Goal: Use online tool/utility: Utilize a website feature to perform a specific function

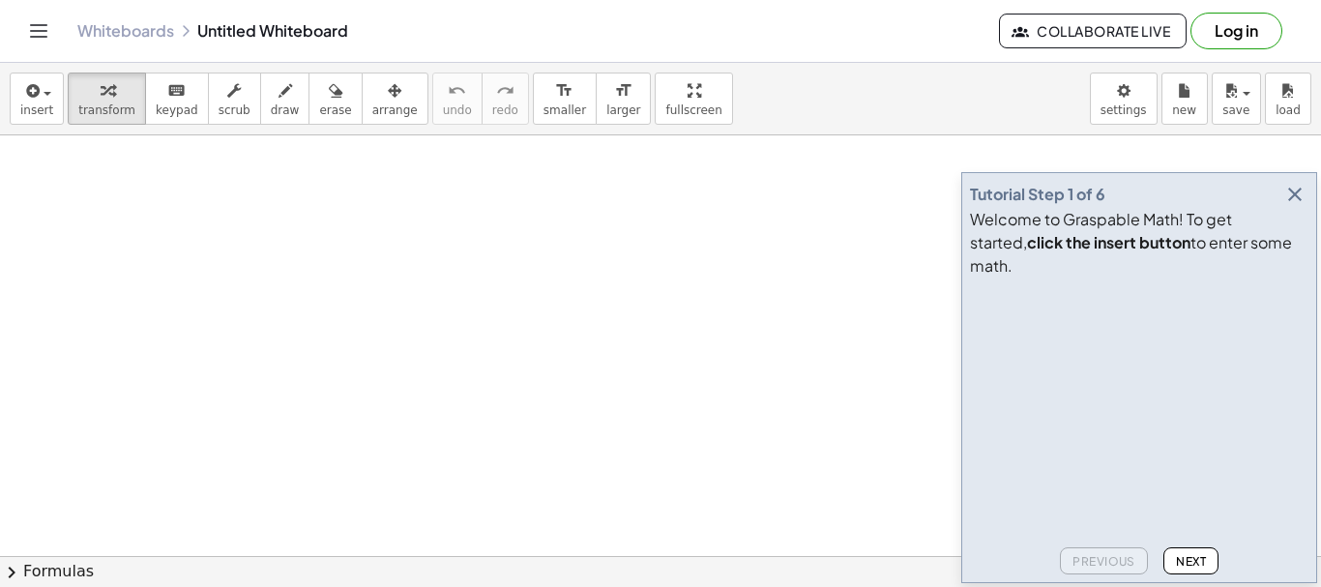
click at [1293, 206] on icon "button" at bounding box center [1294, 194] width 23 height 23
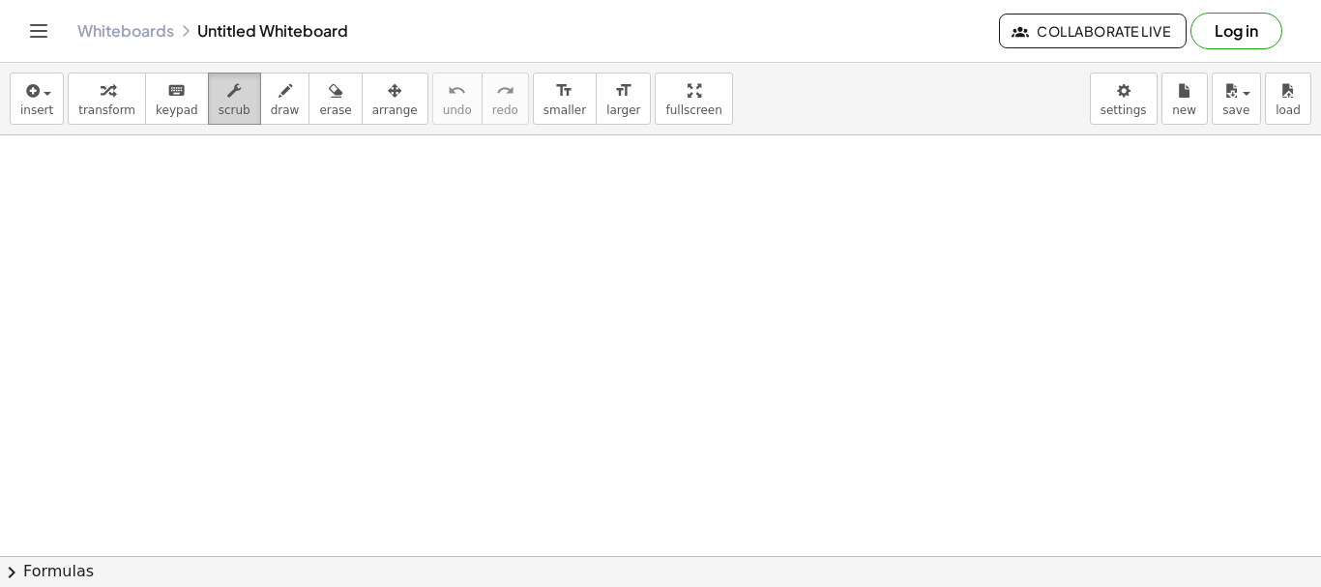
click at [219, 104] on span "scrub" at bounding box center [235, 110] width 32 height 14
click at [279, 87] on icon "button" at bounding box center [286, 90] width 14 height 23
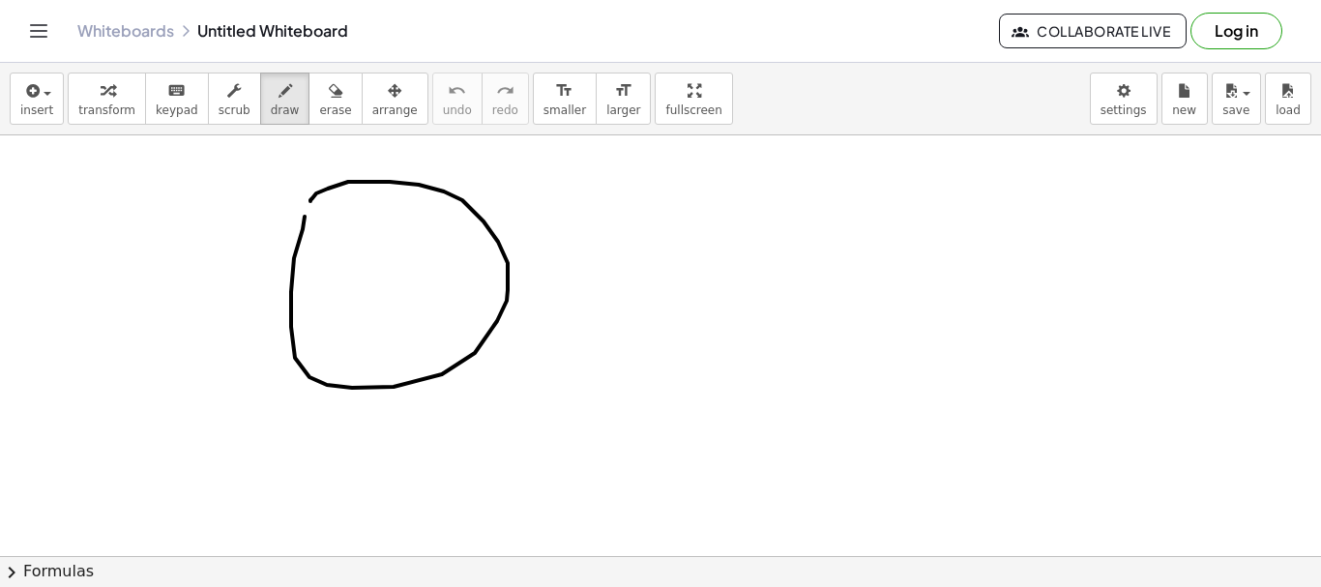
drag, startPoint x: 294, startPoint y: 258, endPoint x: 310, endPoint y: 201, distance: 59.4
click at [319, 104] on span "erase" at bounding box center [335, 110] width 32 height 14
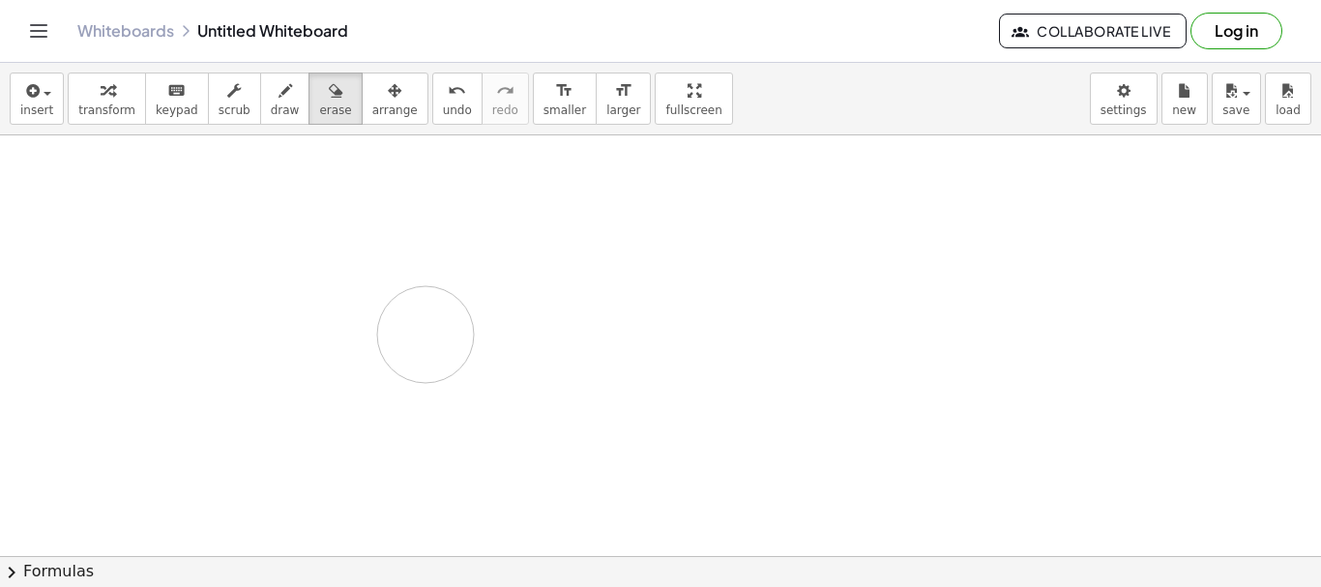
drag, startPoint x: 324, startPoint y: 187, endPoint x: 427, endPoint y: 333, distance: 178.4
click at [48, 99] on div "button" at bounding box center [36, 89] width 33 height 23
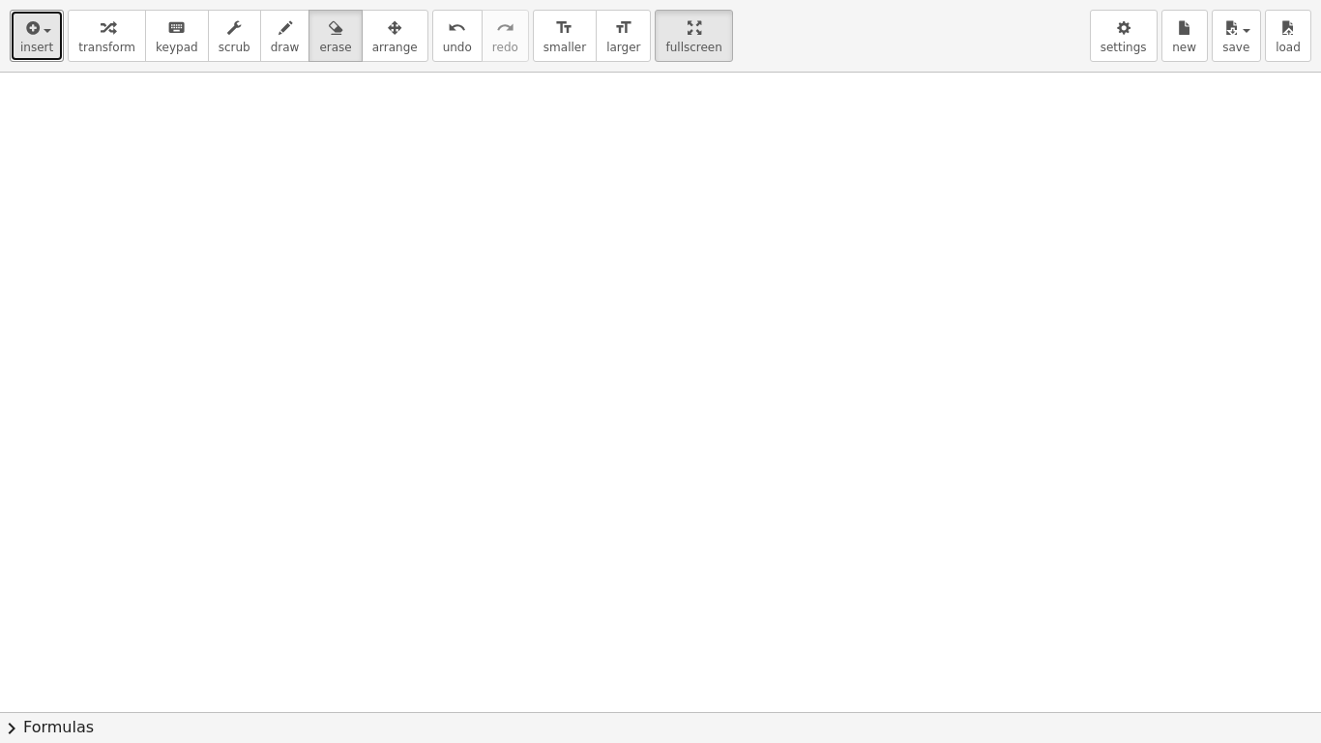
click at [657, 216] on div "insert select one: Math Expression Function Text Youtube Video Graphing Geometr…" at bounding box center [660, 371] width 1321 height 743
click at [1126, 33] on icon "button" at bounding box center [1124, 27] width 14 height 23
click at [1131, 33] on icon "button" at bounding box center [1124, 27] width 14 height 23
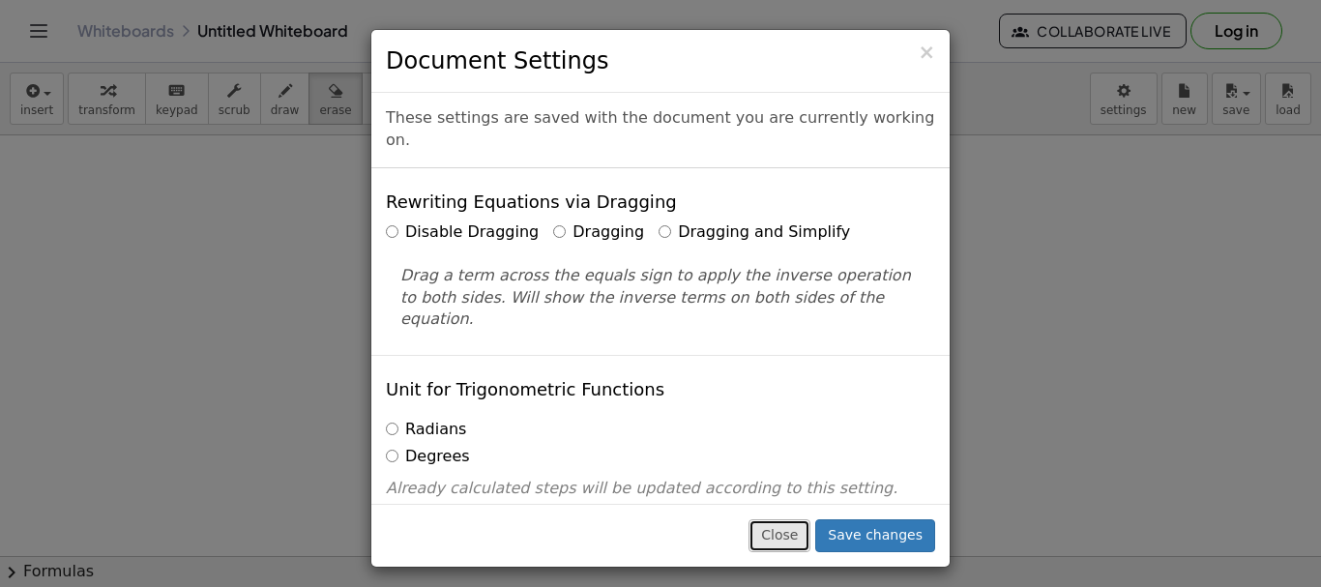
click at [795, 540] on button "Close" at bounding box center [780, 535] width 62 height 33
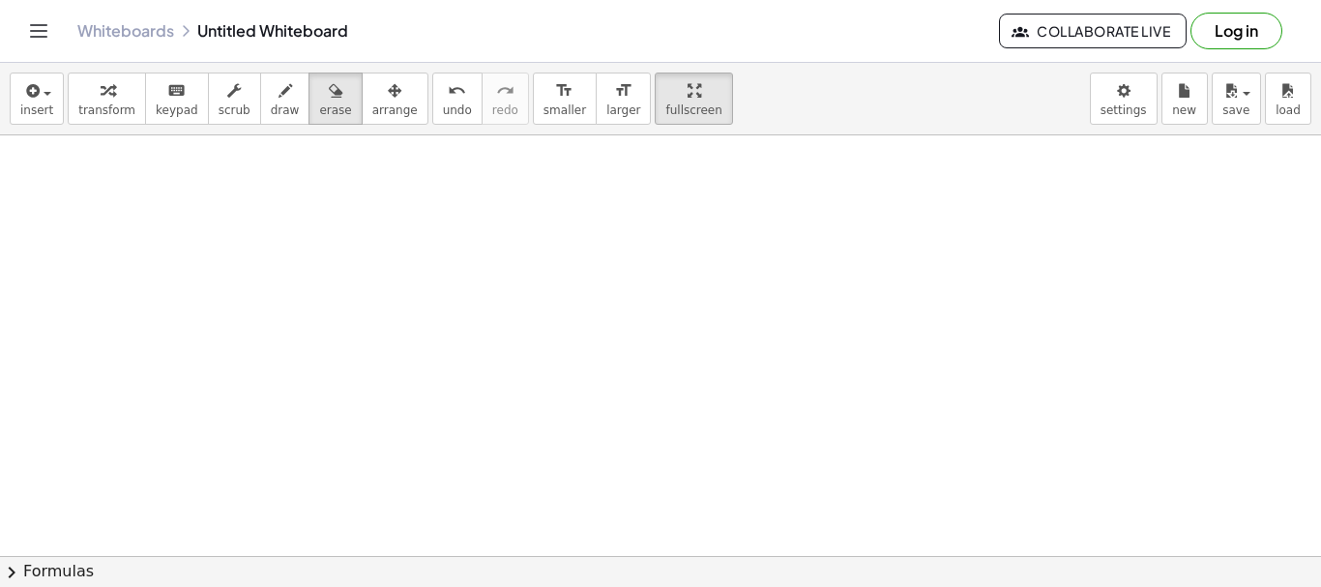
click at [1095, 27] on span "Collaborate Live" at bounding box center [1093, 30] width 155 height 17
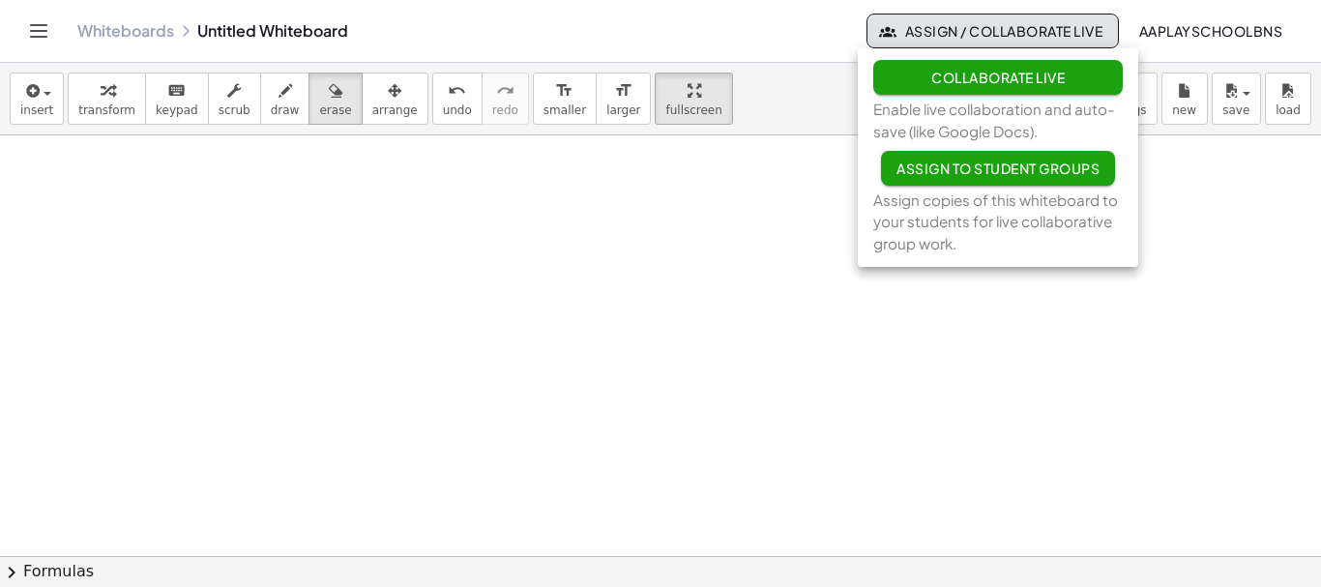
click at [990, 78] on span "Collaborate Live" at bounding box center [997, 77] width 133 height 17
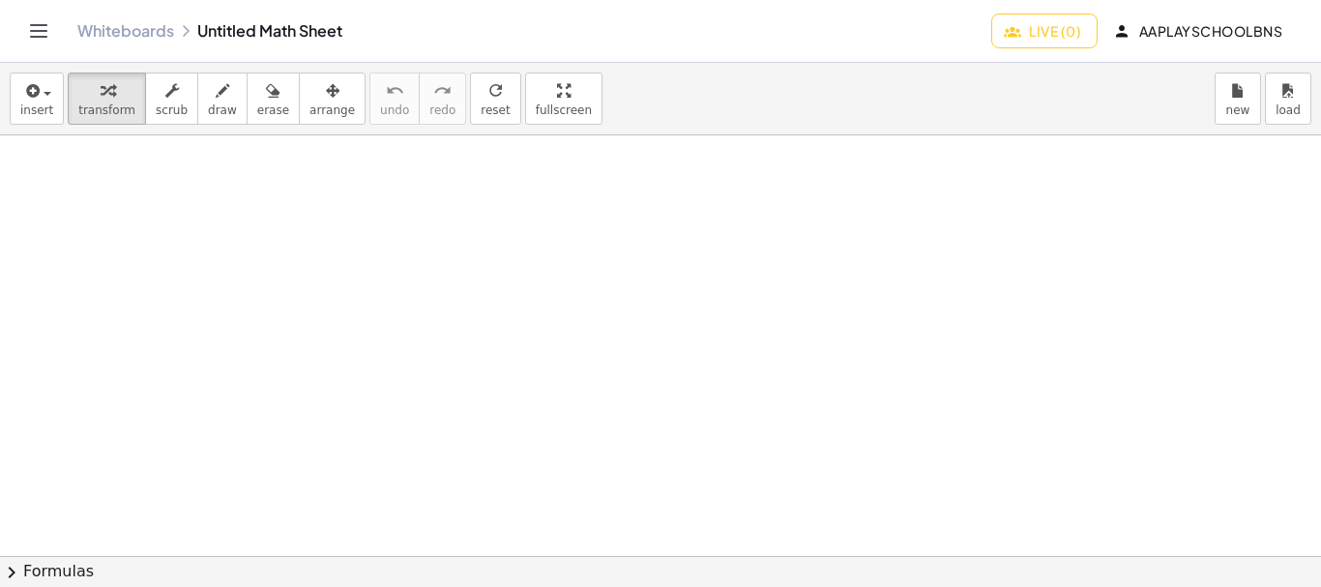
click at [1071, 31] on span "Live (0)" at bounding box center [1045, 30] width 74 height 17
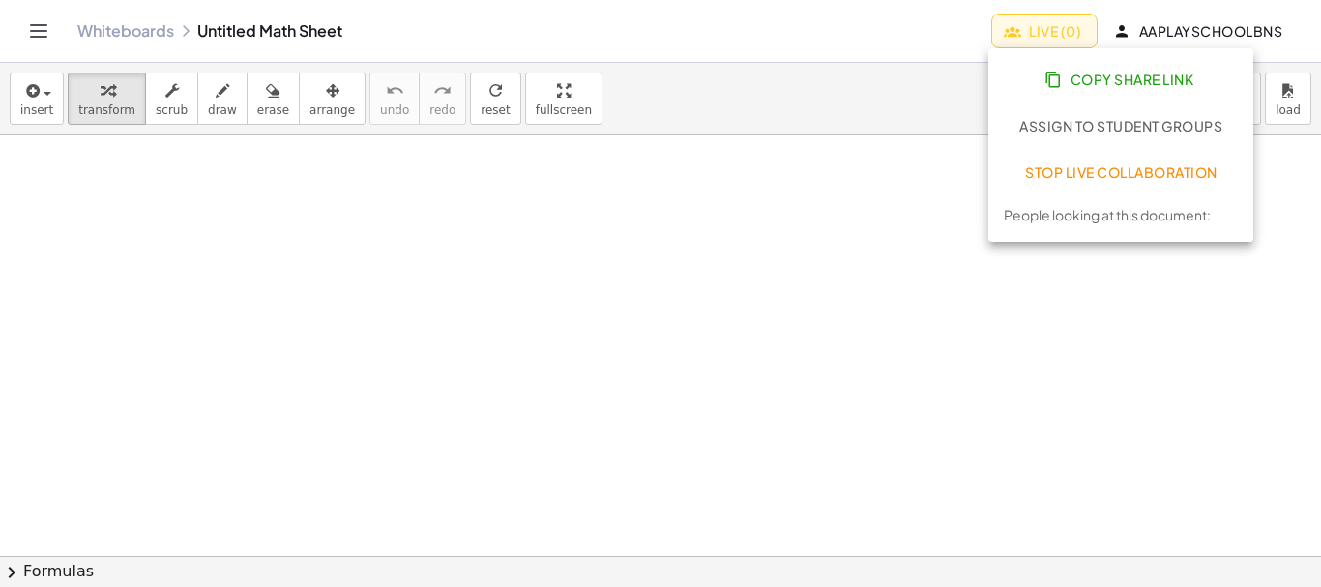
click at [1244, 441] on div at bounding box center [660, 555] width 1321 height 841
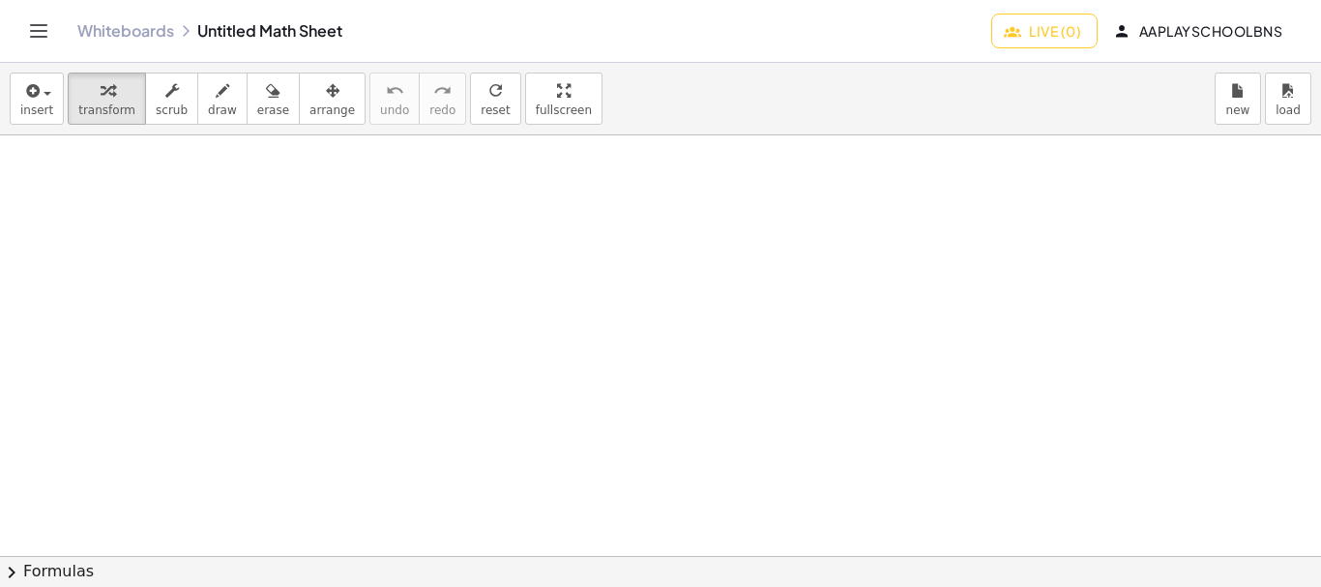
click at [40, 33] on icon "Toggle navigation" at bounding box center [38, 30] width 23 height 23
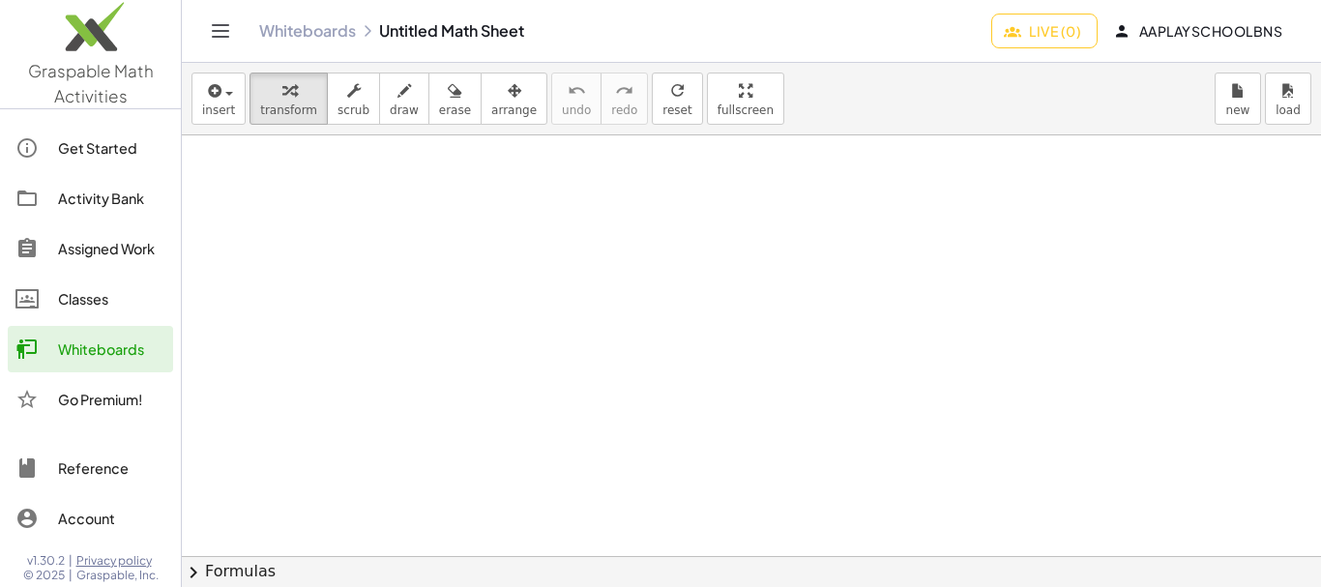
click at [107, 515] on div "Account" at bounding box center [111, 518] width 107 height 23
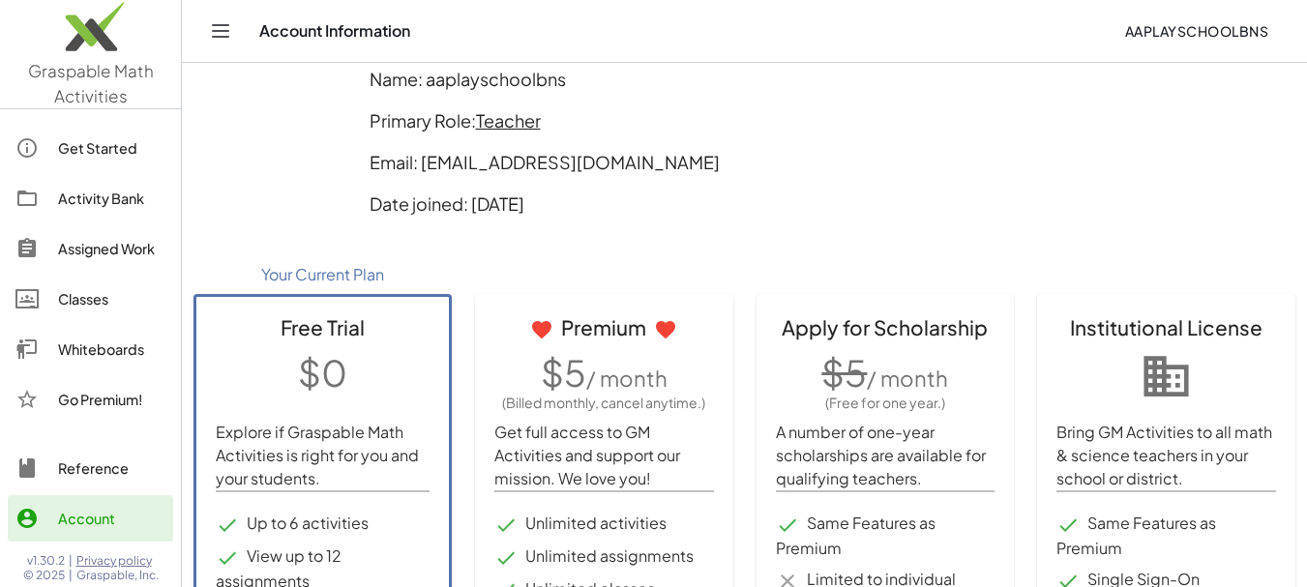
scroll to position [250, 0]
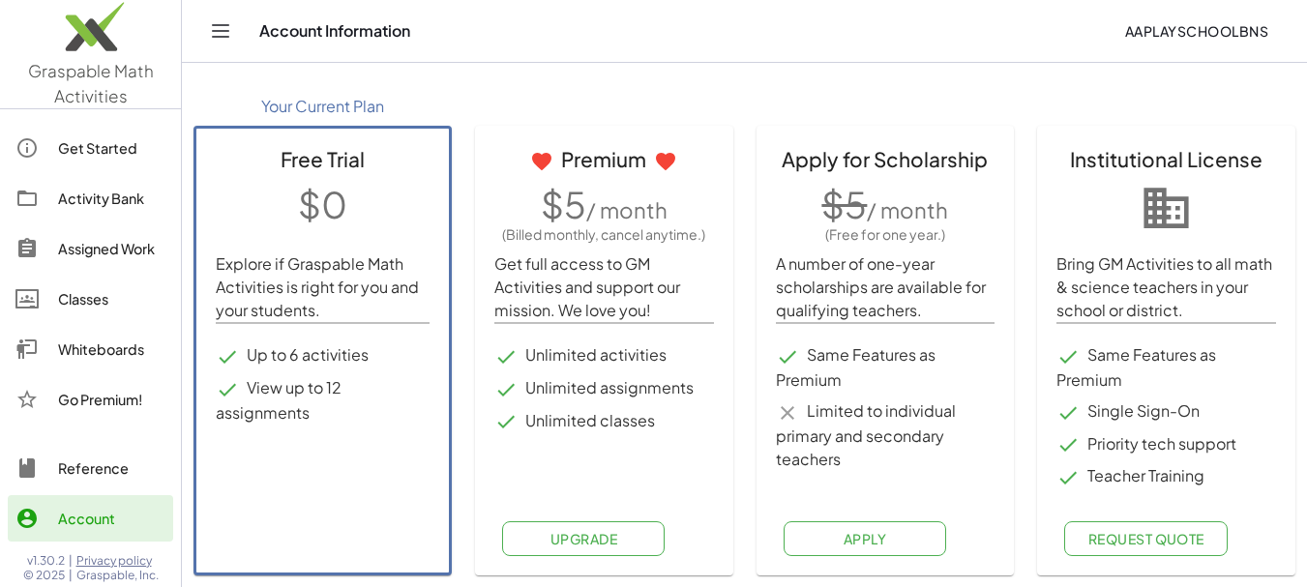
click at [95, 471] on div "Reference" at bounding box center [111, 467] width 107 height 23
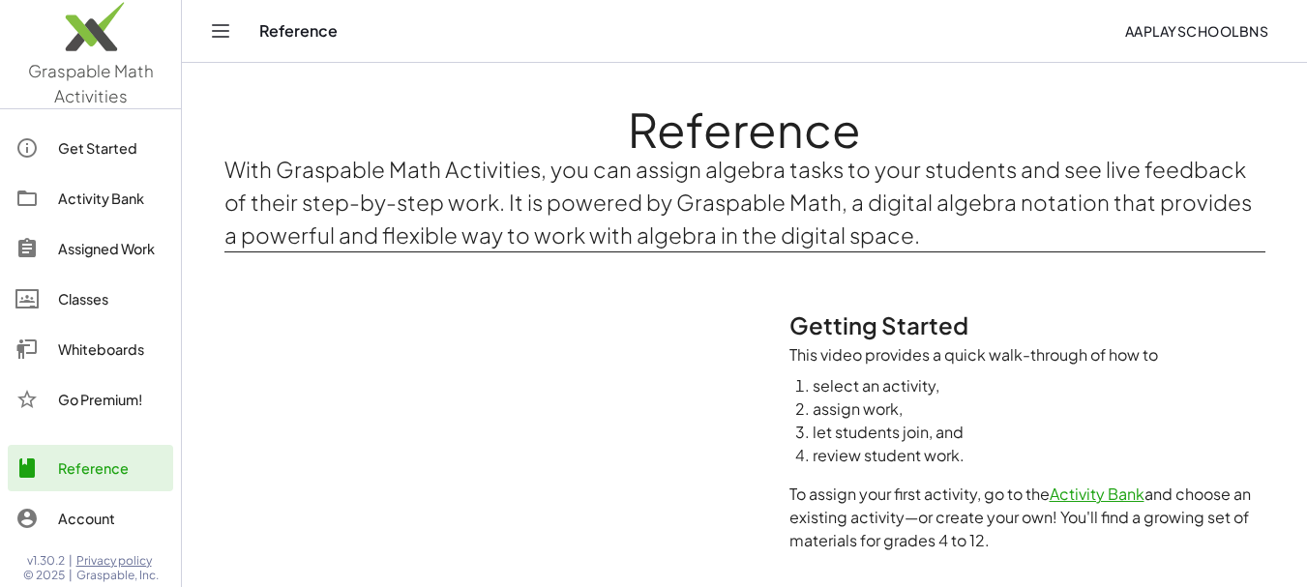
click at [102, 393] on div "Go Premium!" at bounding box center [111, 399] width 107 height 23
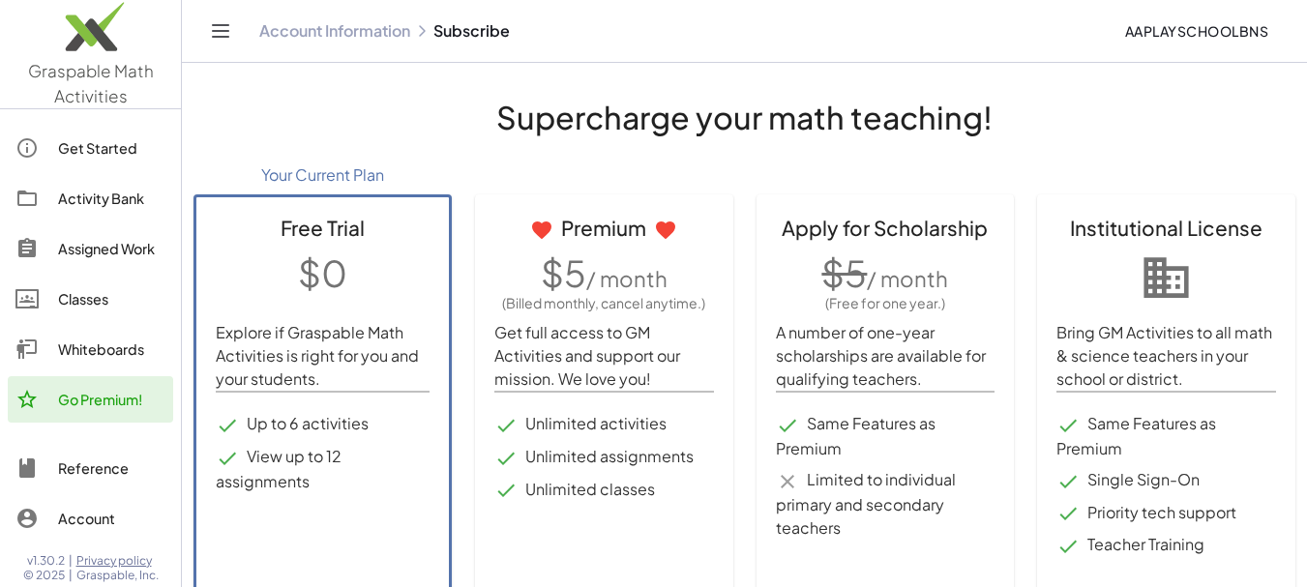
click at [107, 348] on div "Whiteboards" at bounding box center [111, 349] width 107 height 23
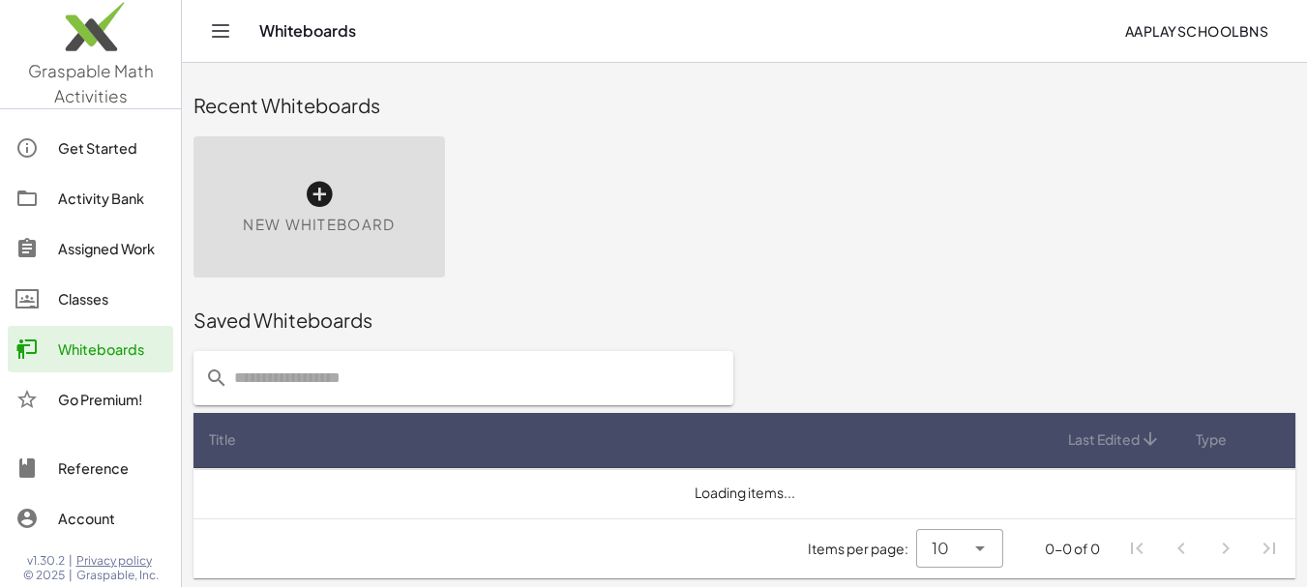
click at [89, 292] on div "Classes" at bounding box center [111, 298] width 107 height 23
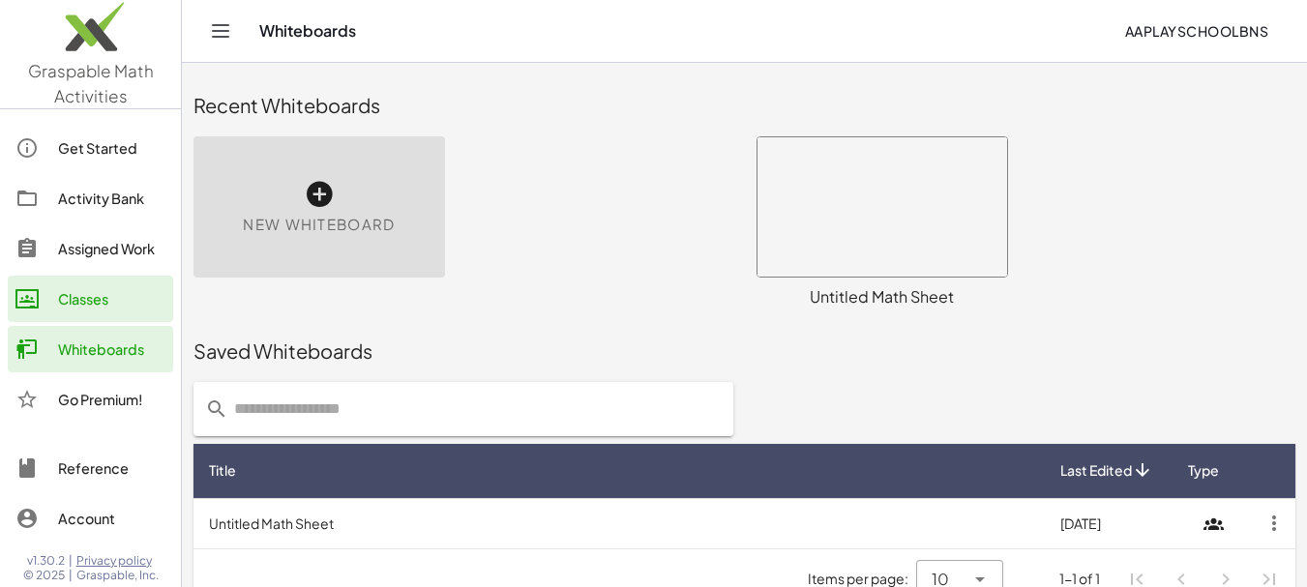
drag, startPoint x: 100, startPoint y: 238, endPoint x: 103, endPoint y: 209, distance: 29.2
click at [100, 238] on div "Assigned Work" at bounding box center [111, 248] width 107 height 23
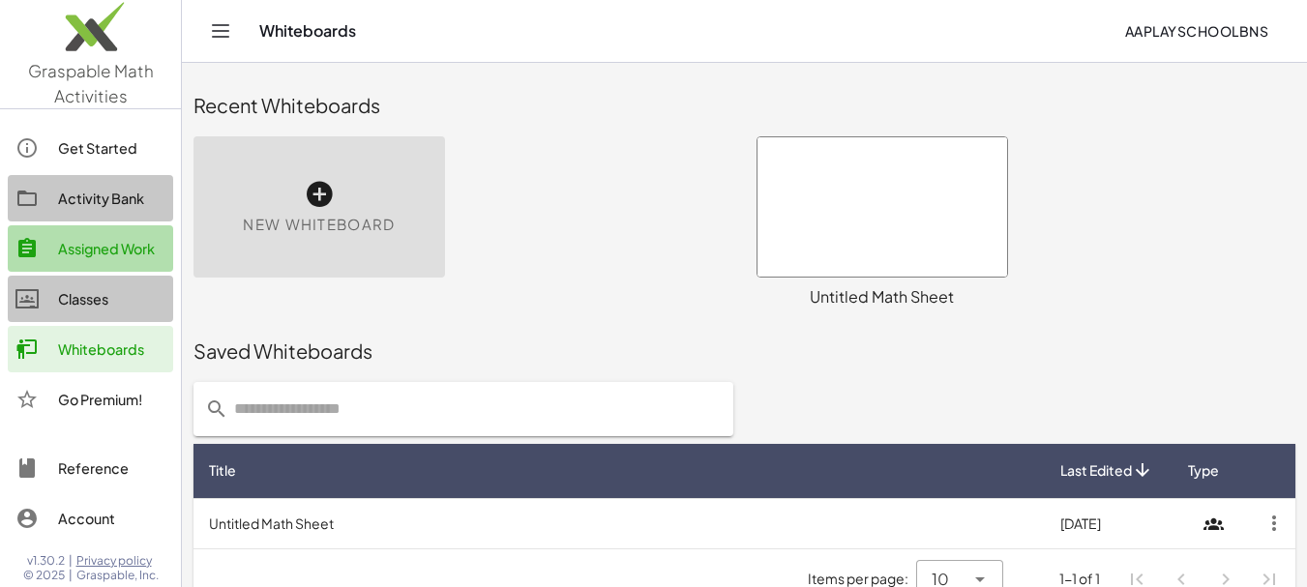
click at [103, 209] on div "Activity Bank" at bounding box center [111, 198] width 107 height 23
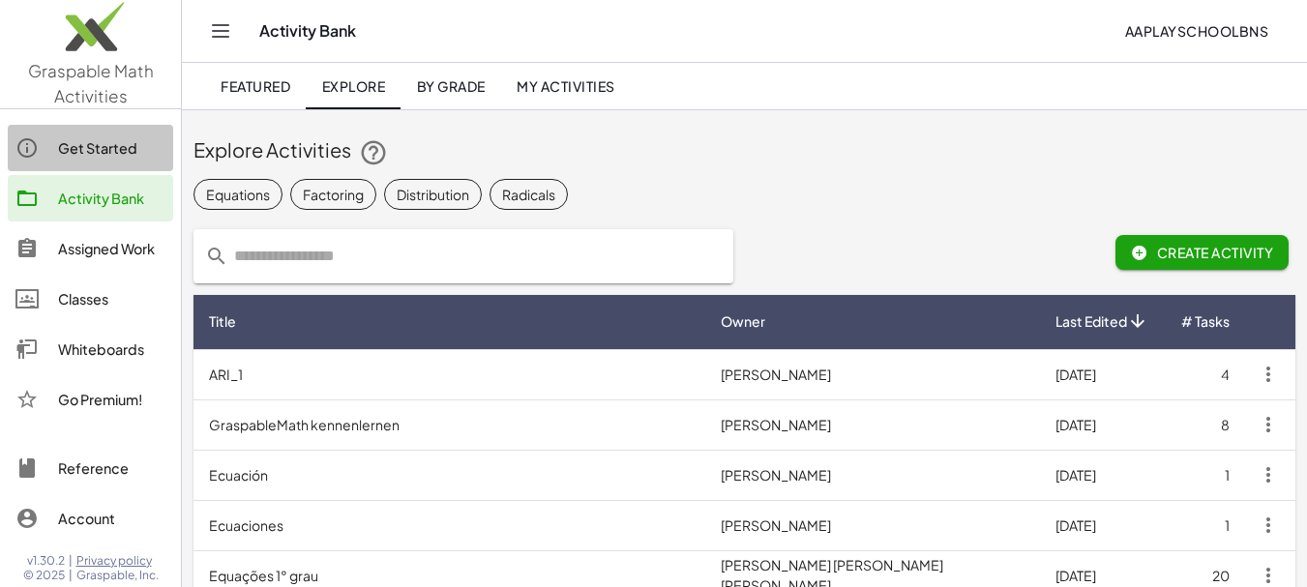
click at [103, 147] on div "Get Started" at bounding box center [111, 147] width 107 height 23
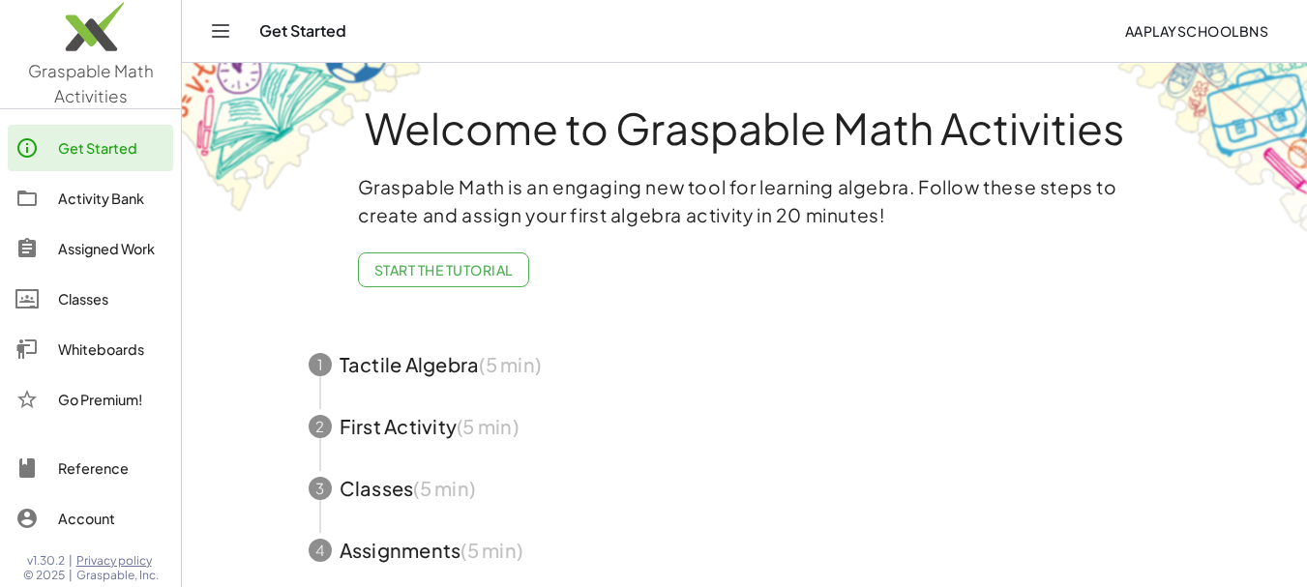
click at [93, 136] on div "Get Started" at bounding box center [111, 147] width 107 height 23
click at [217, 36] on icon "Toggle navigation" at bounding box center [220, 30] width 23 height 23
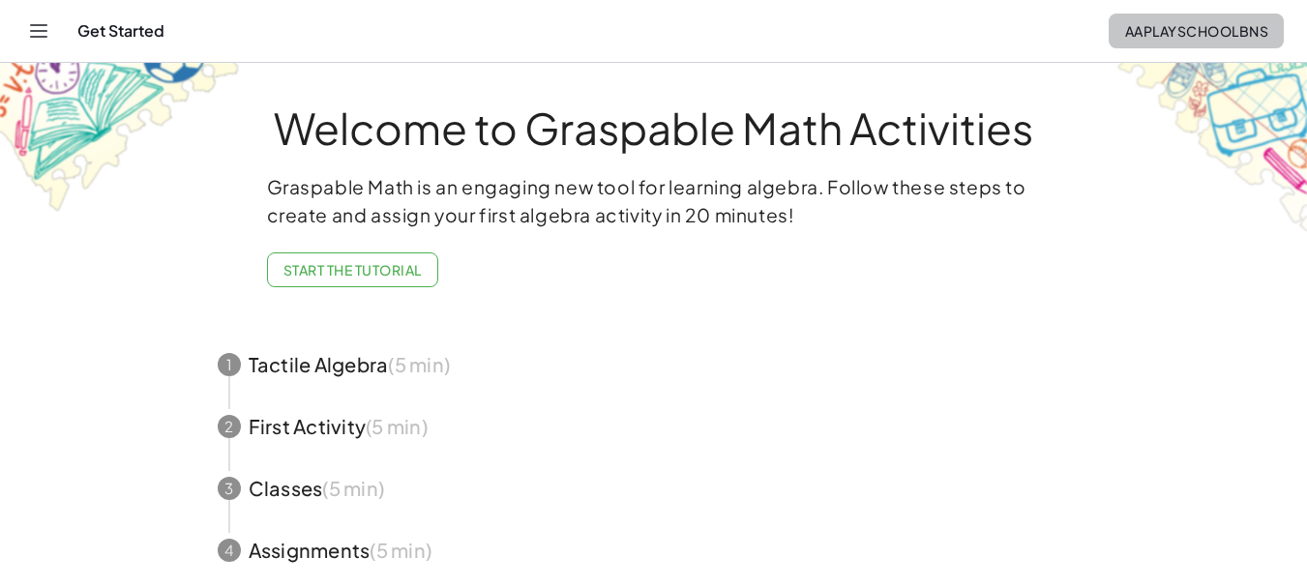
click at [1198, 36] on span "aaplayschoolbns" at bounding box center [1196, 30] width 144 height 17
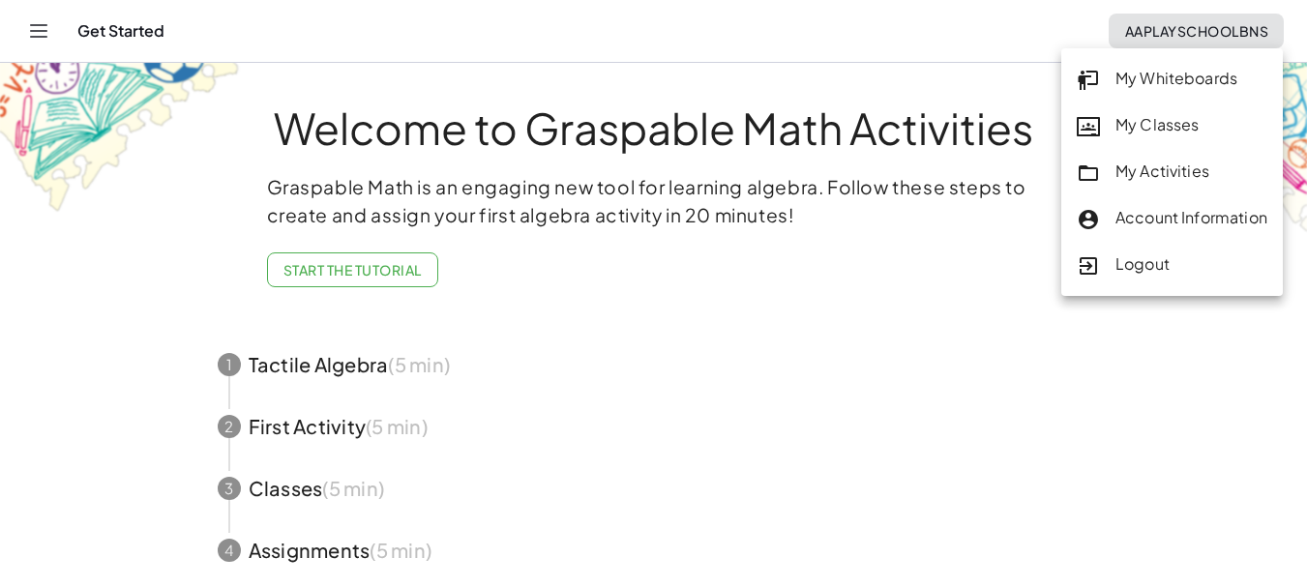
click at [1161, 127] on div "My Classes" at bounding box center [1171, 125] width 191 height 25
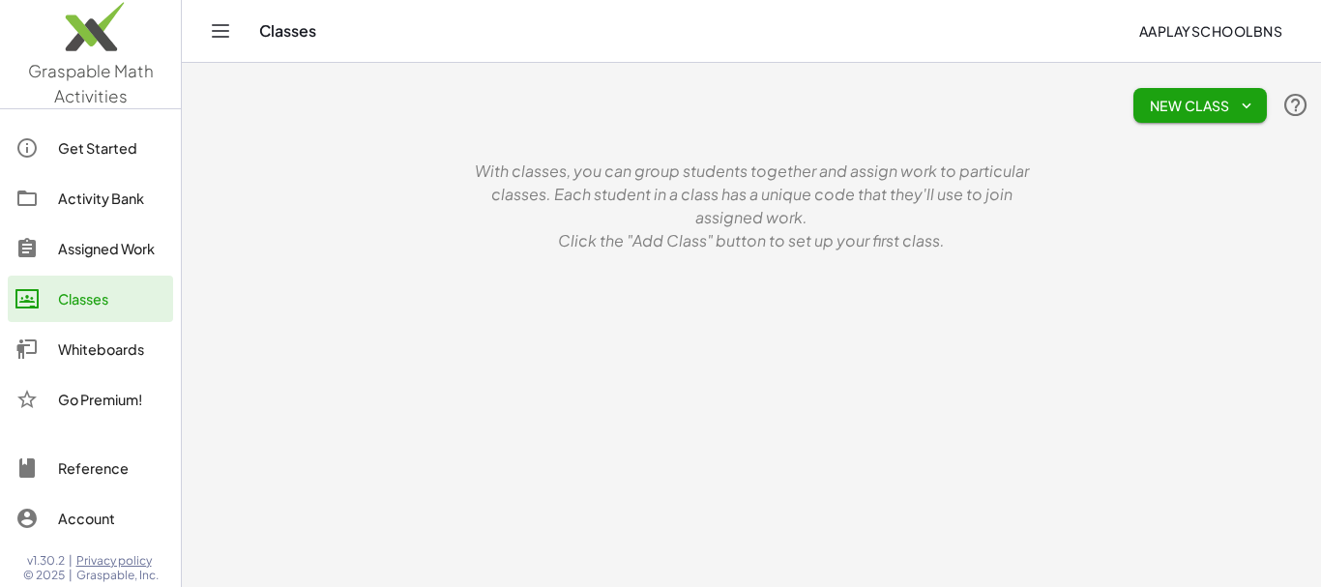
click at [1256, 105] on button "New Class" at bounding box center [1199, 105] width 133 height 35
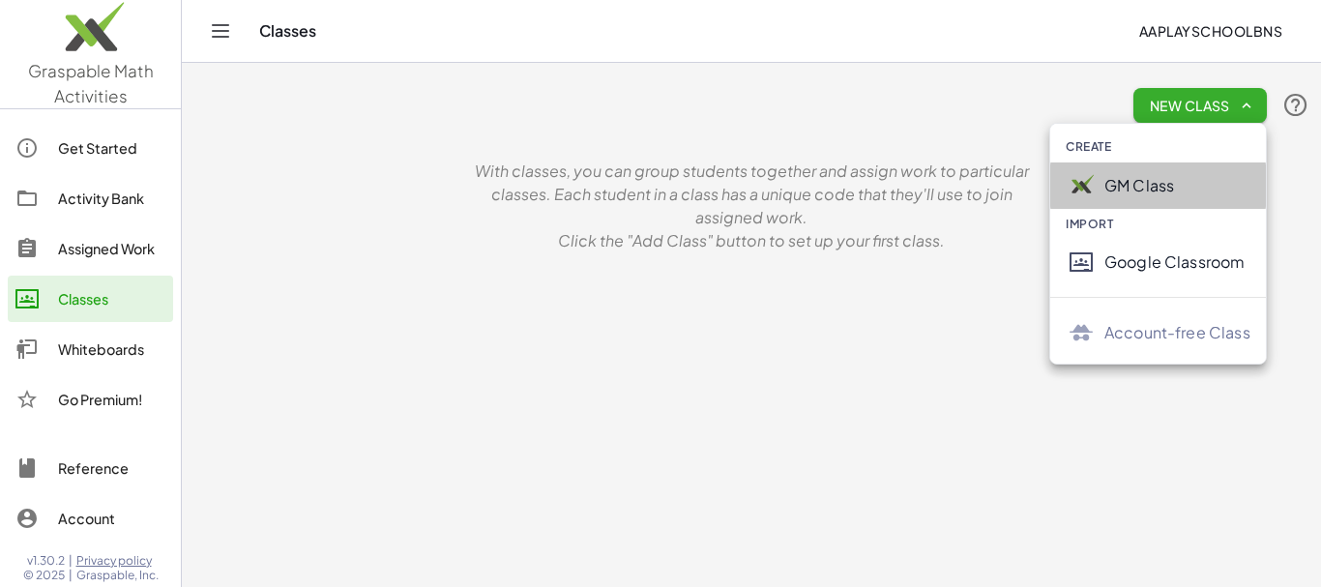
click at [1140, 182] on div "GM Class" at bounding box center [1177, 185] width 146 height 23
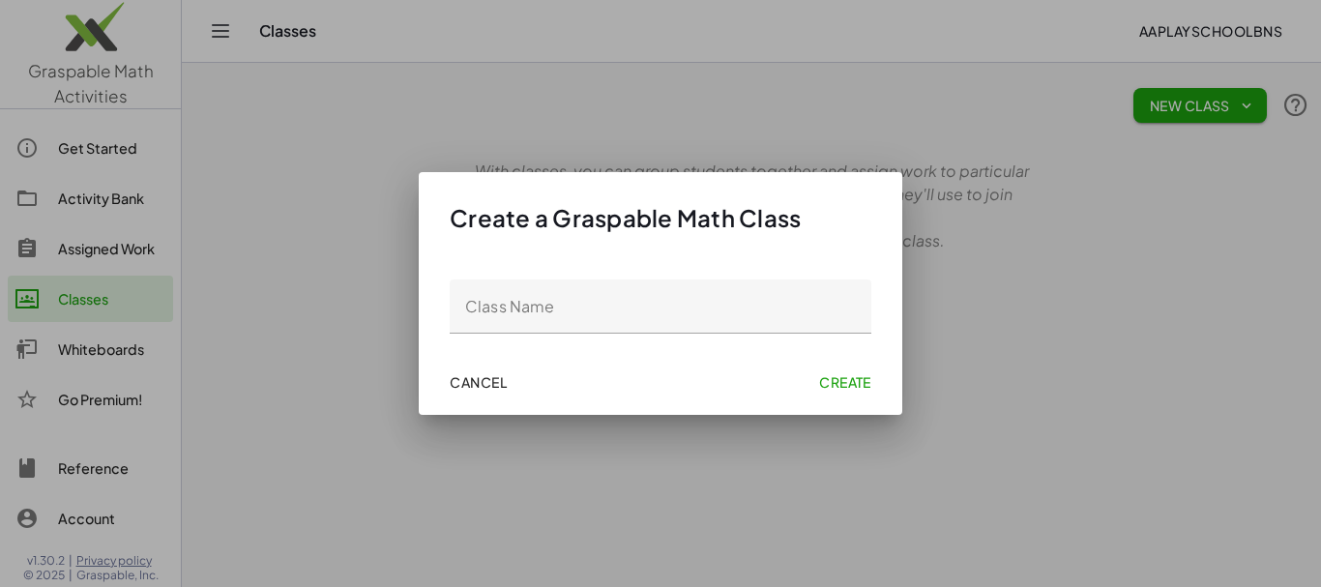
click at [486, 389] on span "Cancel" at bounding box center [478, 381] width 57 height 17
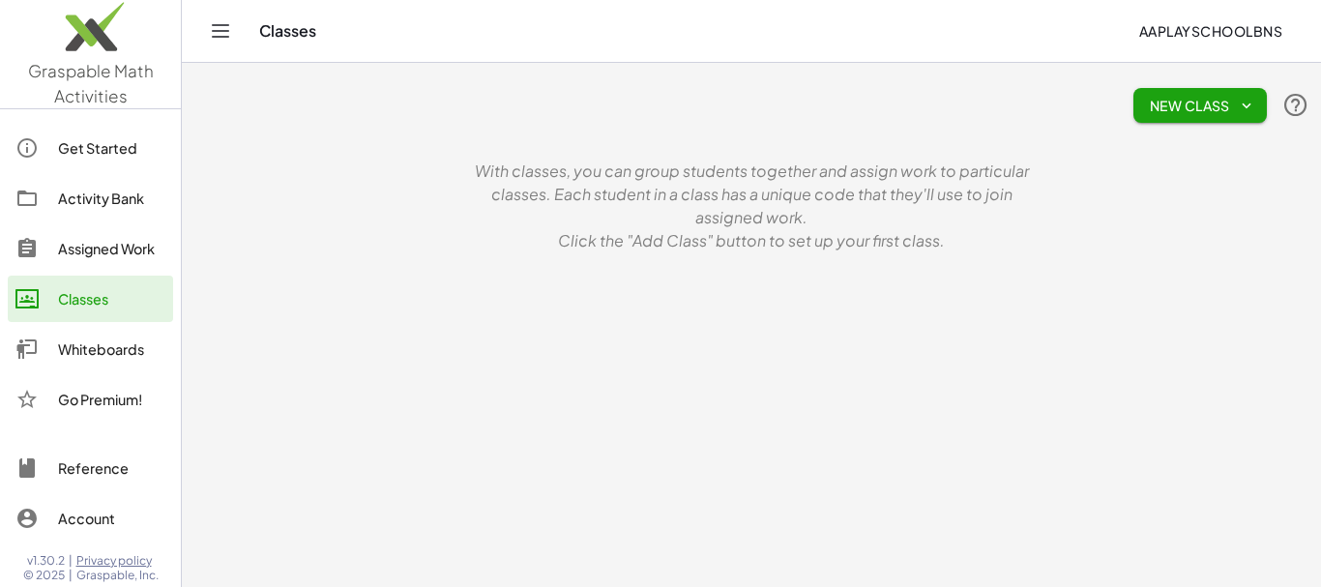
click at [1226, 23] on span "aaplayschoolbns" at bounding box center [1210, 30] width 144 height 17
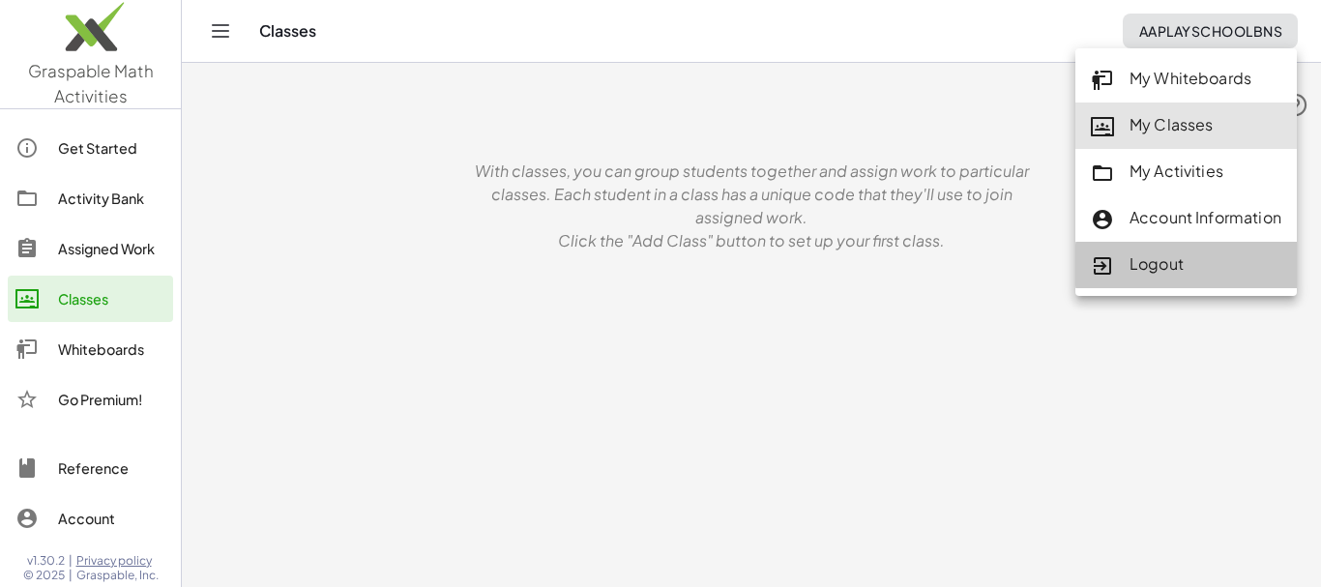
click at [1155, 266] on div "Logout" at bounding box center [1186, 264] width 191 height 25
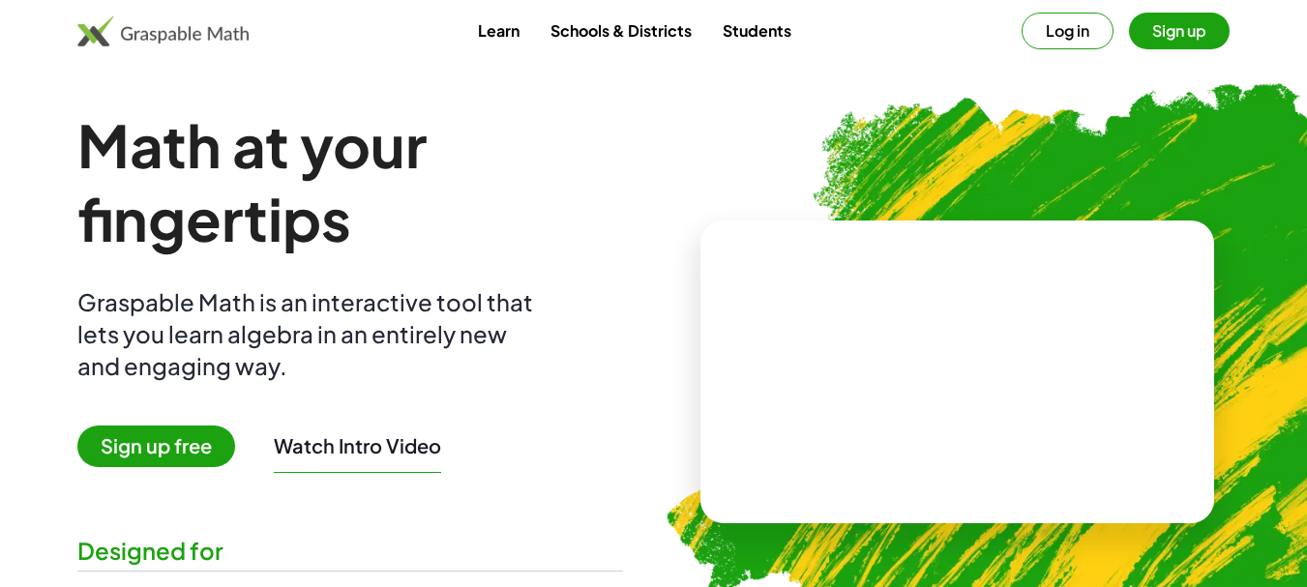
click at [370, 443] on button "Watch Intro Video" at bounding box center [357, 445] width 167 height 25
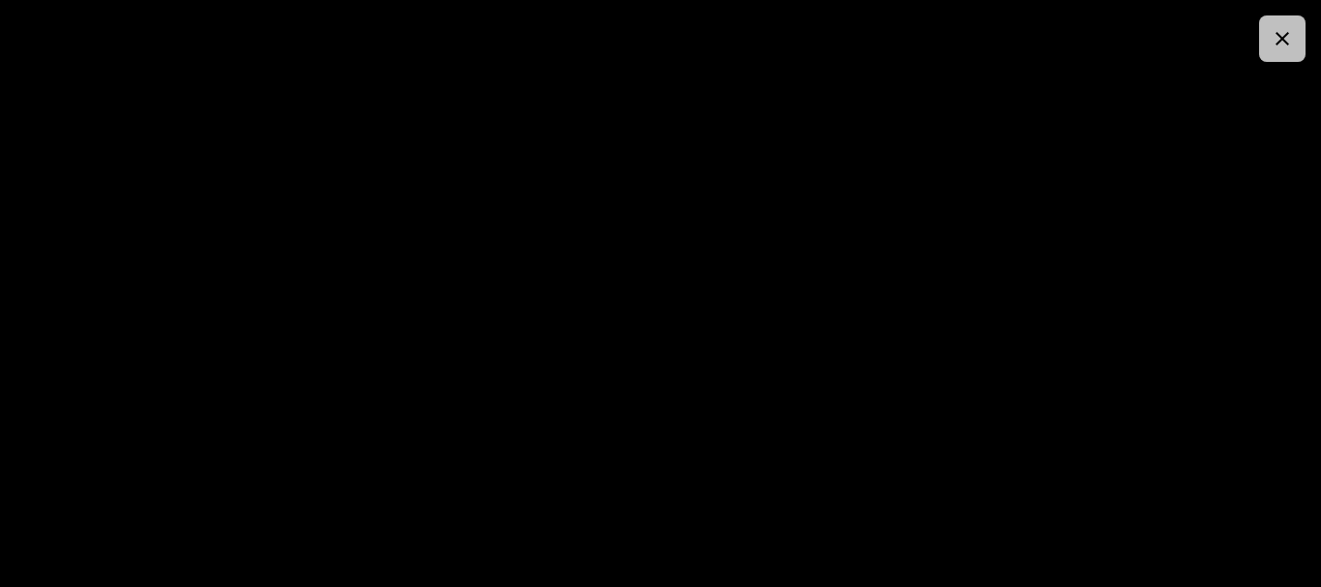
click at [1295, 41] on button "button" at bounding box center [1282, 38] width 46 height 46
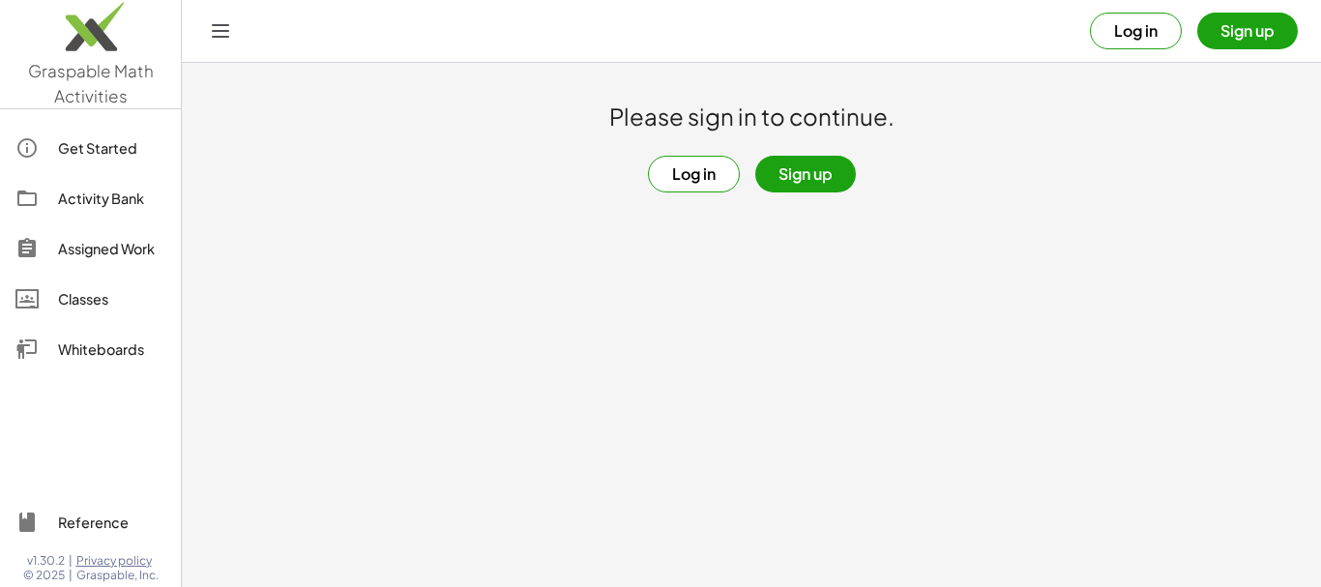
click at [81, 146] on div "Get Started" at bounding box center [111, 147] width 107 height 23
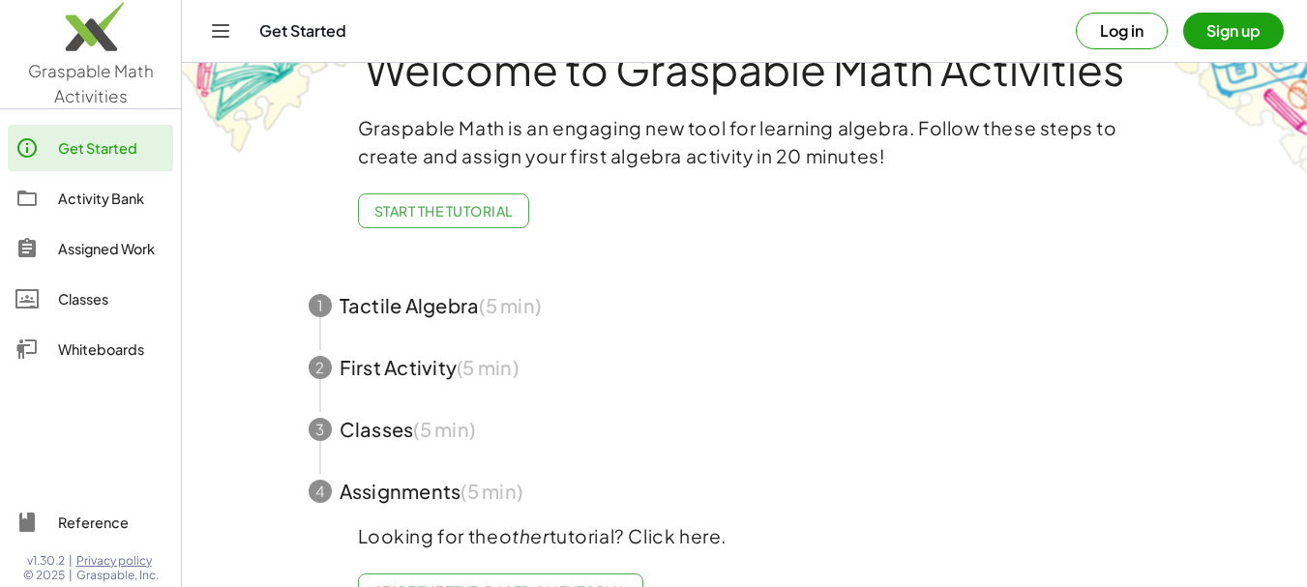
scroll to position [25, 0]
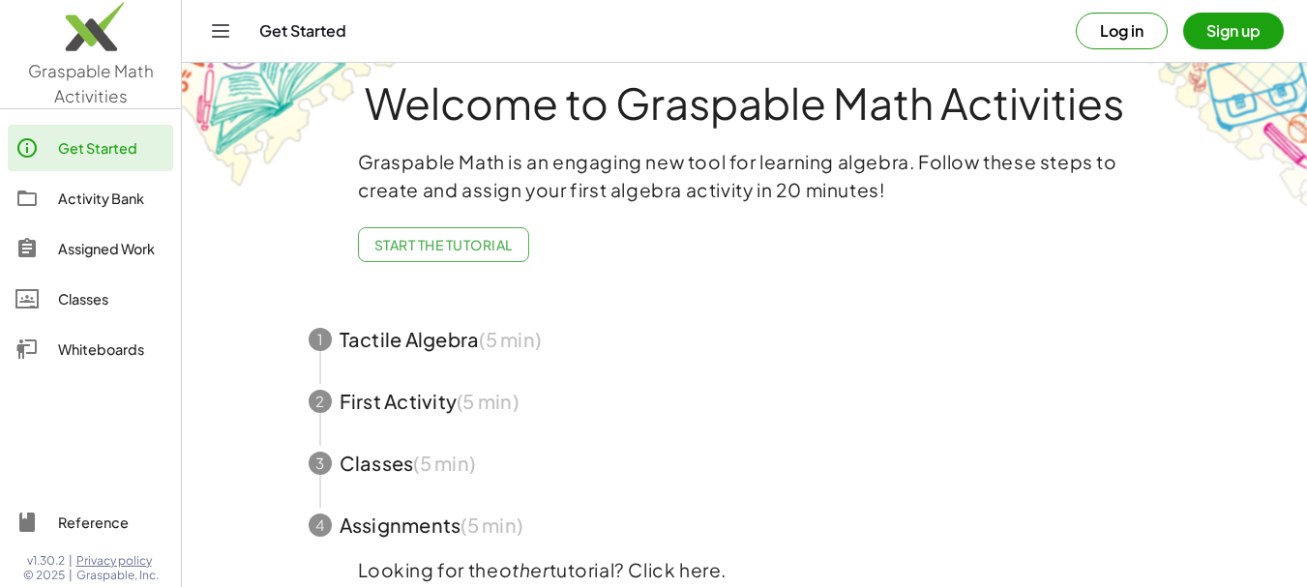
click at [115, 348] on div "Whiteboards" at bounding box center [111, 349] width 107 height 23
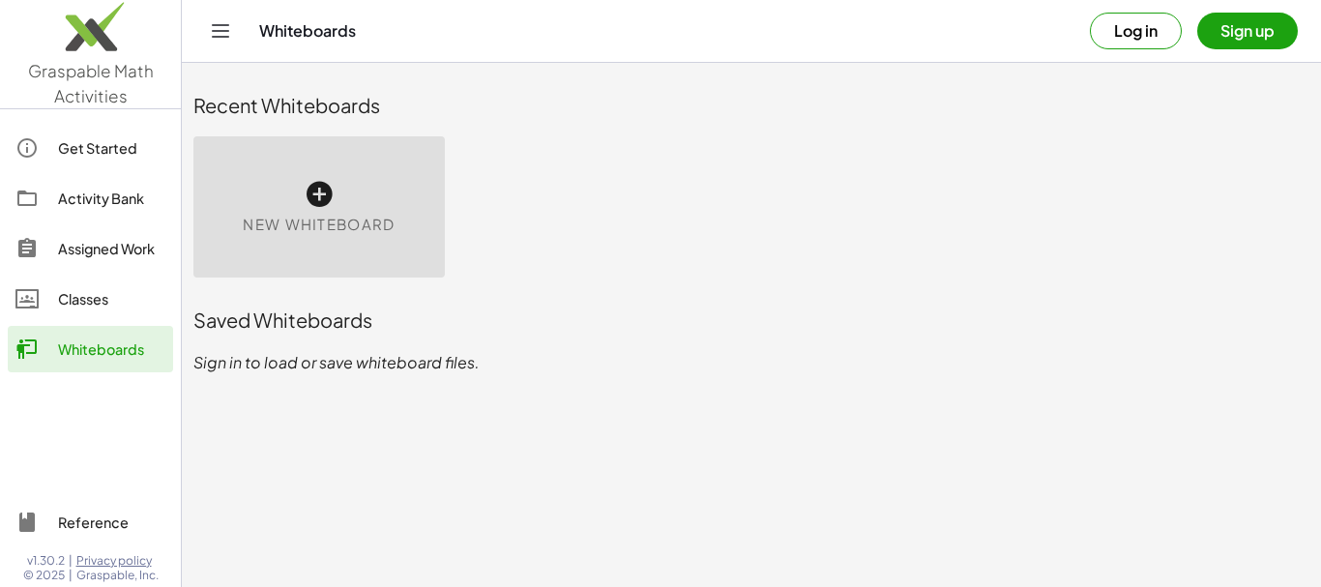
click at [346, 226] on span "New Whiteboard" at bounding box center [319, 225] width 152 height 22
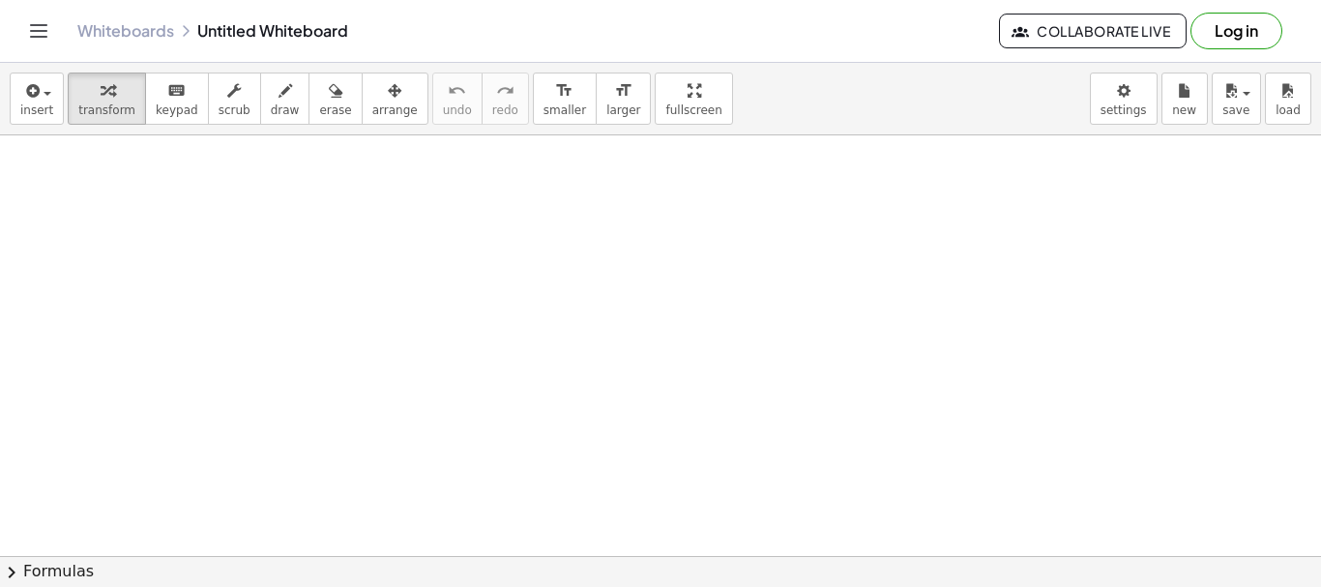
scroll to position [297, 0]
click at [136, 231] on div at bounding box center [660, 258] width 1321 height 841
drag, startPoint x: 181, startPoint y: 170, endPoint x: 175, endPoint y: 204, distance: 34.3
drag, startPoint x: 136, startPoint y: 231, endPoint x: 220, endPoint y: 114, distance: 143.6
click at [220, 114] on span "scrub" at bounding box center [235, 110] width 32 height 14
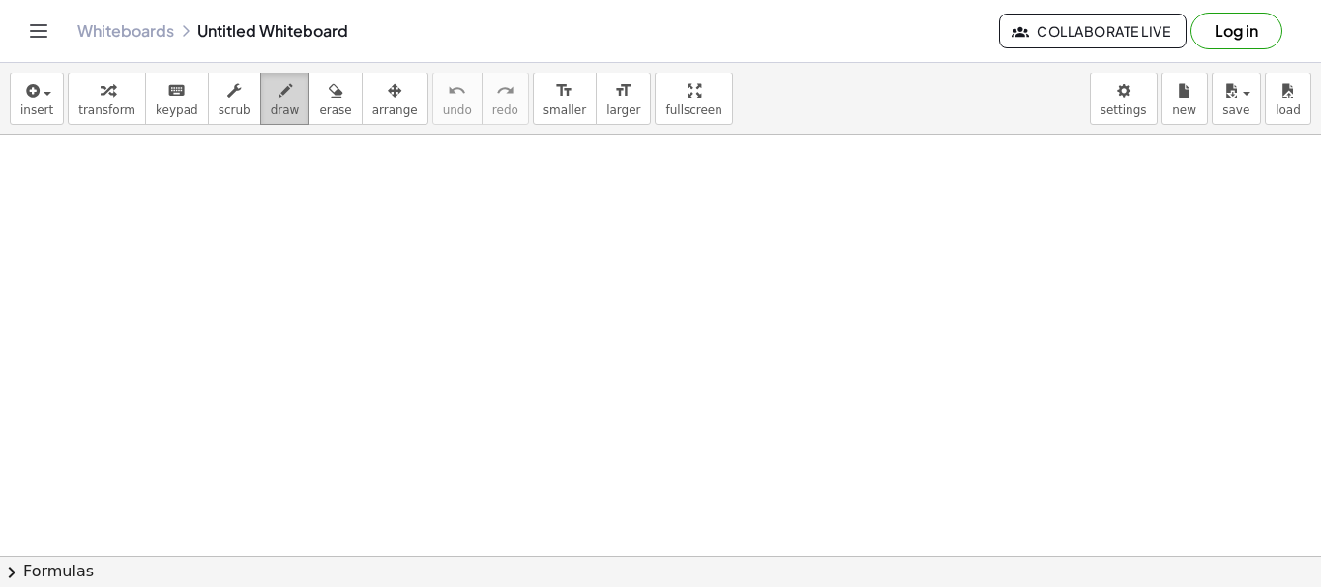
click at [271, 110] on span "draw" at bounding box center [285, 110] width 29 height 14
click at [253, 125] on div "insert select one: Math Expression Function Text Youtube Video Graphing Geometr…" at bounding box center [660, 99] width 1321 height 73
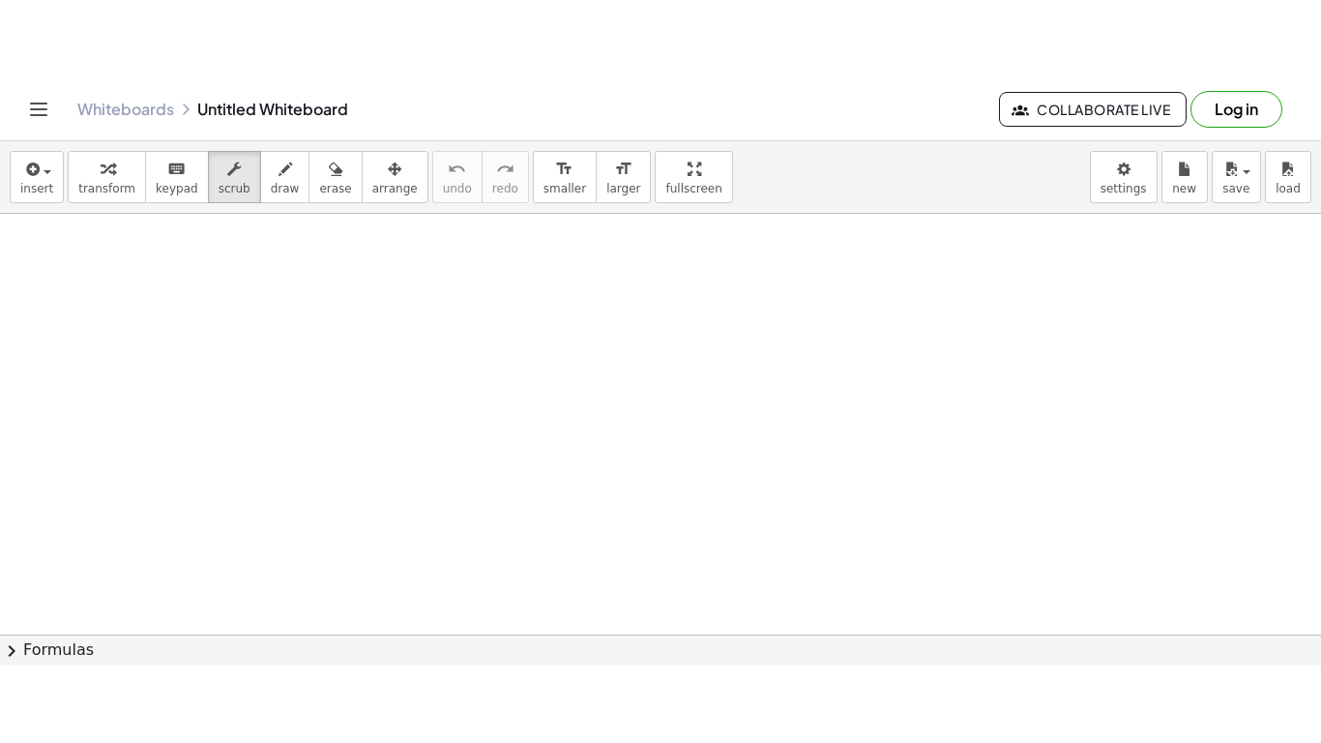
scroll to position [294, 0]
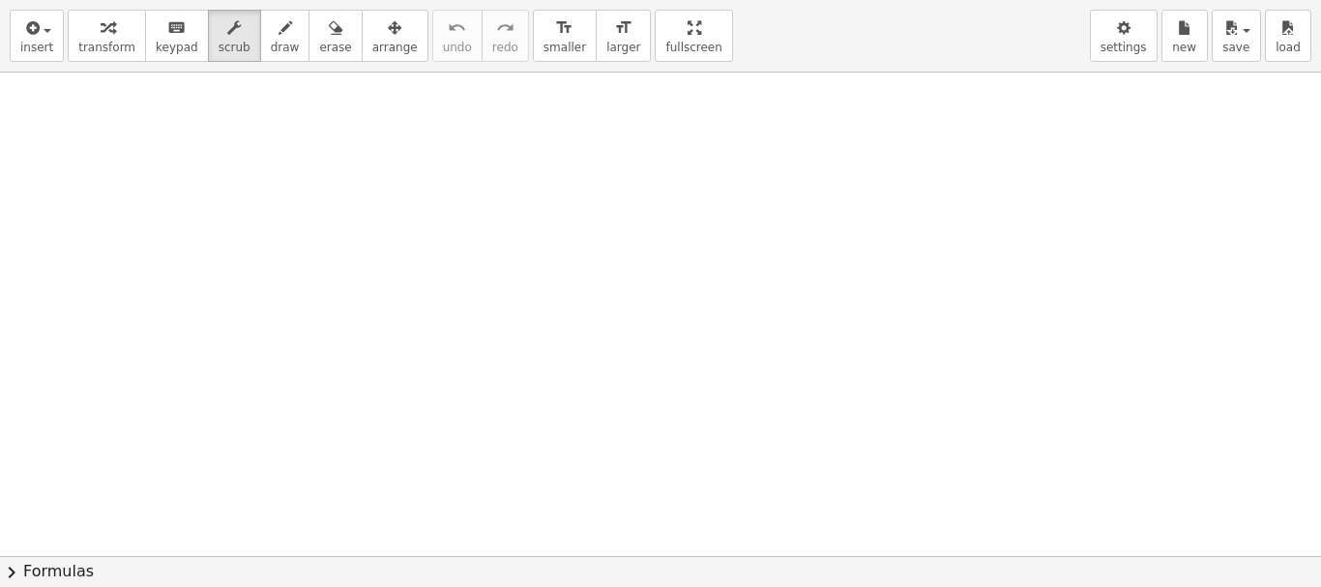
click at [640, 217] on div "insert select one: Math Expression Function Text Youtube Video Graphing Geometr…" at bounding box center [660, 293] width 1321 height 587
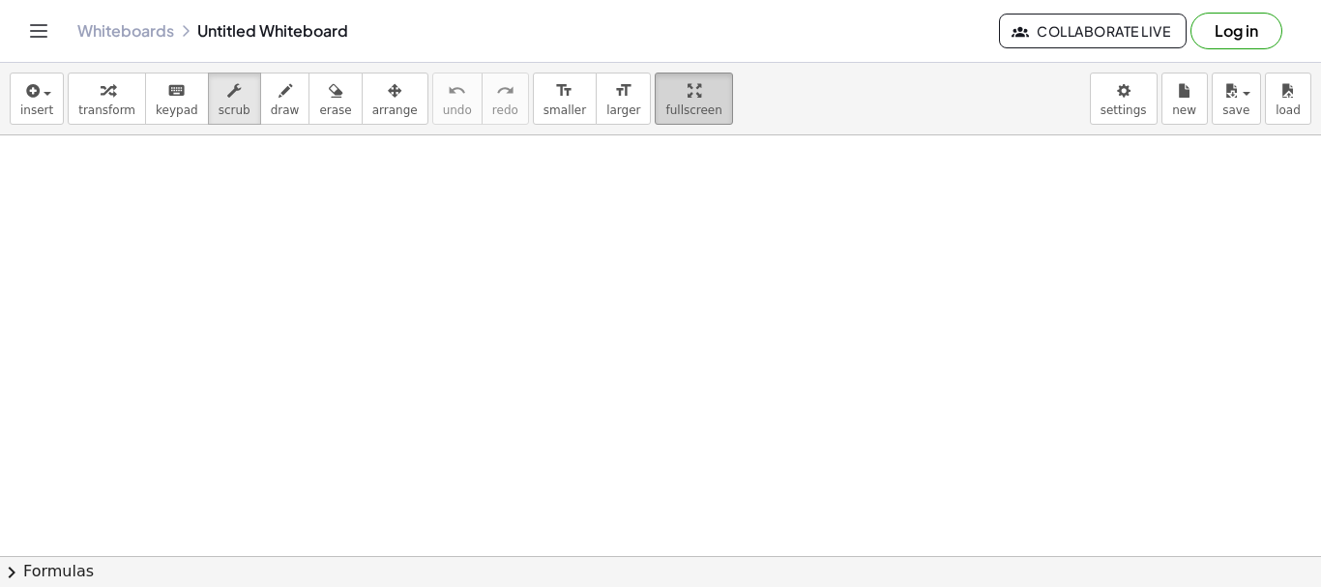
click at [688, 95] on icon "button" at bounding box center [695, 90] width 14 height 23
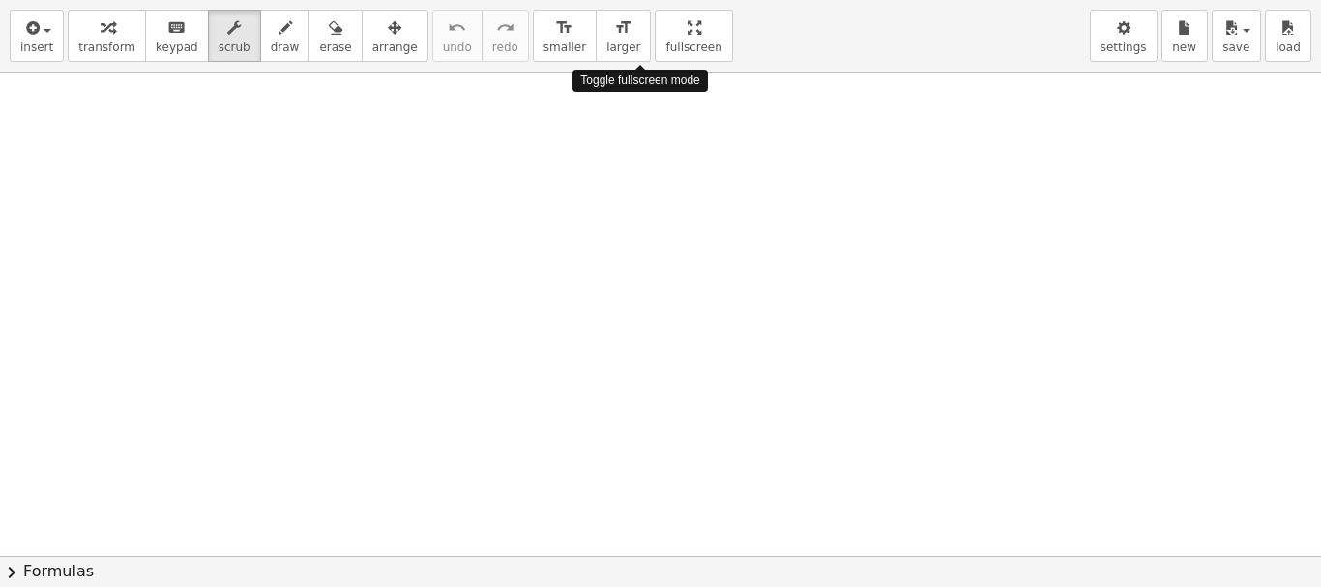
click at [640, 221] on div "insert select one: Math Expression Function Text Youtube Video Graphing Geometr…" at bounding box center [660, 293] width 1321 height 587
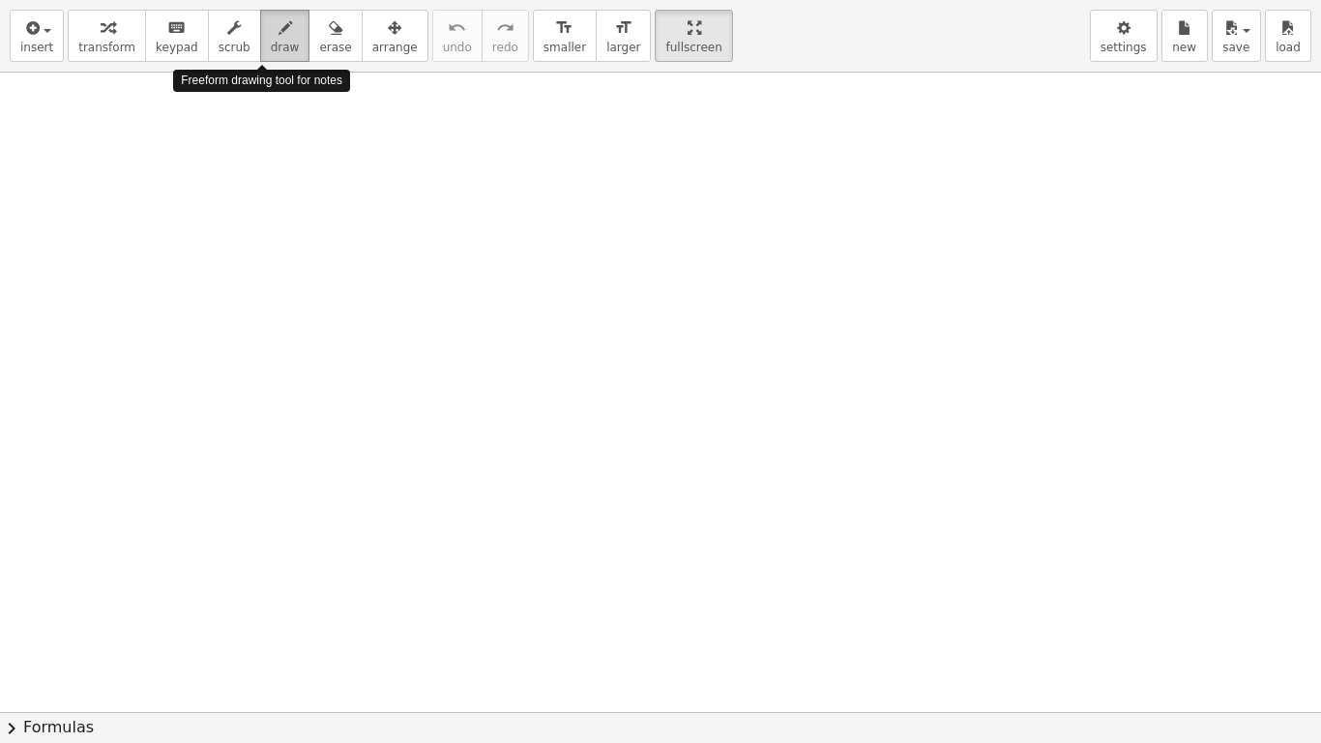
click at [271, 41] on span "draw" at bounding box center [285, 48] width 29 height 14
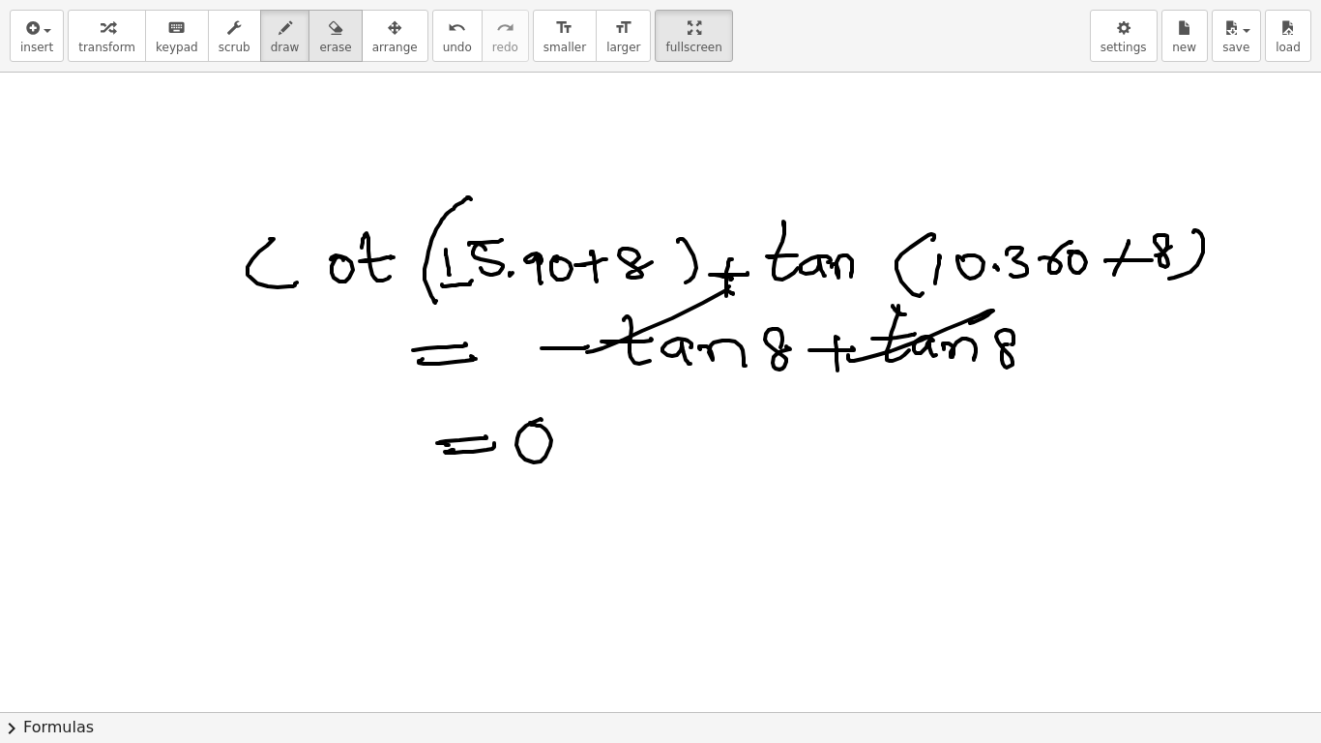
click at [329, 39] on icon "button" at bounding box center [336, 27] width 14 height 23
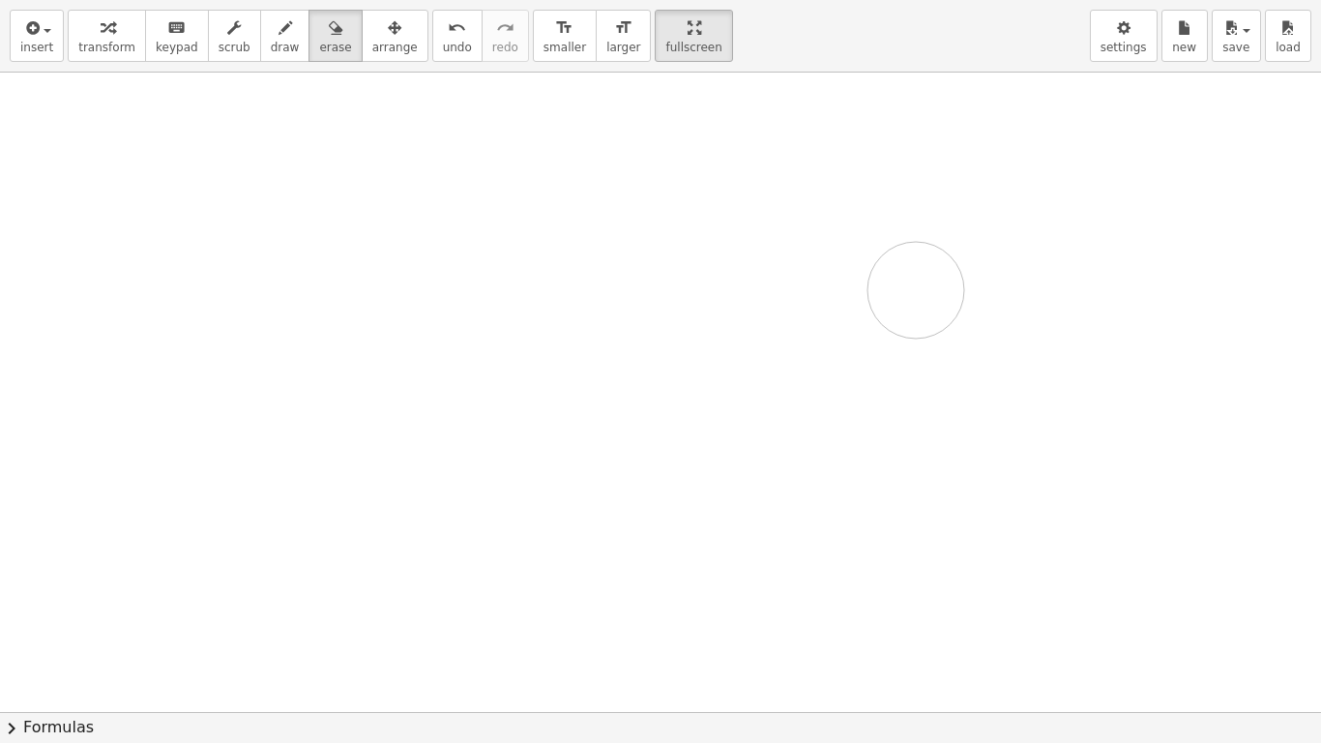
drag, startPoint x: 216, startPoint y: 244, endPoint x: 728, endPoint y: 354, distance: 524.3
click at [728, 354] on div at bounding box center [660, 418] width 1321 height 1279
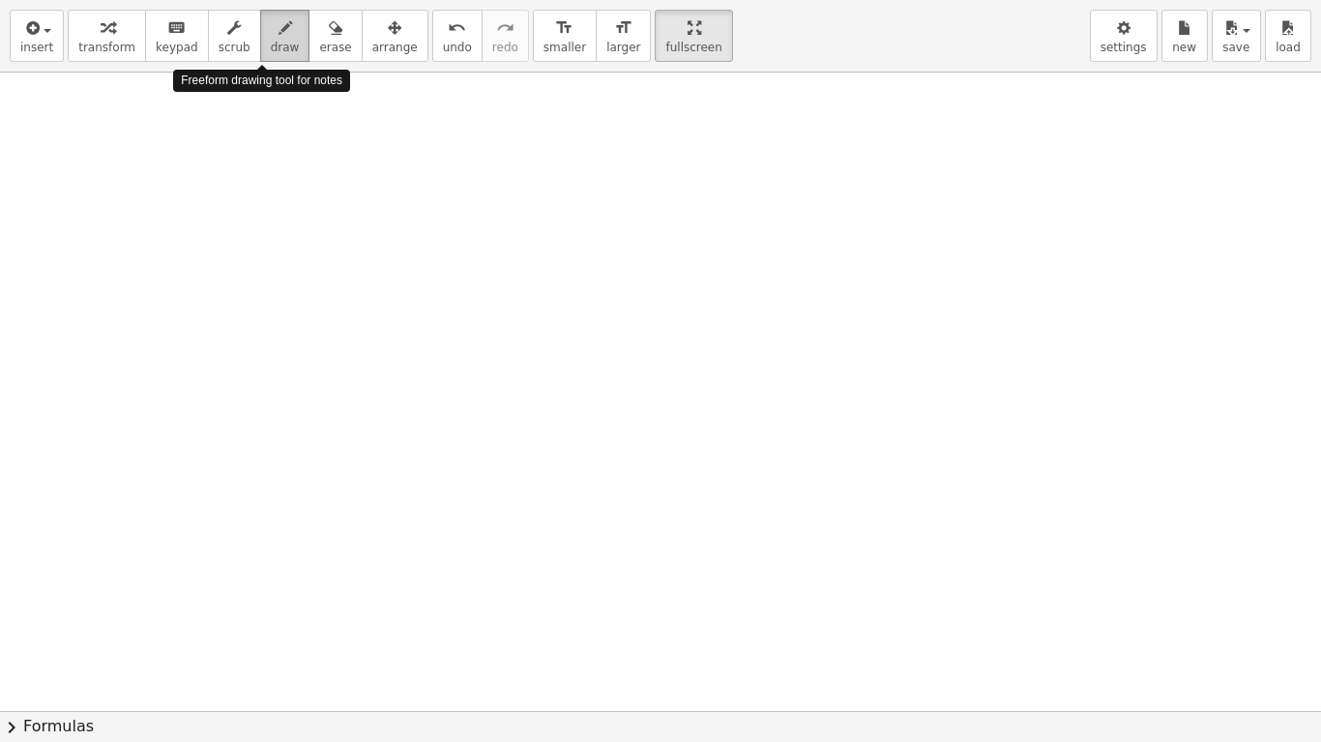
click at [271, 44] on span "draw" at bounding box center [285, 48] width 29 height 14
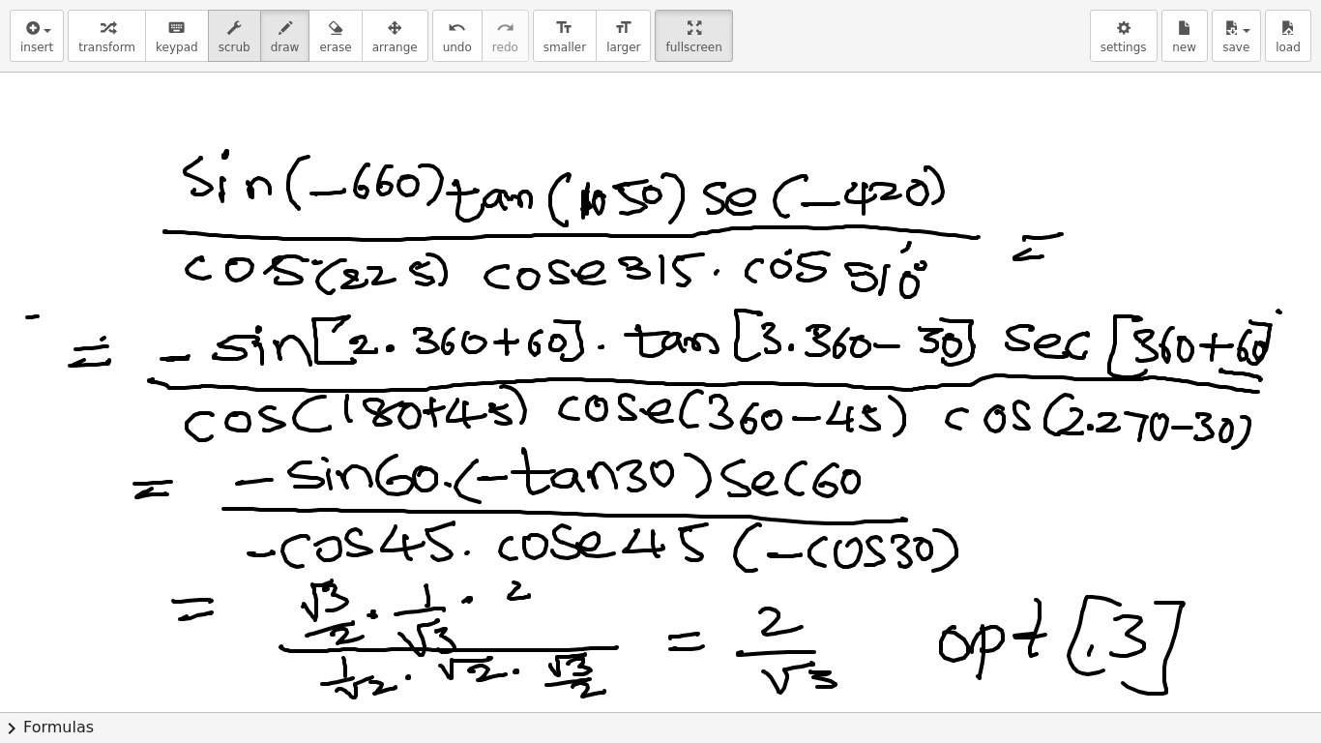
click at [219, 45] on span "scrub" at bounding box center [235, 48] width 32 height 14
click at [329, 24] on icon "button" at bounding box center [336, 27] width 14 height 23
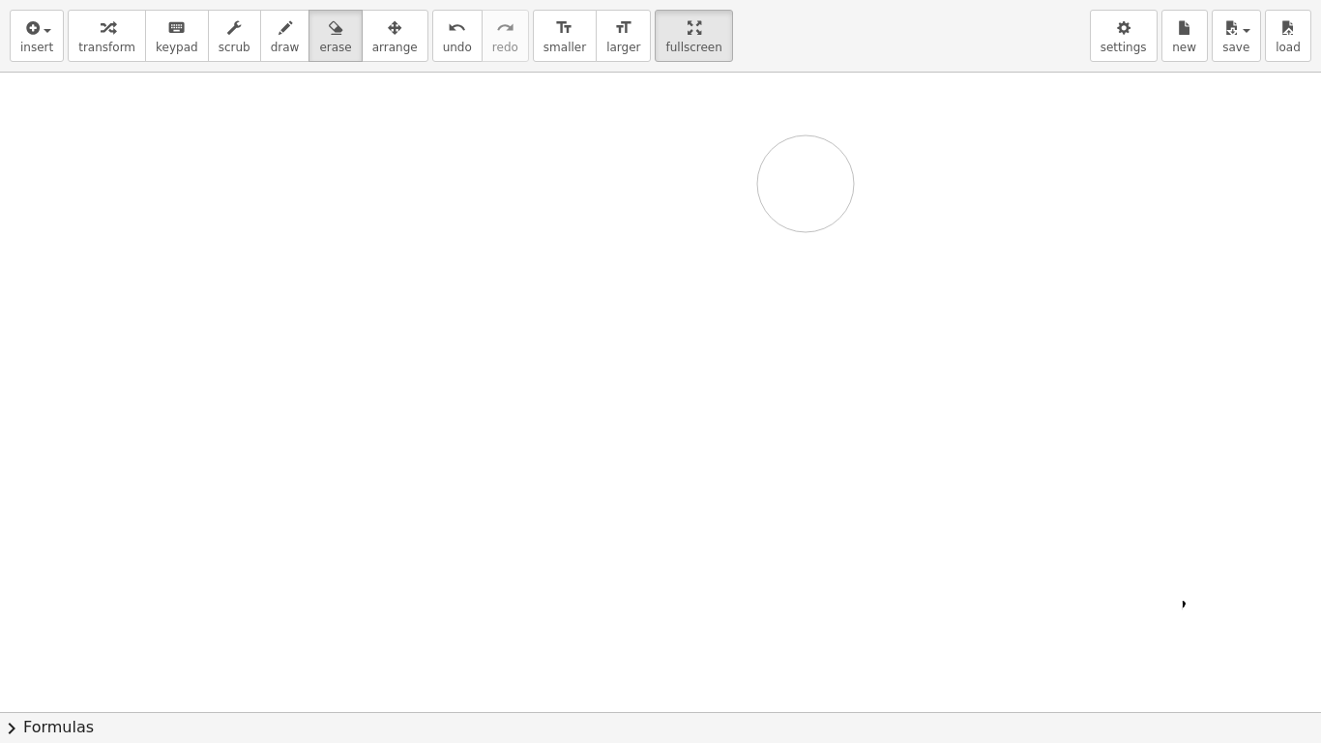
drag, startPoint x: 155, startPoint y: 203, endPoint x: 806, endPoint y: 184, distance: 651.2
click at [806, 184] on div at bounding box center [660, 418] width 1321 height 1279
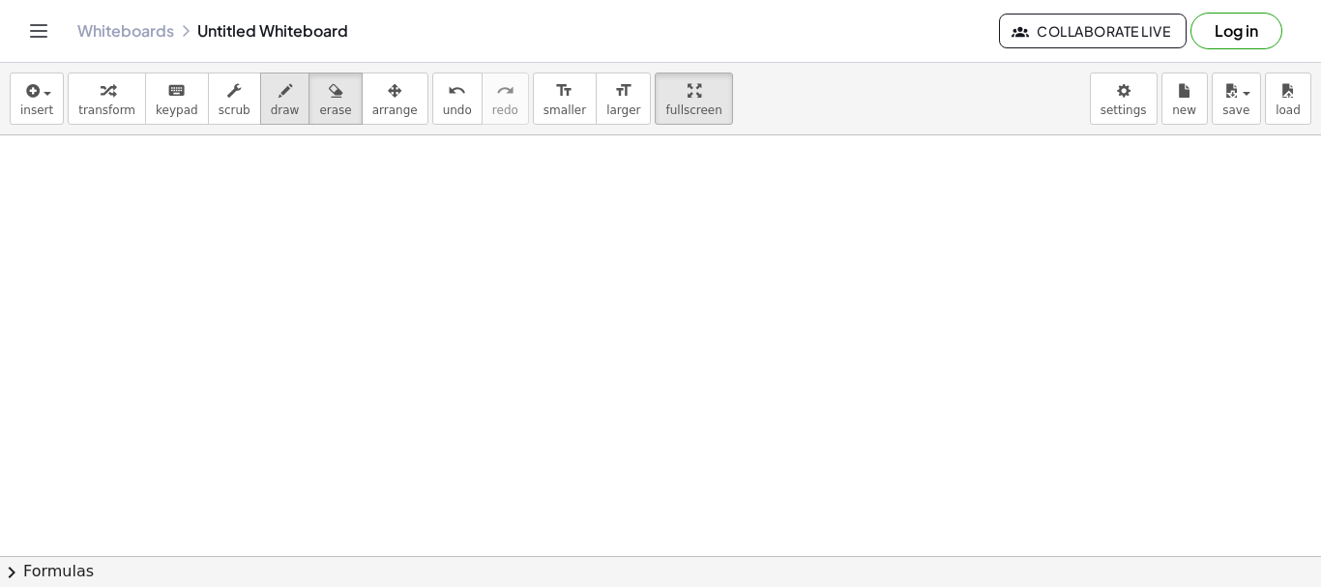
click at [279, 99] on icon "button" at bounding box center [286, 90] width 14 height 23
click at [665, 107] on span "fullscreen" at bounding box center [693, 110] width 56 height 14
drag, startPoint x: 638, startPoint y: 99, endPoint x: 640, endPoint y: 213, distance: 114.1
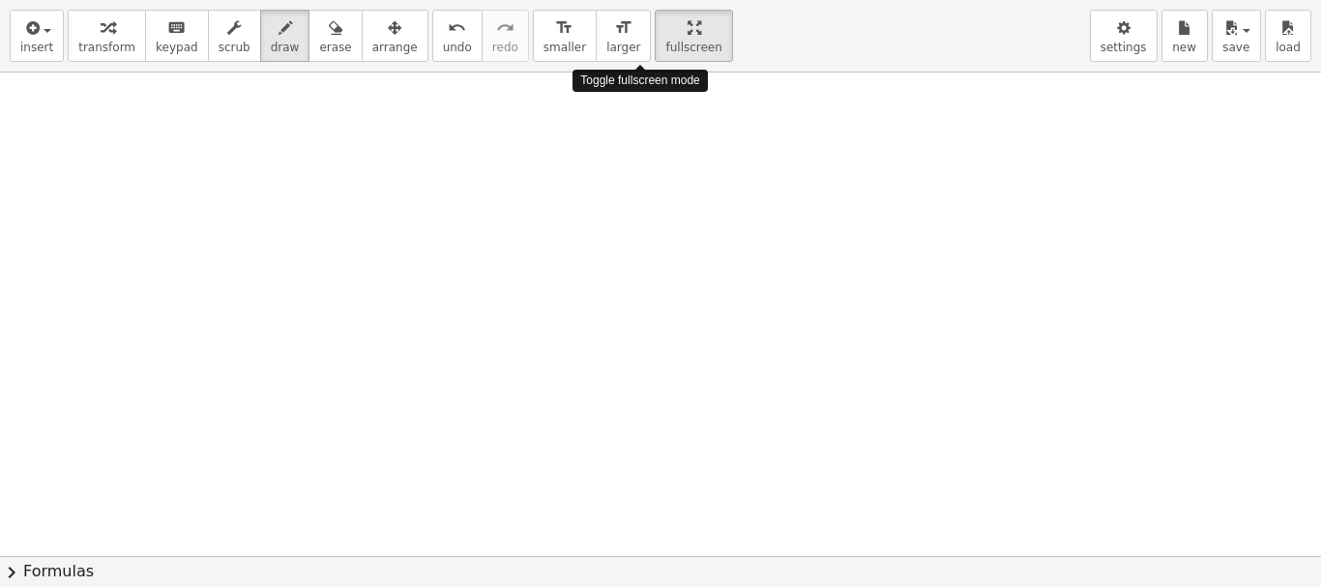
click at [640, 213] on div "insert select one: Math Expression Function Text Youtube Video Graphing Geometr…" at bounding box center [660, 293] width 1321 height 587
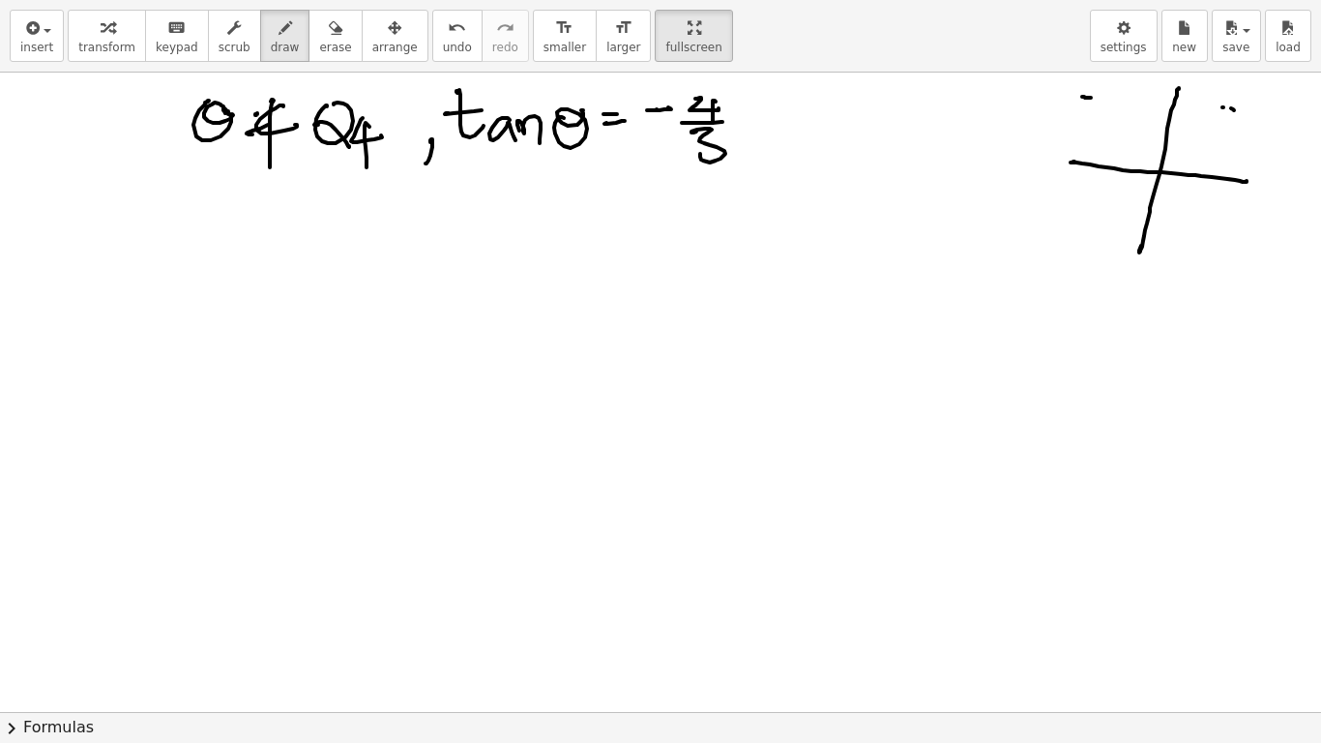
click at [1155, 70] on div "insert select one: Math Expression Function Text Youtube Video Graphing Geometr…" at bounding box center [660, 36] width 1321 height 73
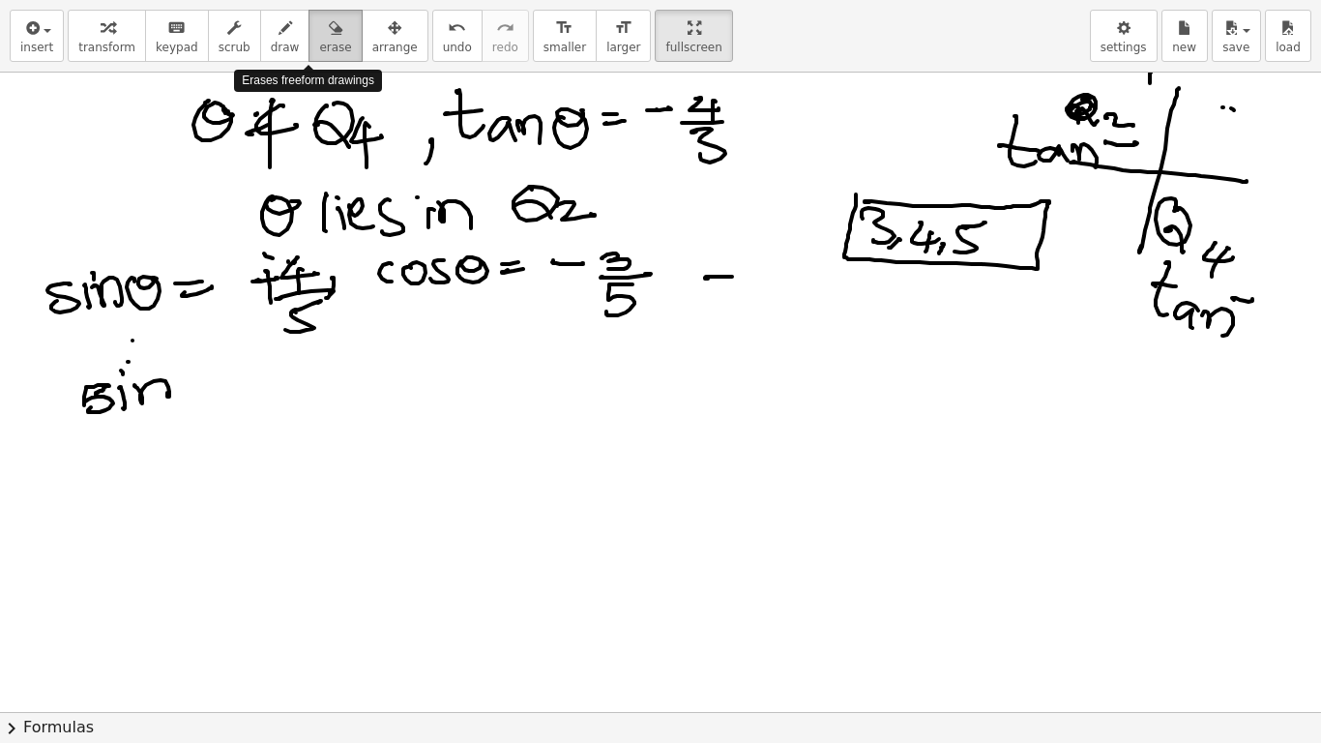
click at [329, 35] on icon "button" at bounding box center [336, 27] width 14 height 23
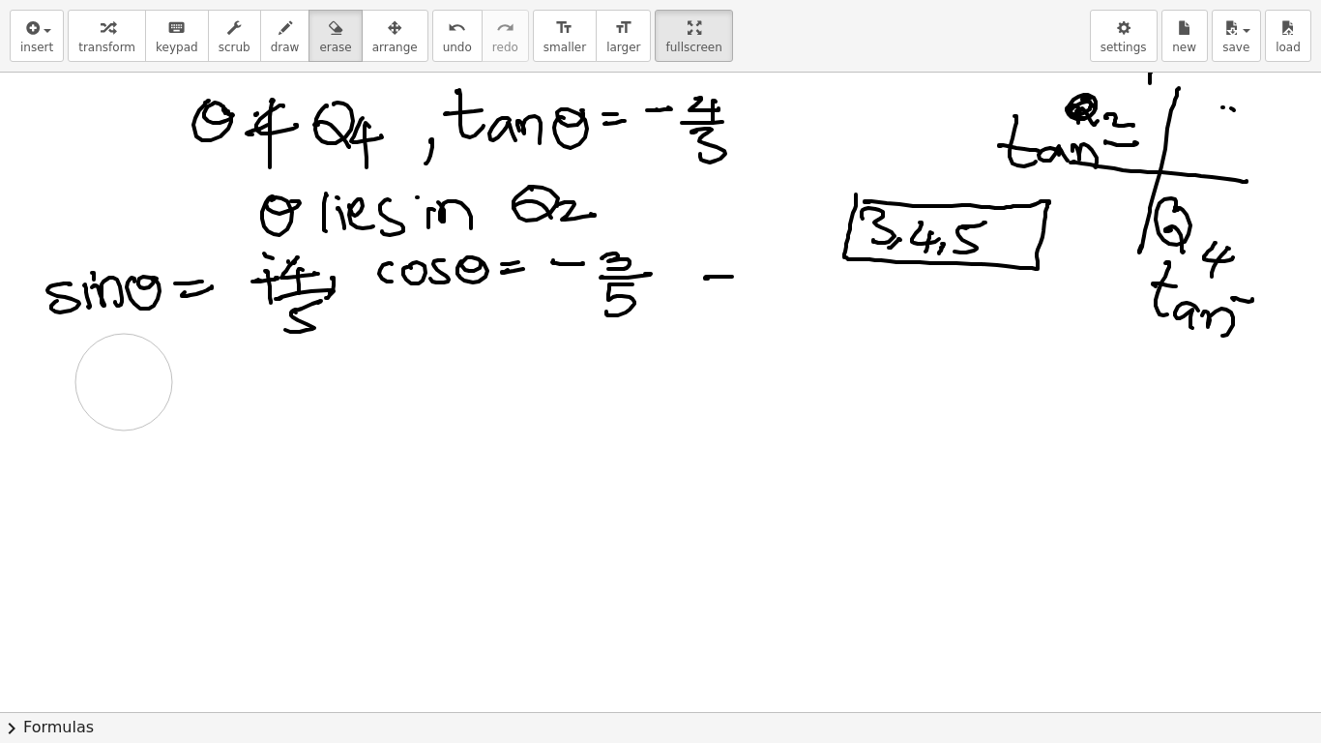
drag, startPoint x: 125, startPoint y: 395, endPoint x: 124, endPoint y: 382, distance: 12.6
click at [124, 382] on div at bounding box center [660, 418] width 1321 height 1279
click at [271, 35] on div "button" at bounding box center [285, 26] width 29 height 23
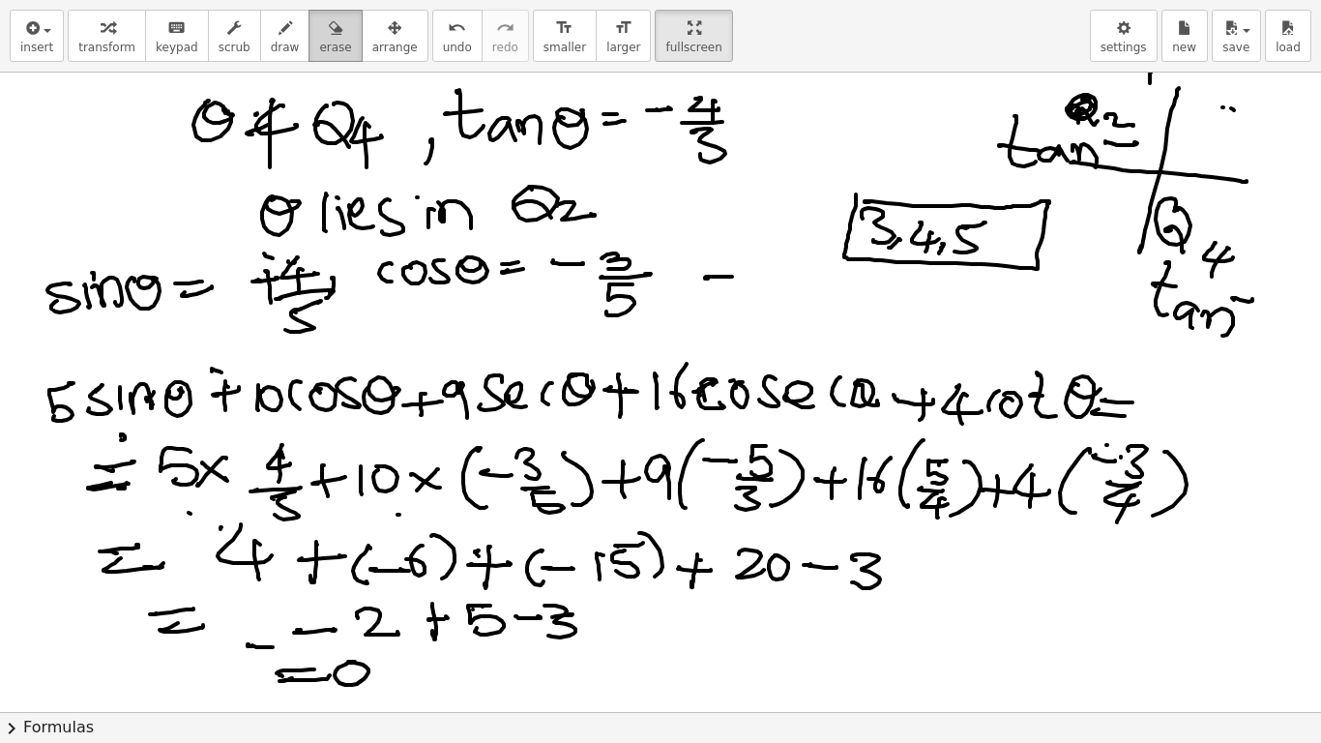
click at [329, 36] on icon "button" at bounding box center [336, 27] width 14 height 23
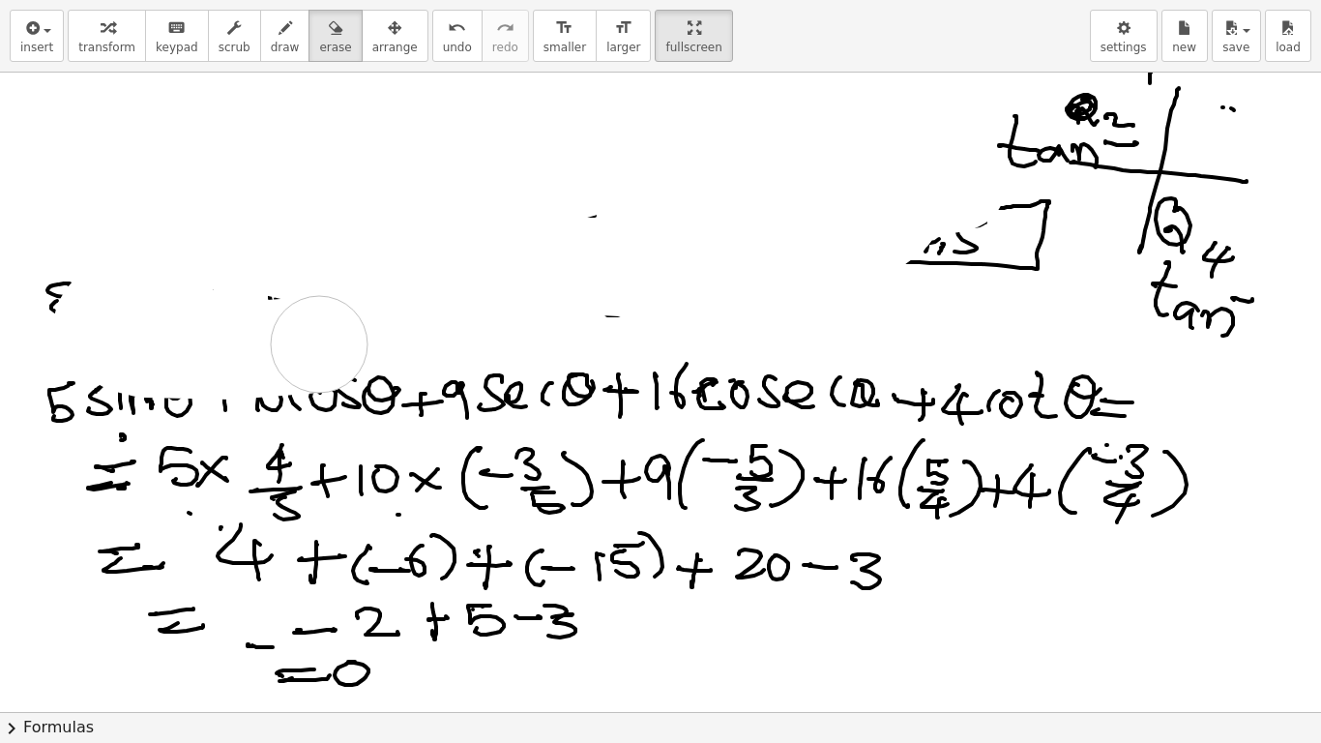
drag, startPoint x: 198, startPoint y: 204, endPoint x: 103, endPoint y: 253, distance: 107.7
click at [454, 271] on div at bounding box center [660, 418] width 1321 height 1279
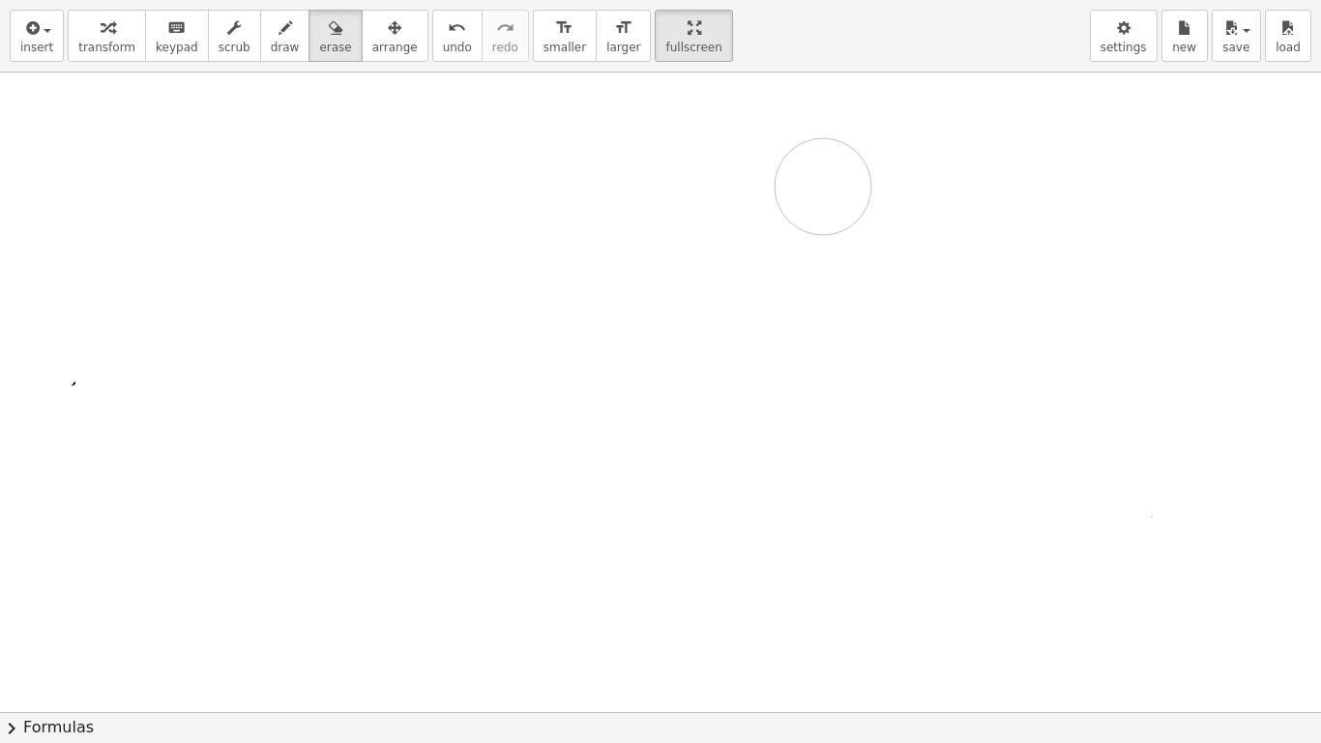
drag, startPoint x: 103, startPoint y: 253, endPoint x: 662, endPoint y: 254, distance: 559.0
click at [662, 254] on div at bounding box center [660, 418] width 1321 height 1279
click at [614, 38] on icon "format_size" at bounding box center [623, 27] width 18 height 23
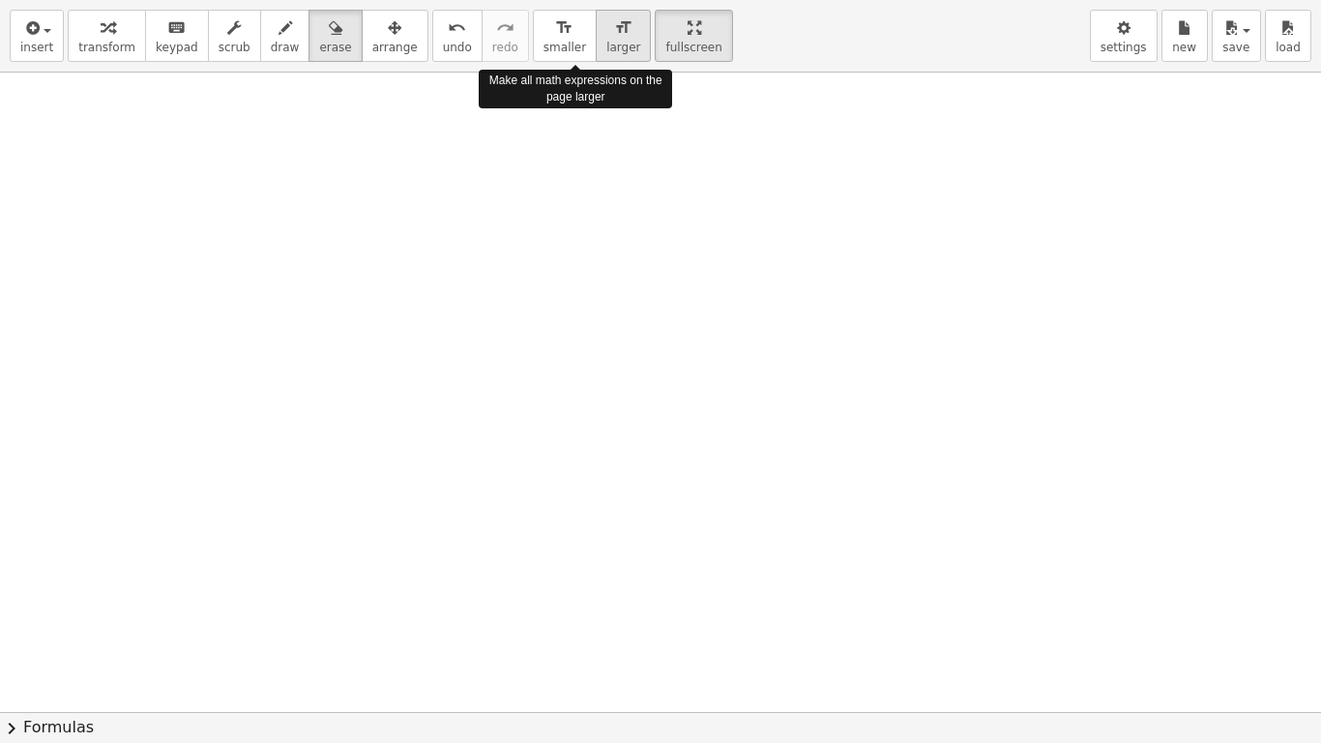
click at [614, 38] on icon "format_size" at bounding box center [623, 27] width 18 height 23
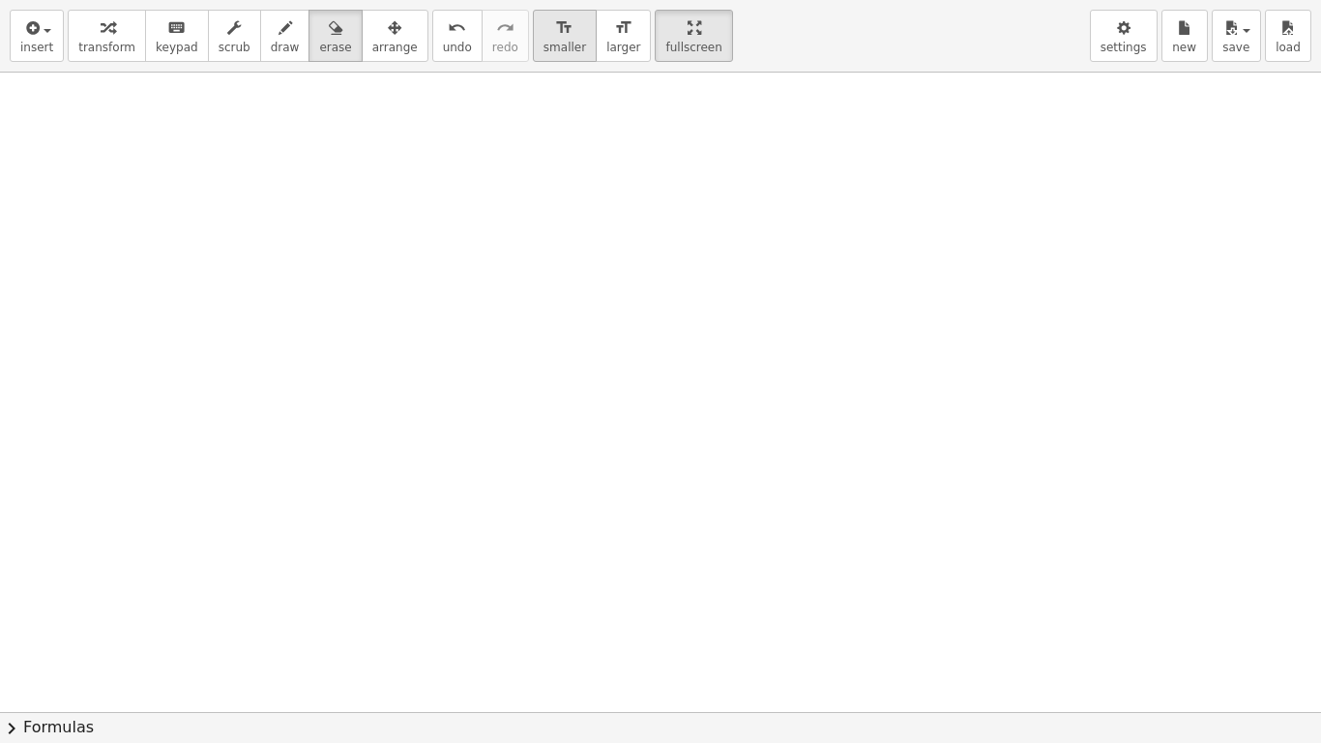
click at [544, 54] on span "smaller" at bounding box center [565, 48] width 43 height 14
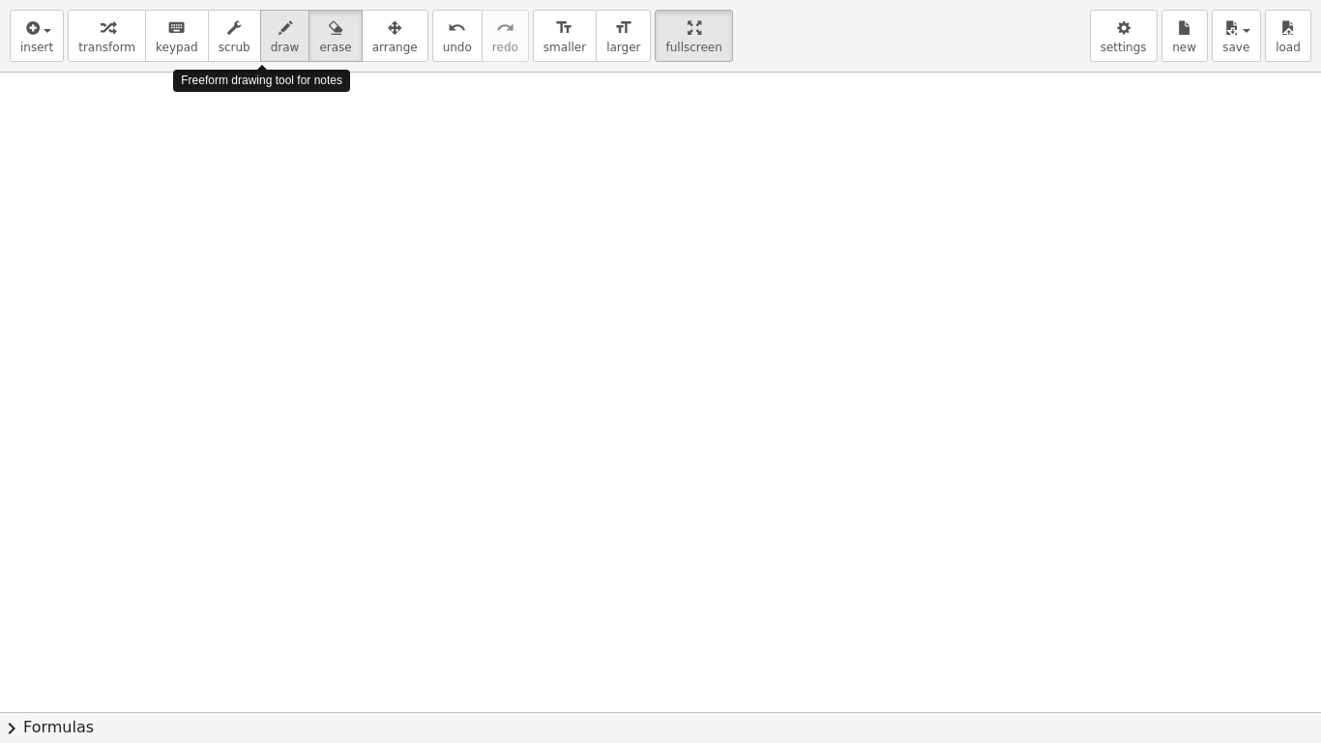
click at [271, 42] on span "draw" at bounding box center [285, 48] width 29 height 14
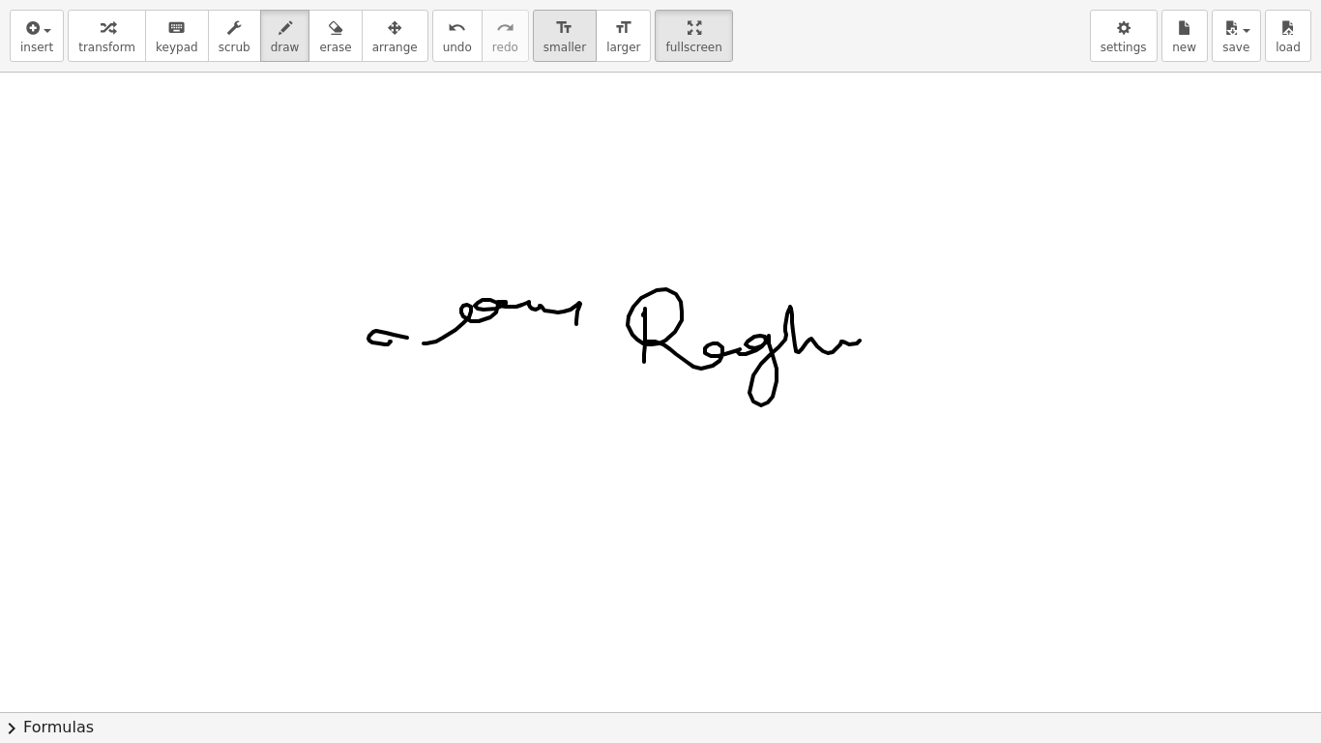
click at [555, 34] on icon "format_size" at bounding box center [564, 27] width 18 height 23
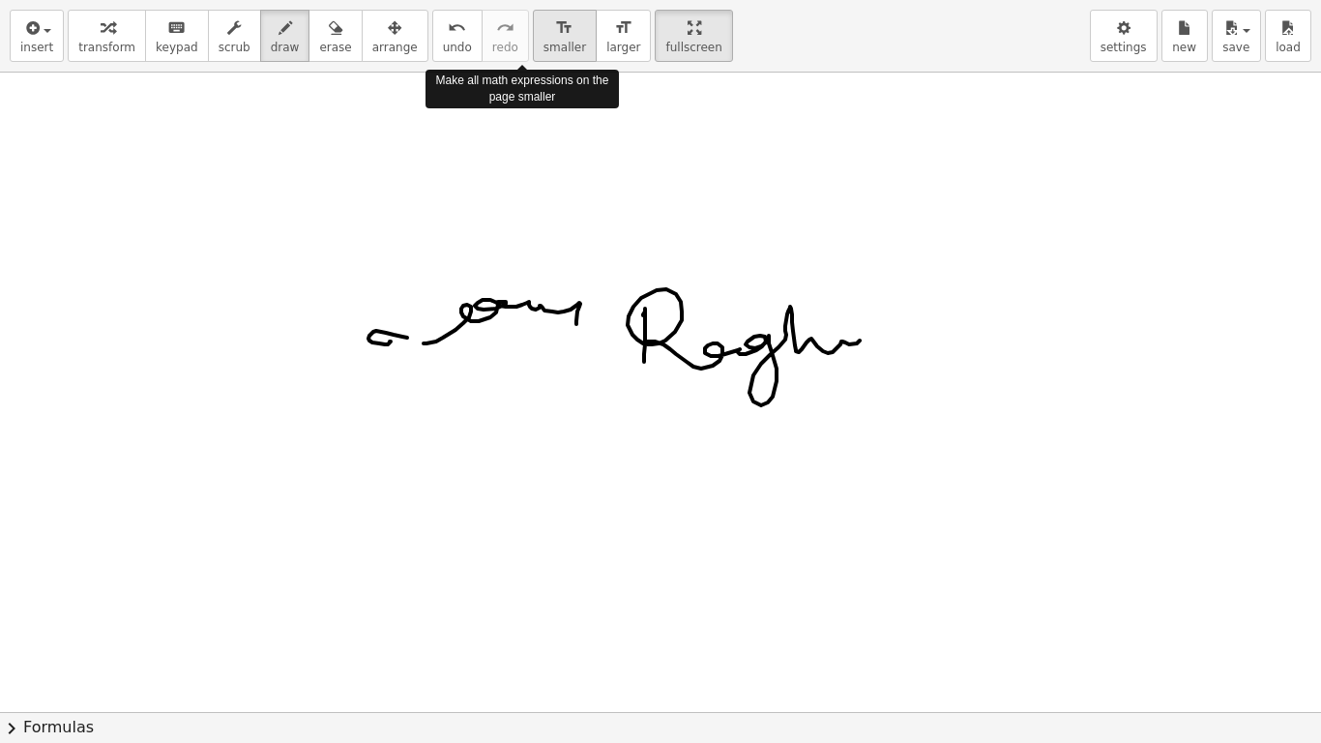
click at [555, 34] on icon "format_size" at bounding box center [564, 27] width 18 height 23
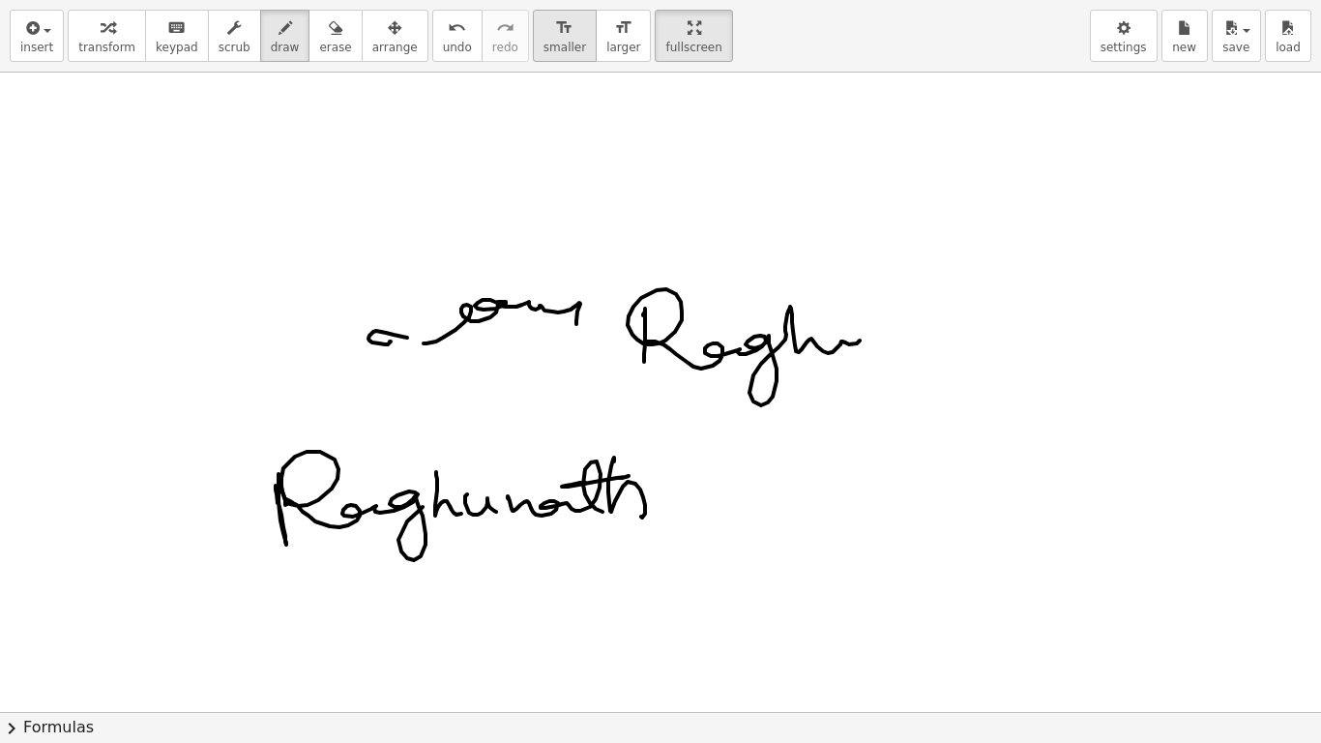
click at [544, 27] on div "format_size" at bounding box center [565, 26] width 43 height 23
click at [606, 53] on span "larger" at bounding box center [623, 48] width 34 height 14
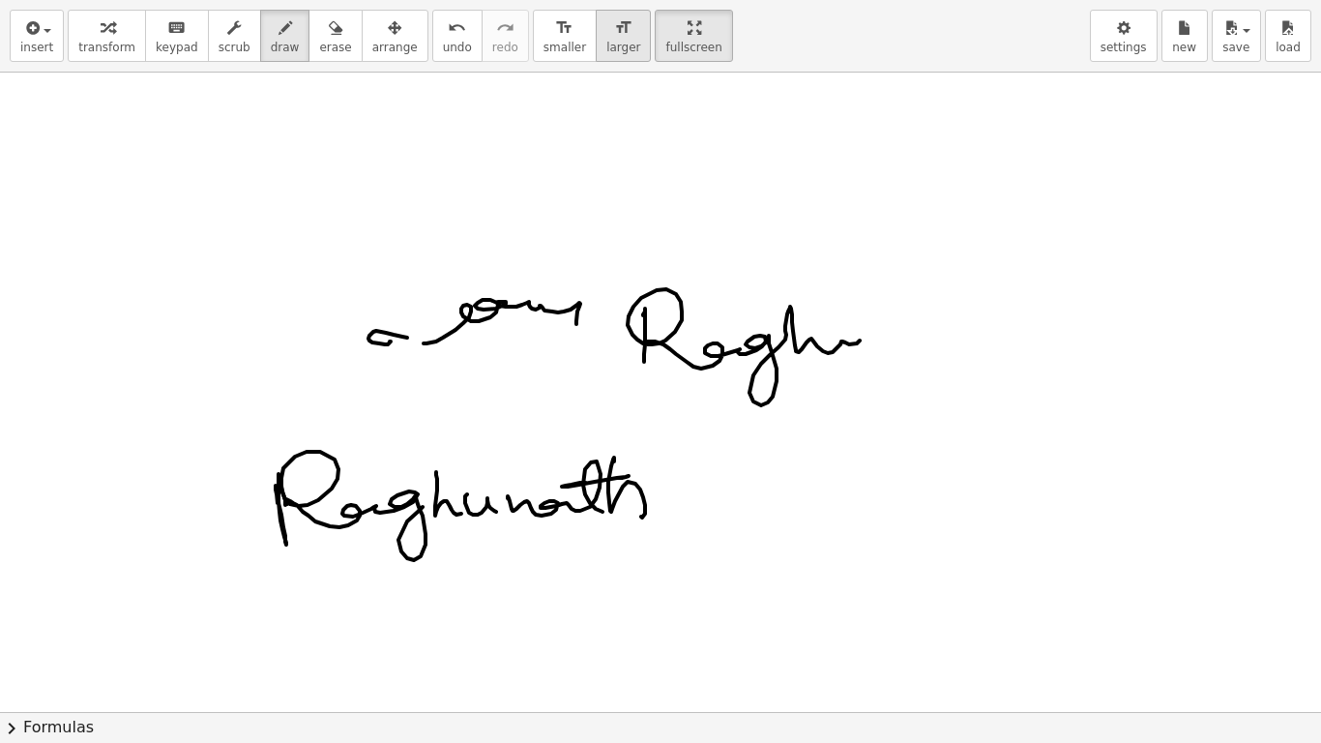
click at [606, 53] on span "larger" at bounding box center [623, 48] width 34 height 14
click at [544, 49] on span "smaller" at bounding box center [565, 48] width 43 height 14
drag, startPoint x: 291, startPoint y: 285, endPoint x: 78, endPoint y: 512, distance: 310.6
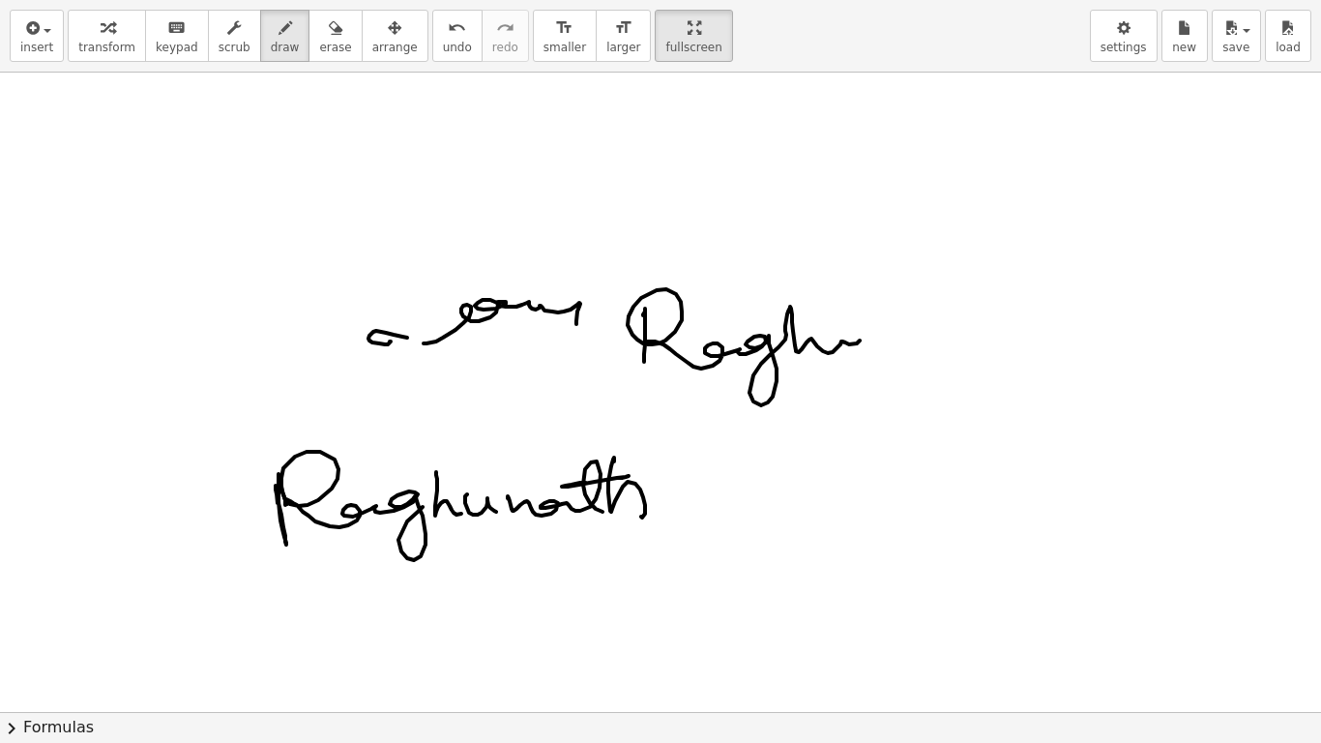
click at [290, 284] on div at bounding box center [660, 418] width 1321 height 1279
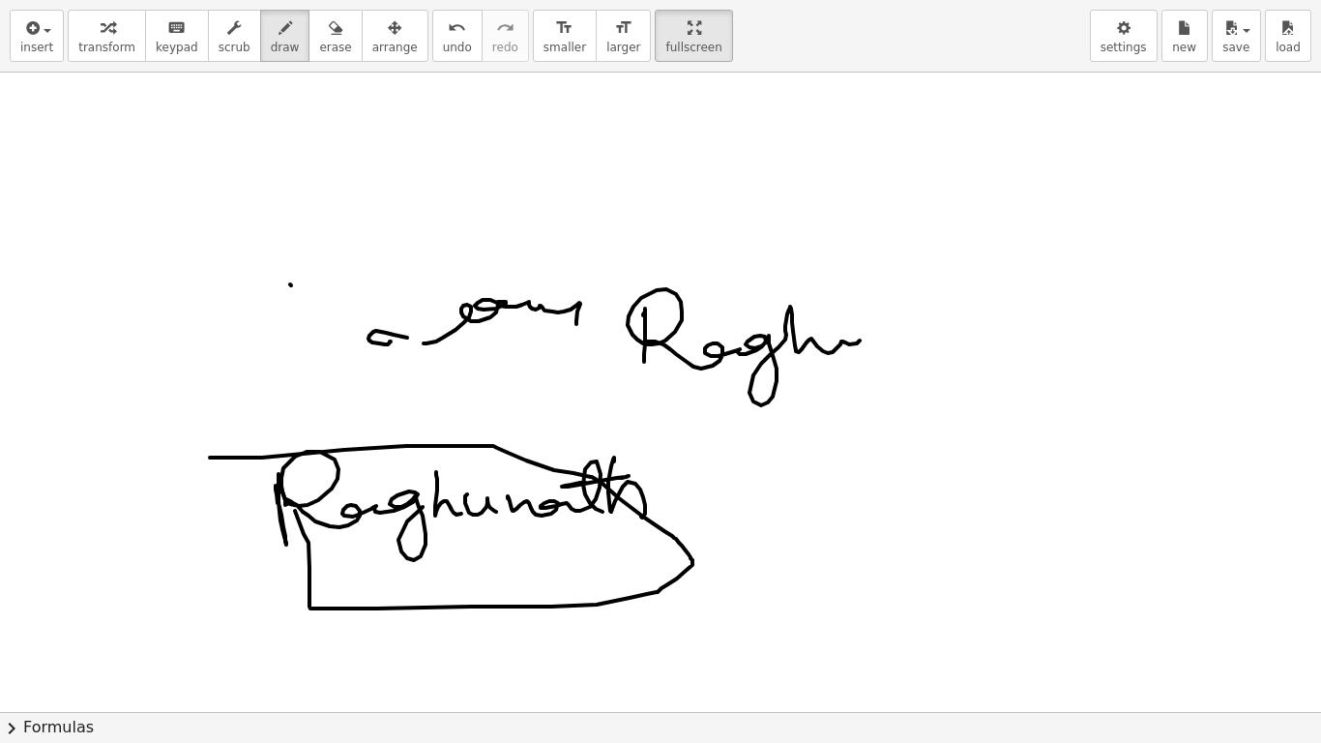
drag, startPoint x: 447, startPoint y: 446, endPoint x: 279, endPoint y: 476, distance: 170.9
click at [284, 476] on div at bounding box center [660, 418] width 1321 height 1279
click at [14, 586] on span "chevron_right" at bounding box center [11, 728] width 23 height 23
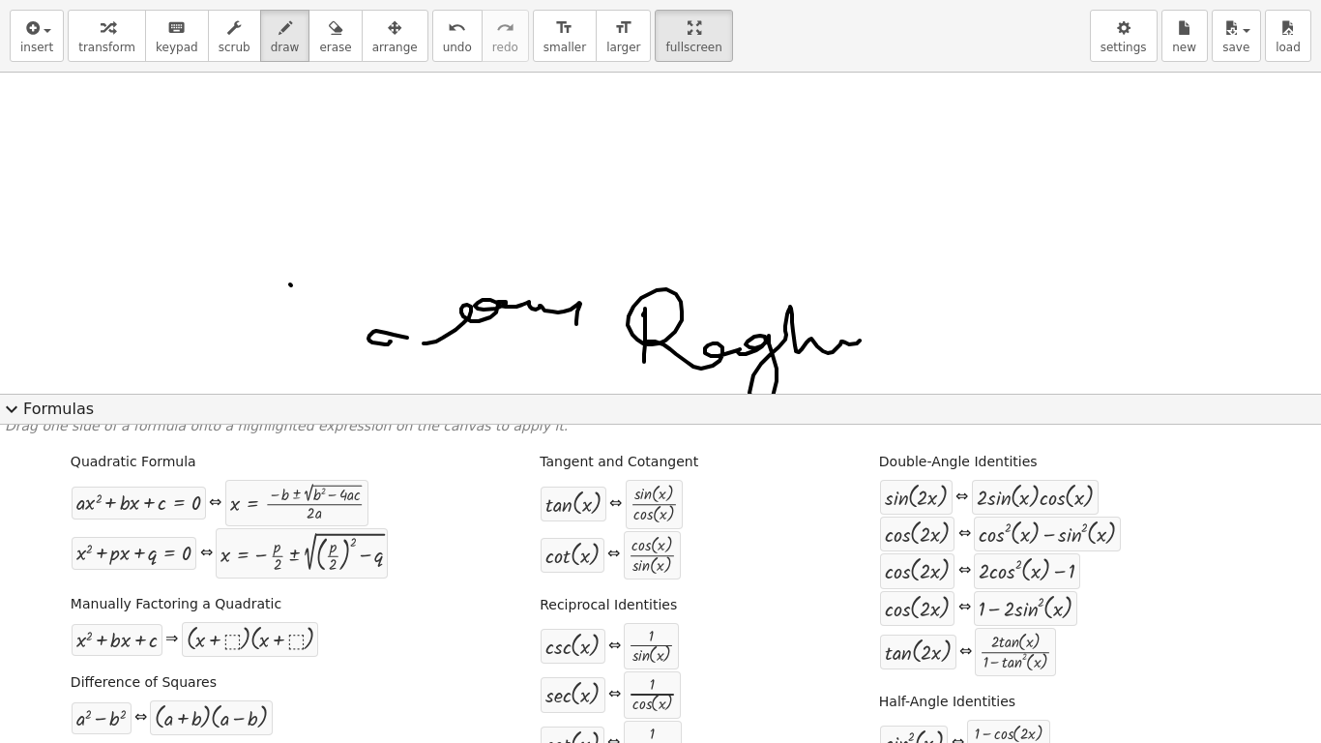
scroll to position [0, 0]
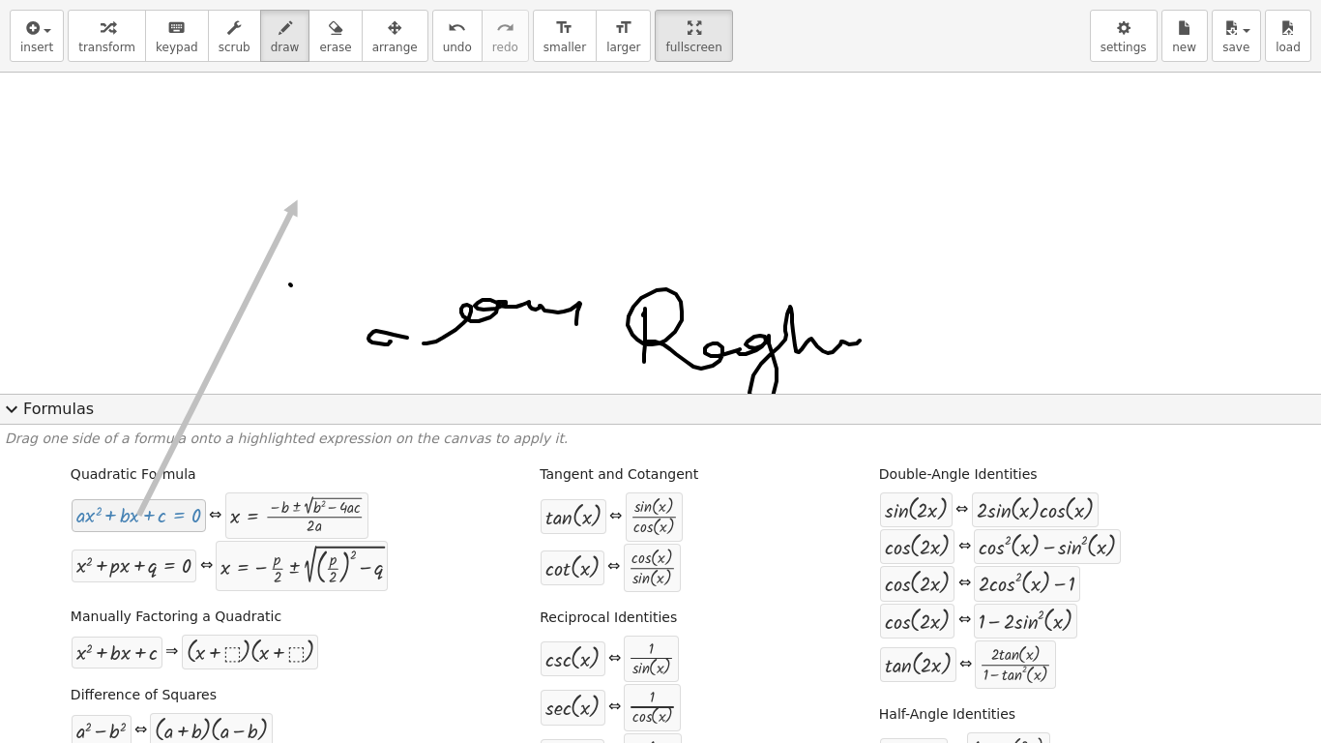
drag, startPoint x: 165, startPoint y: 529, endPoint x: 293, endPoint y: 190, distance: 362.7
drag, startPoint x: 182, startPoint y: 536, endPoint x: 175, endPoint y: 522, distance: 15.1
click at [182, 534] on div "+ · a · x 2 + · b · x + c = 0 ⇔ x = · ( − b ± 2 √ ( + b 2 − · 4 · a · c ) ) · 2…" at bounding box center [220, 515] width 299 height 48
drag, startPoint x: 169, startPoint y: 515, endPoint x: 193, endPoint y: 540, distance: 34.2
click at [193, 540] on div "Quadratic Formula + · a · x 2 + · b · x + c = 0 ⇔ x = · ( − b ± 2 √ ( + b 2 − ·…" at bounding box center [230, 526] width 327 height 137
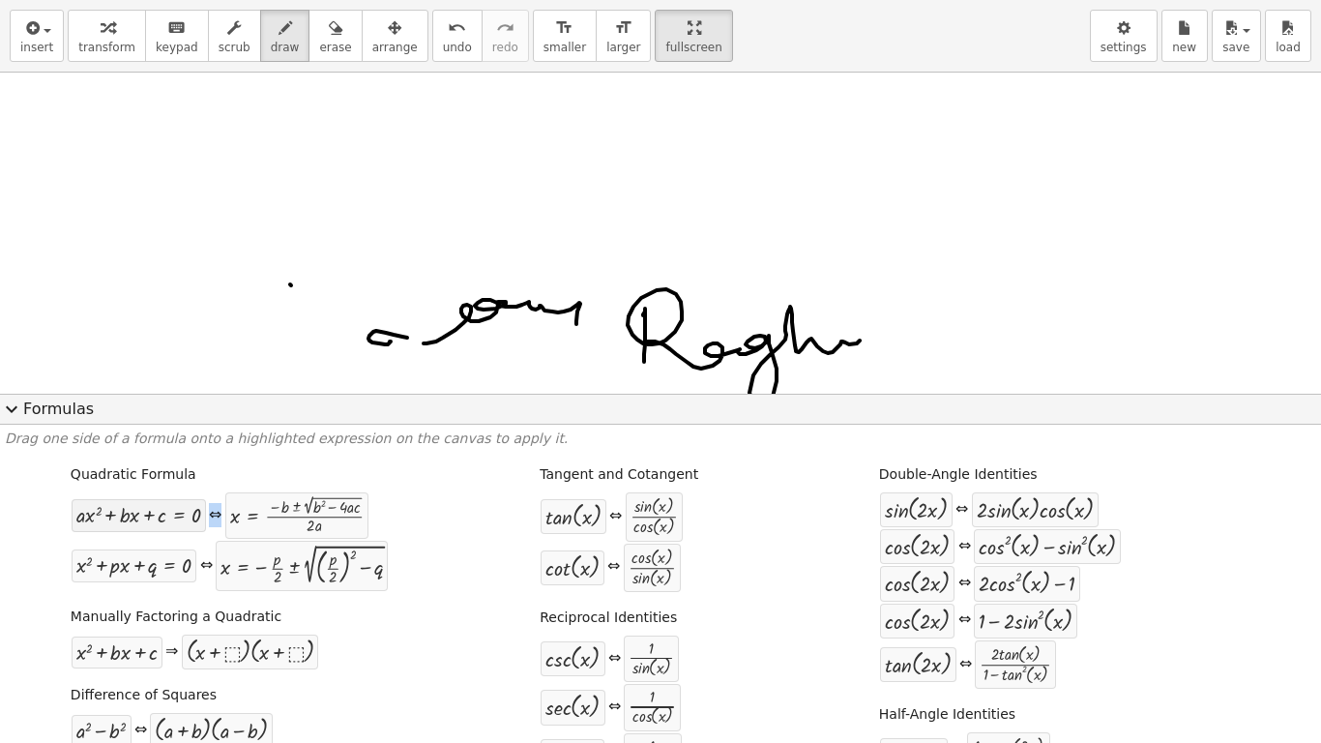
drag, startPoint x: 402, startPoint y: 529, endPoint x: 89, endPoint y: 523, distance: 313.4
click at [167, 516] on div at bounding box center [138, 515] width 125 height 22
click at [559, 521] on div at bounding box center [573, 516] width 56 height 25
drag, startPoint x: 569, startPoint y: 521, endPoint x: 604, endPoint y: 253, distance: 270.3
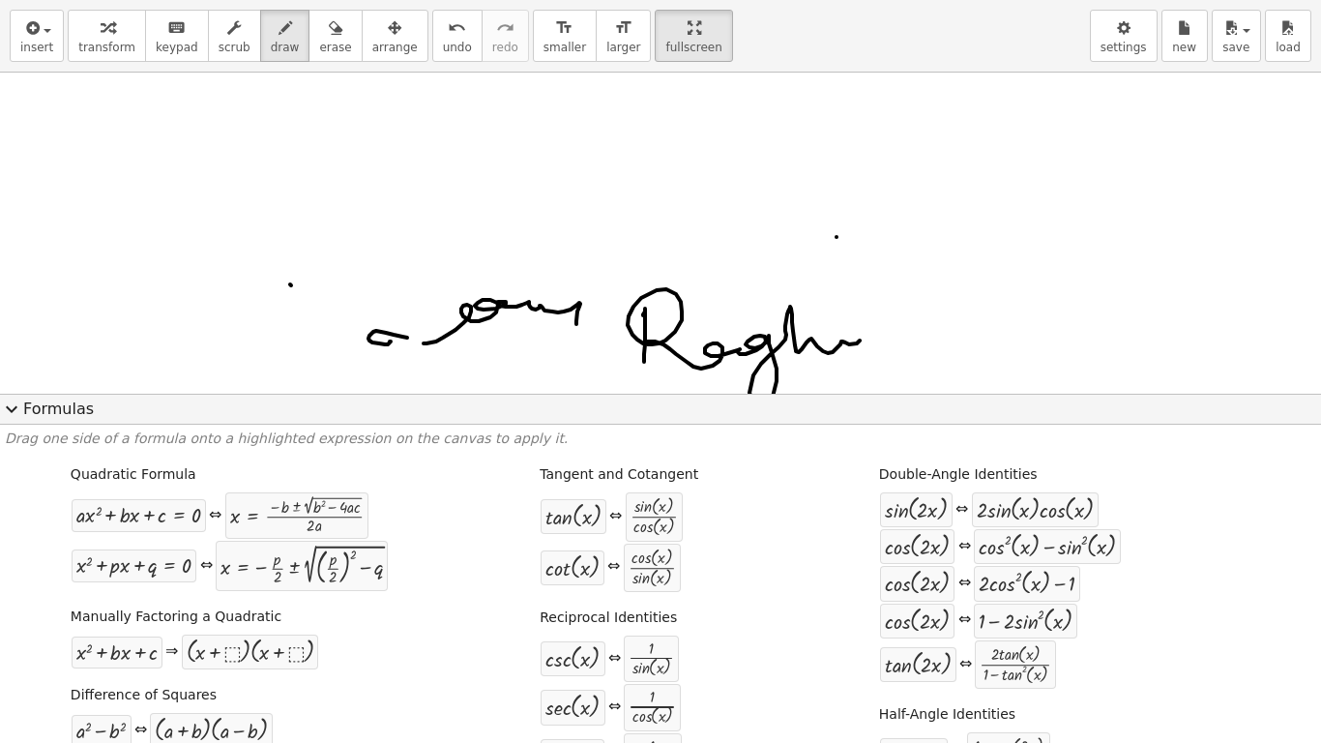
click at [837, 237] on div at bounding box center [660, 199] width 1321 height 841
click at [443, 44] on span "undo" at bounding box center [457, 48] width 29 height 14
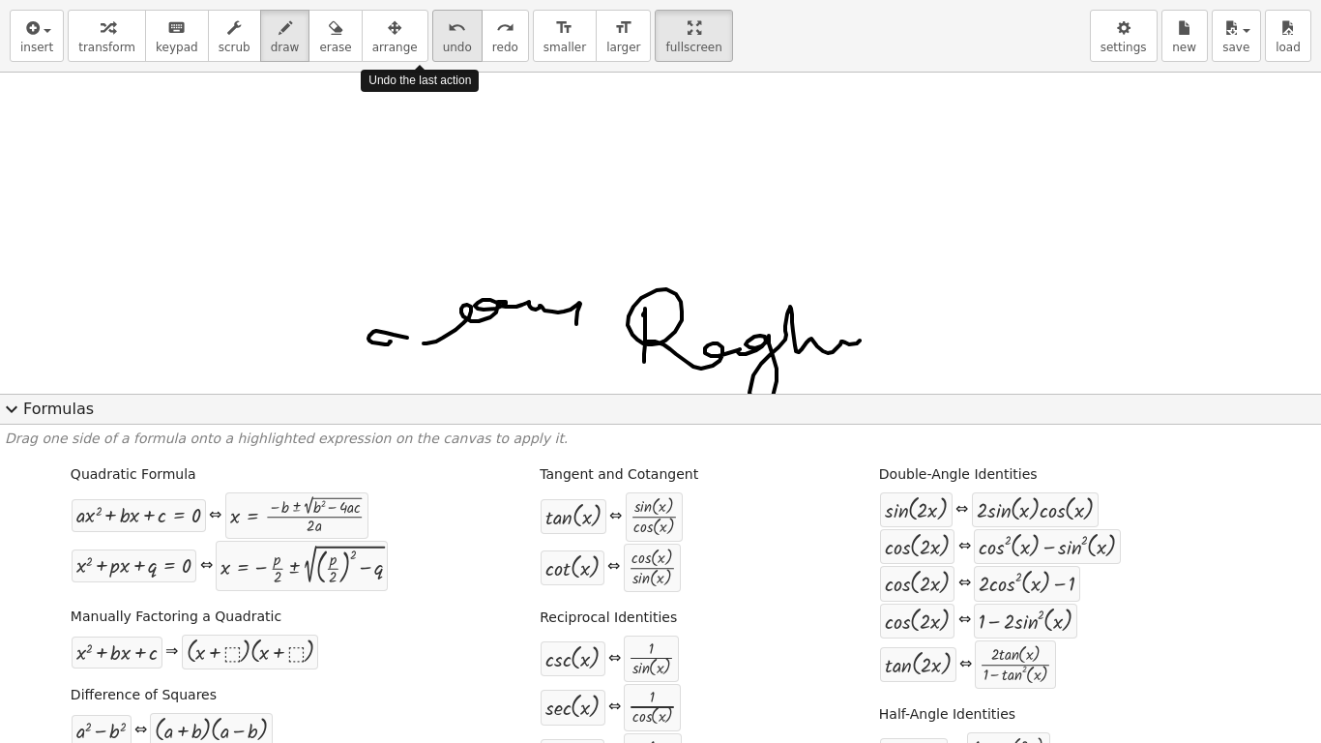
click at [443, 44] on span "undo" at bounding box center [457, 48] width 29 height 14
click at [496, 33] on icon "redo" at bounding box center [505, 27] width 18 height 23
click at [448, 35] on icon "undo" at bounding box center [457, 27] width 18 height 23
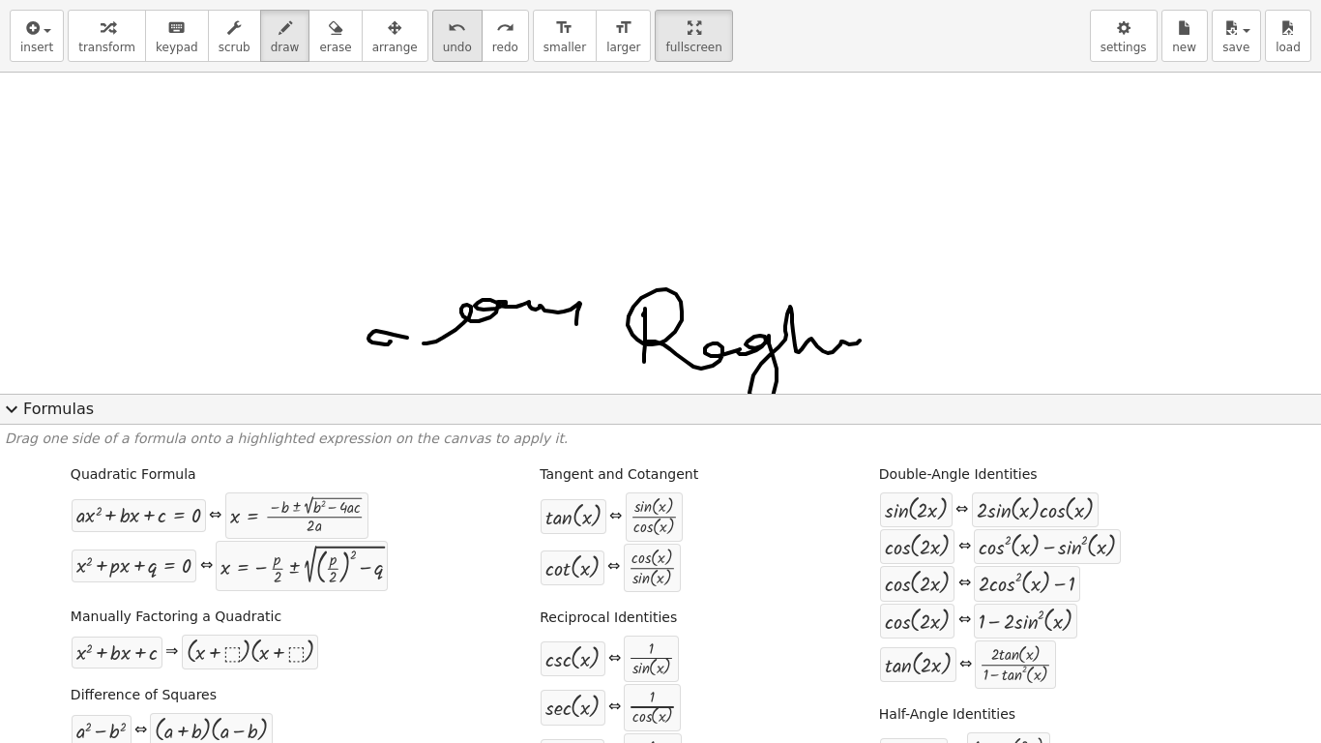
click at [448, 35] on icon "undo" at bounding box center [457, 27] width 18 height 23
click at [319, 32] on div "button" at bounding box center [335, 26] width 32 height 23
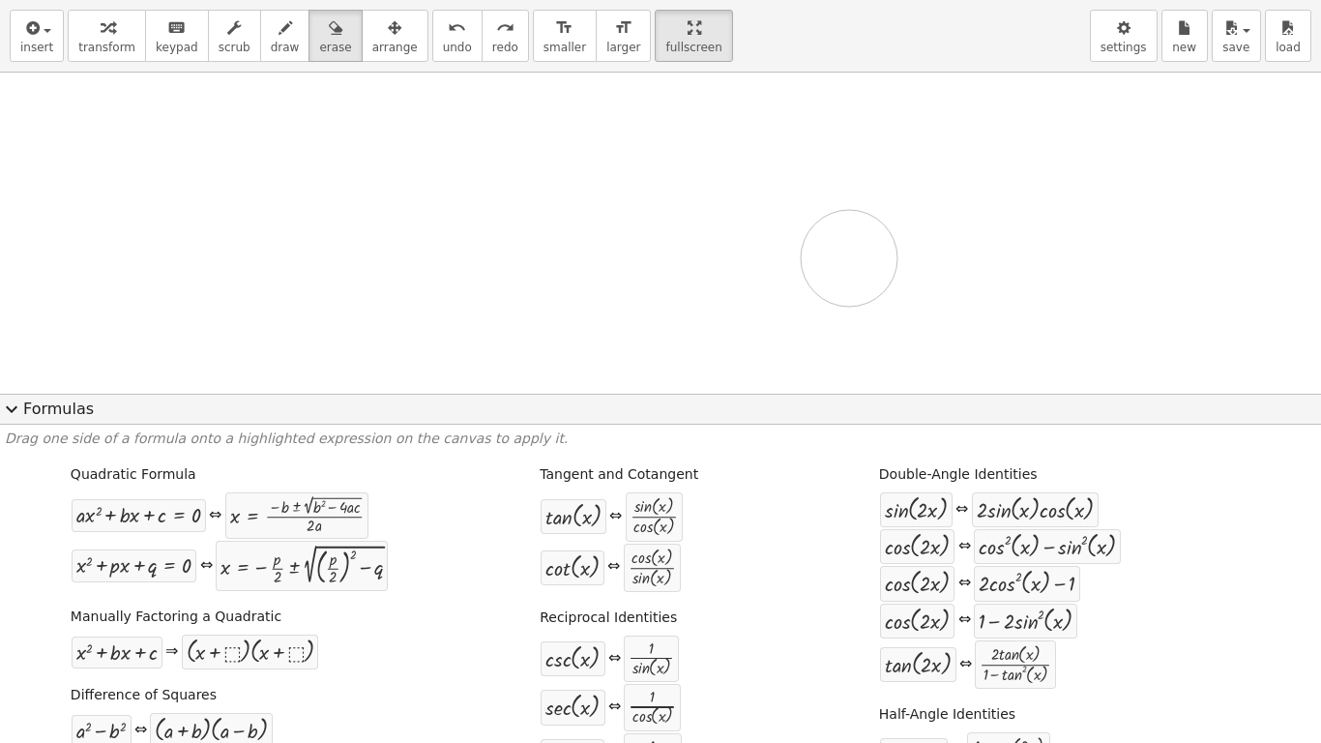
drag, startPoint x: 360, startPoint y: 319, endPoint x: 6, endPoint y: 432, distance: 371.6
click at [36, 432] on div "insert select one: Math Expression Function Text Youtube Video Graphing Geometr…" at bounding box center [660, 371] width 1321 height 743
click at [1126, 41] on span "settings" at bounding box center [1124, 48] width 46 height 14
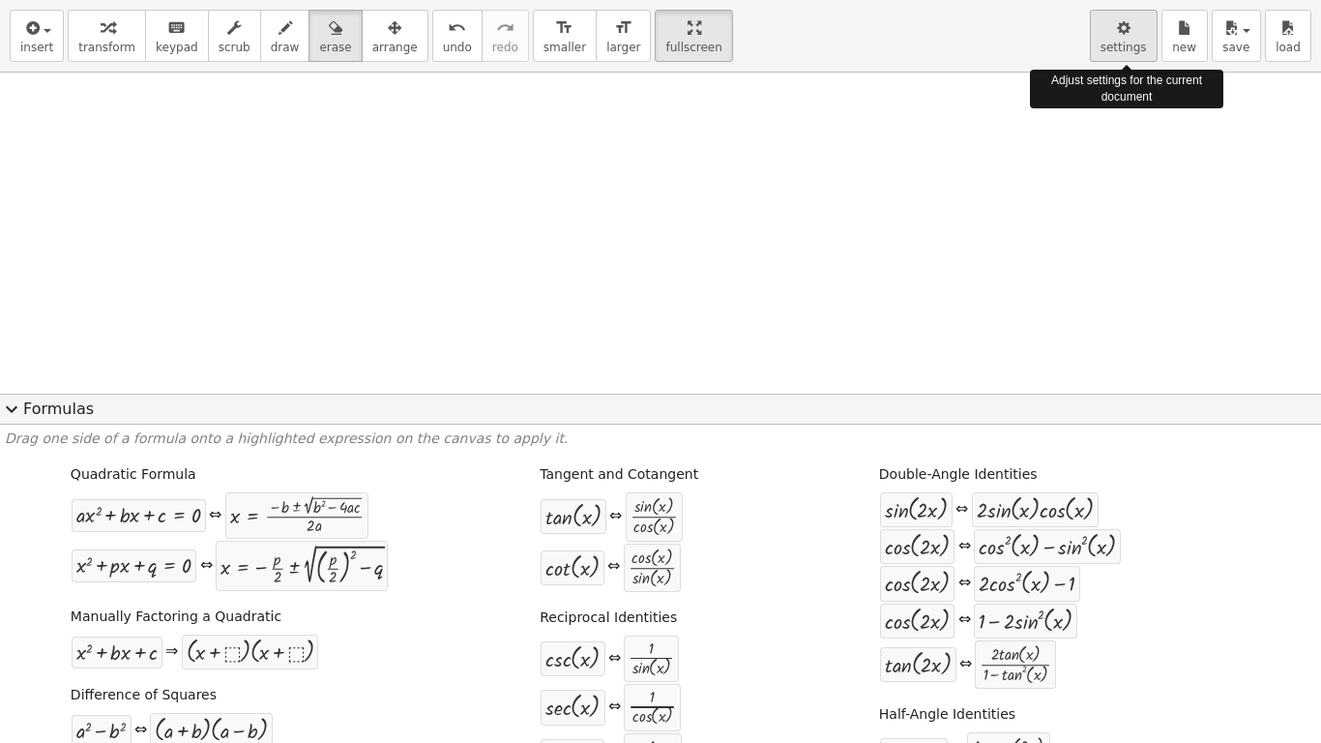
click at [1125, 32] on icon "button" at bounding box center [1124, 27] width 14 height 23
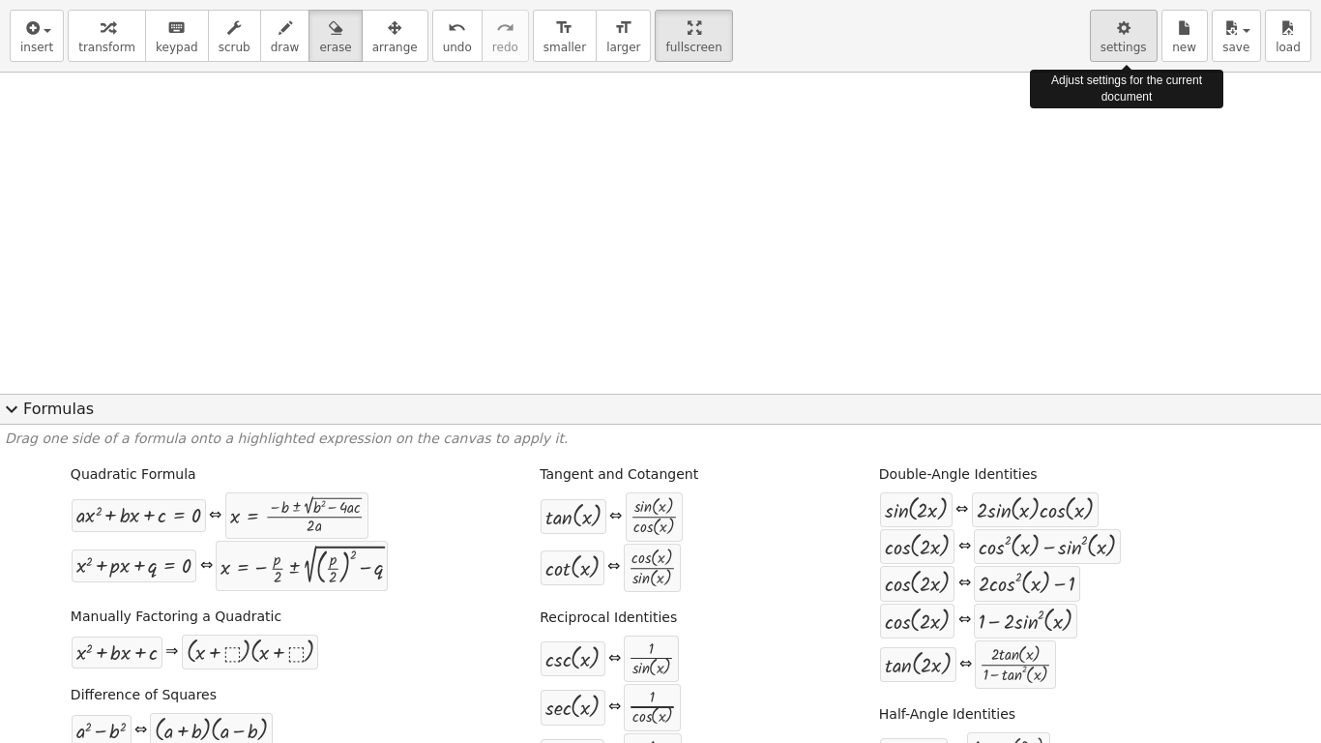
click at [1125, 32] on icon "button" at bounding box center [1124, 27] width 14 height 23
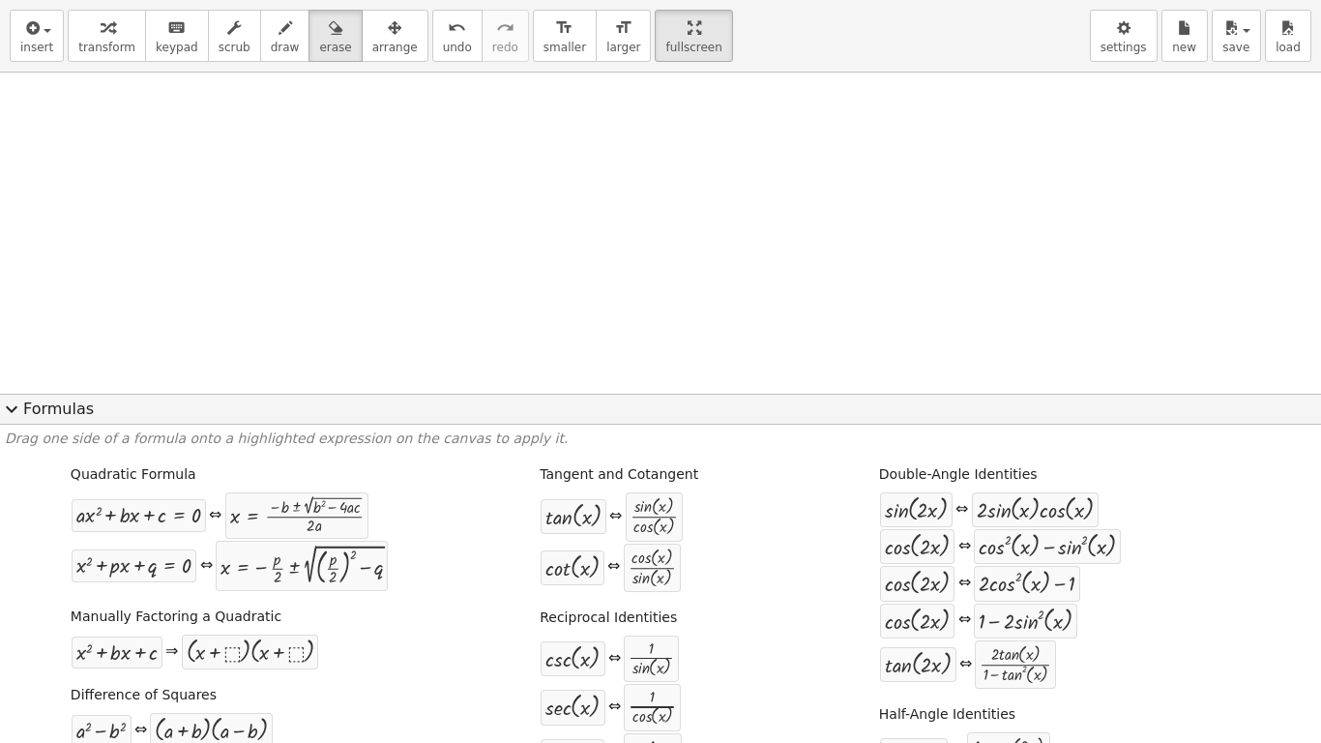
scroll to position [217, 0]
click at [19, 407] on span "expand_more" at bounding box center [11, 408] width 23 height 23
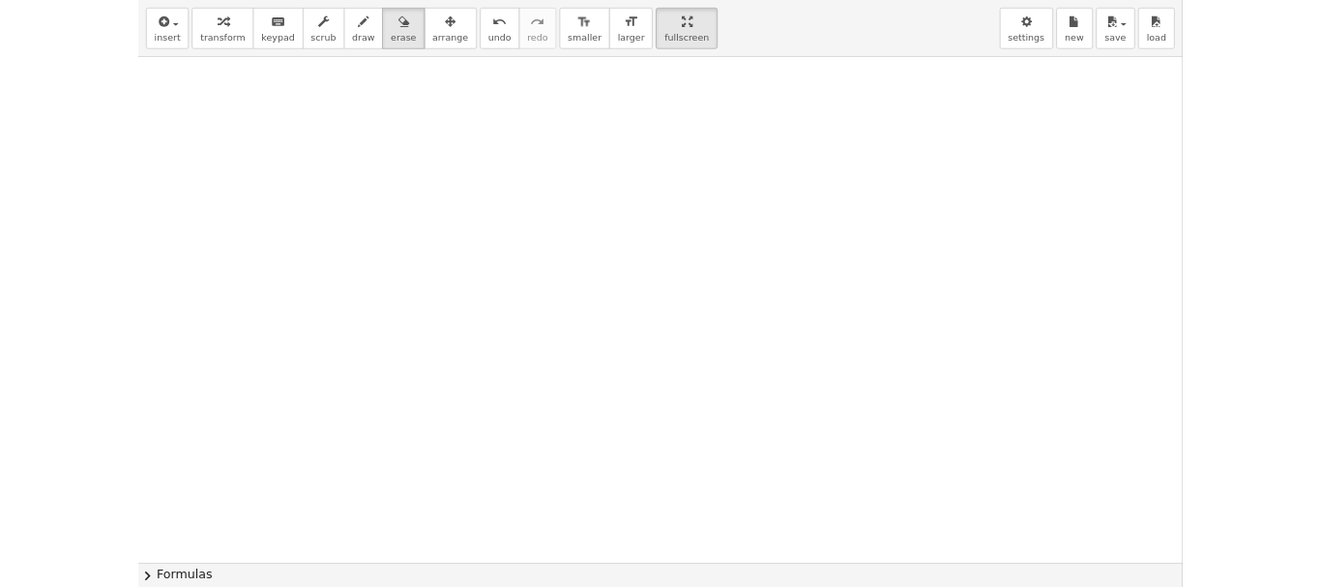
scroll to position [313, 0]
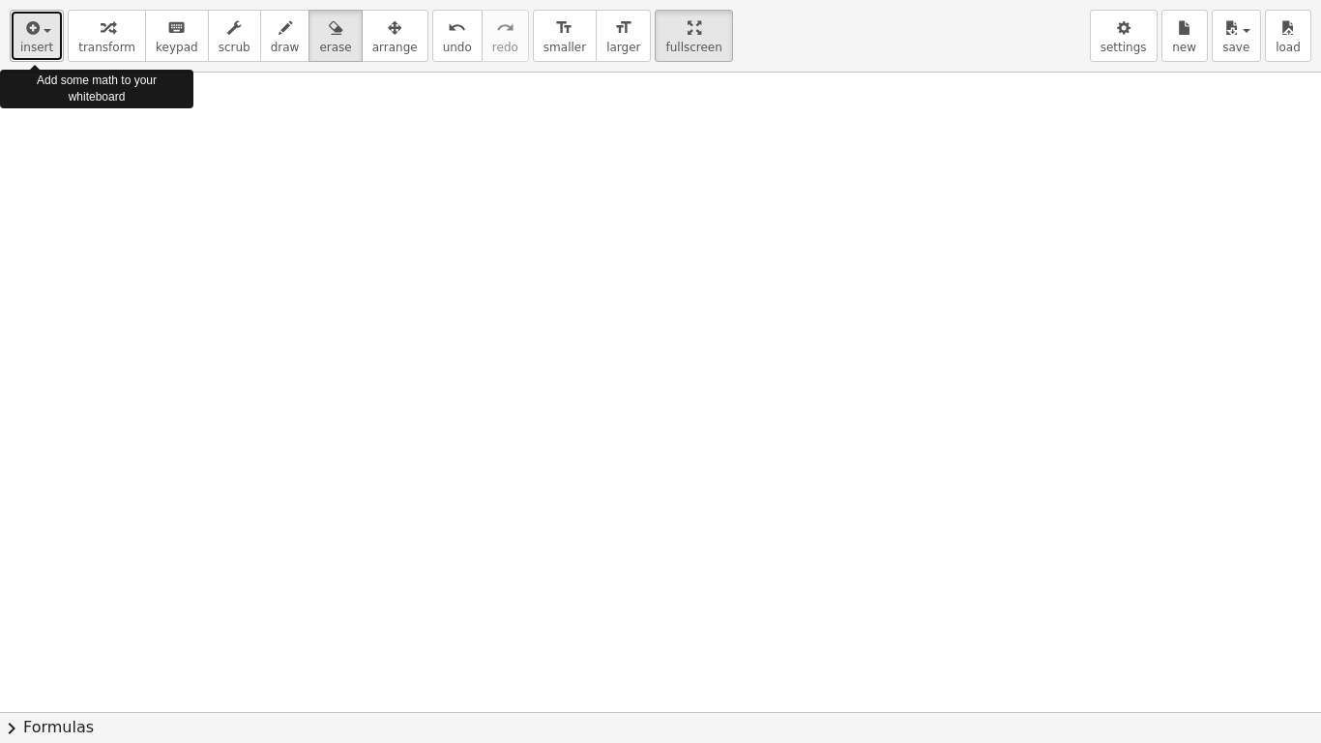
click at [50, 29] on button "insert" at bounding box center [37, 36] width 54 height 52
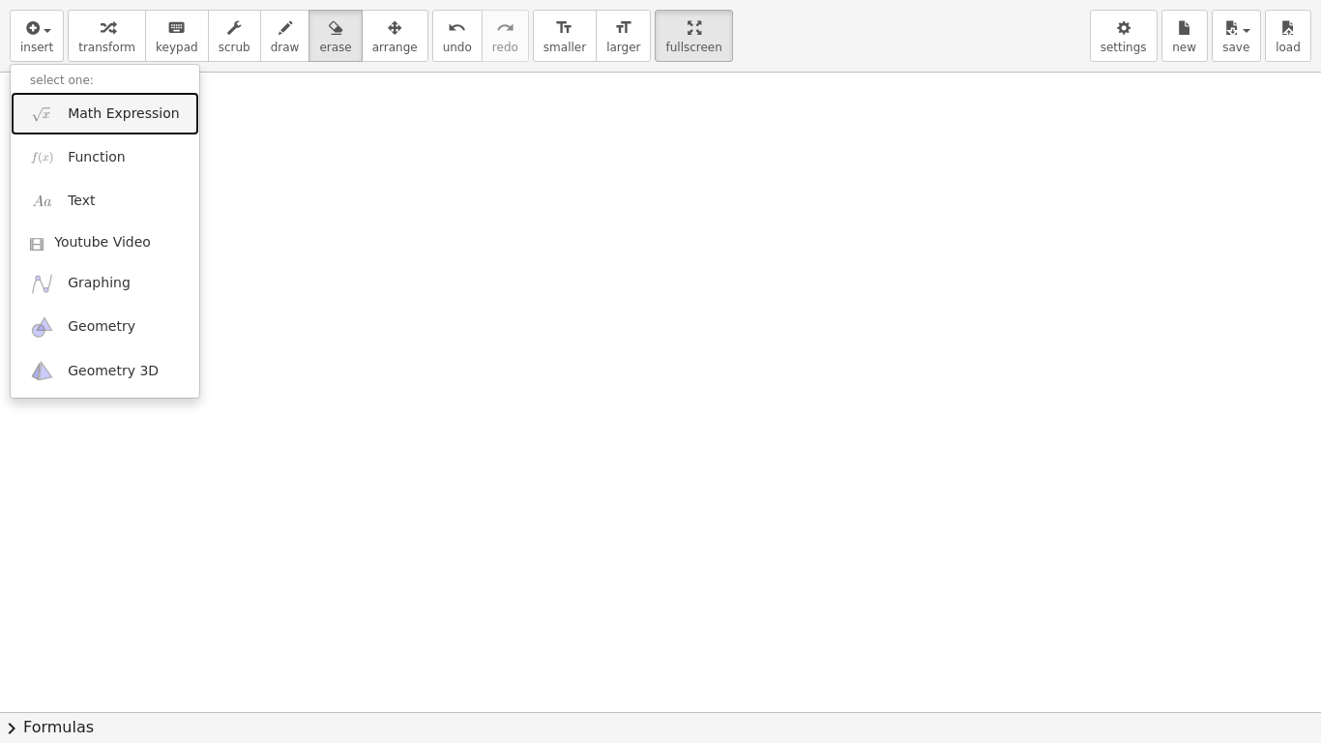
click at [121, 116] on span "Math Expression" at bounding box center [123, 113] width 111 height 19
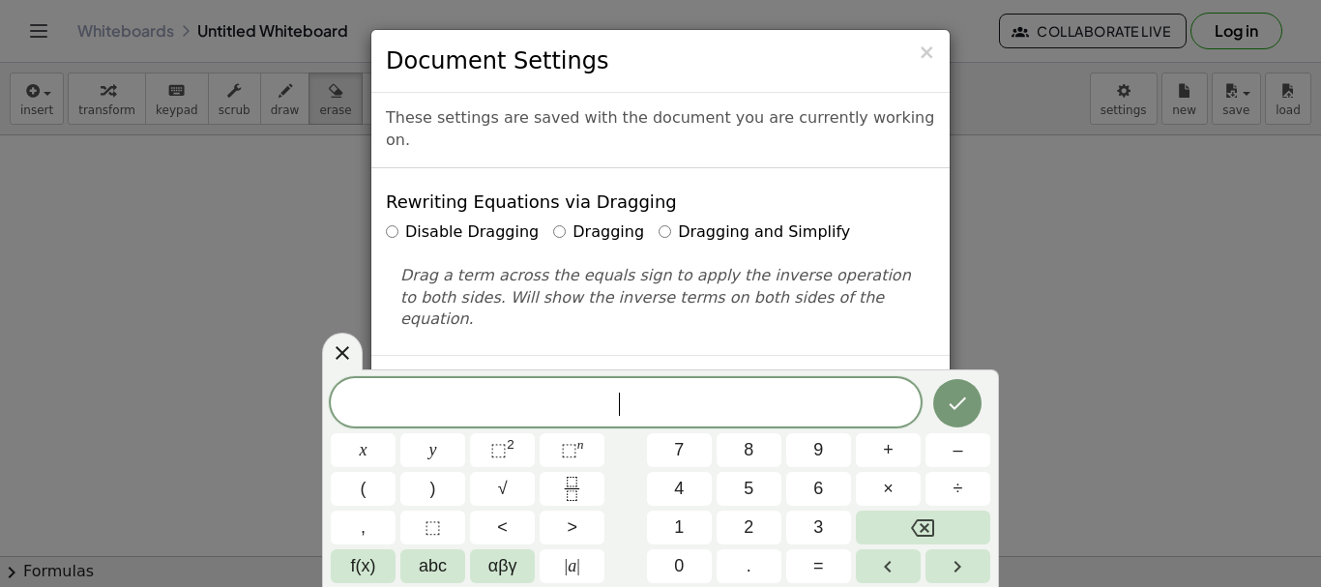
click at [655, 399] on span "​" at bounding box center [626, 404] width 590 height 27
drag, startPoint x: 640, startPoint y: 398, endPoint x: 630, endPoint y: 399, distance: 10.7
click at [630, 399] on span "​" at bounding box center [626, 404] width 590 height 27
click at [343, 350] on icon at bounding box center [342, 352] width 23 height 23
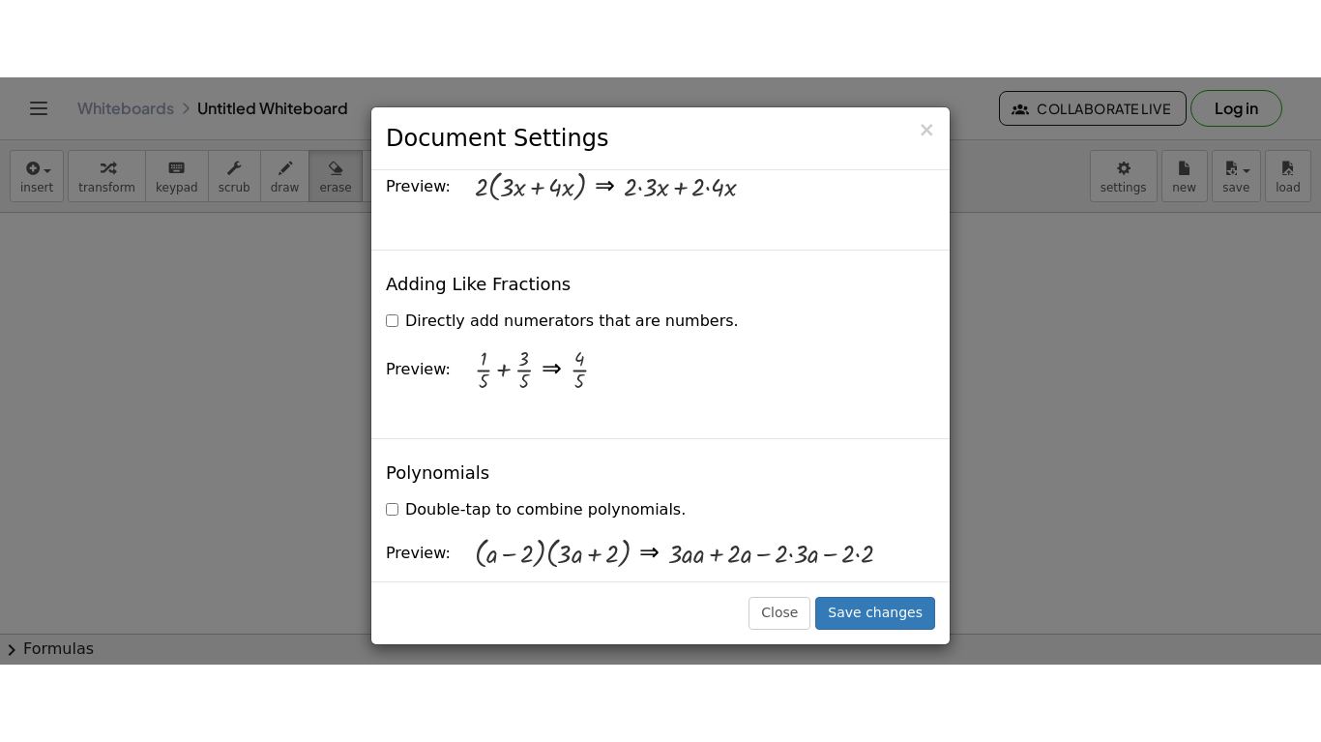
scroll to position [1934, 0]
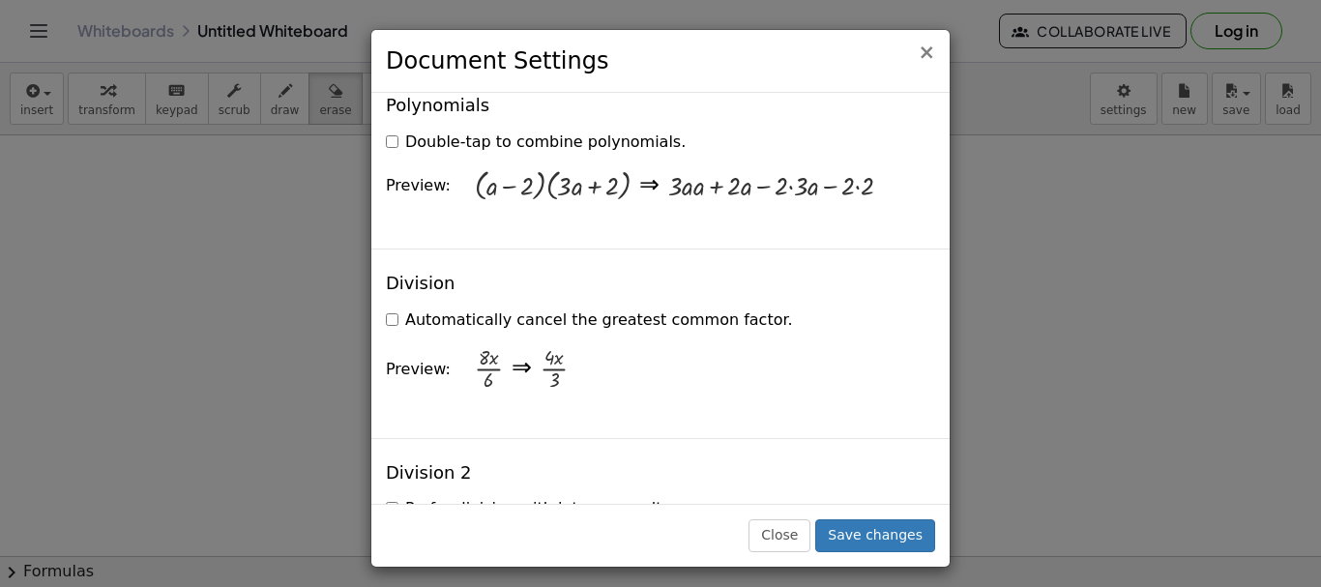
click at [927, 59] on span "×" at bounding box center [926, 52] width 17 height 23
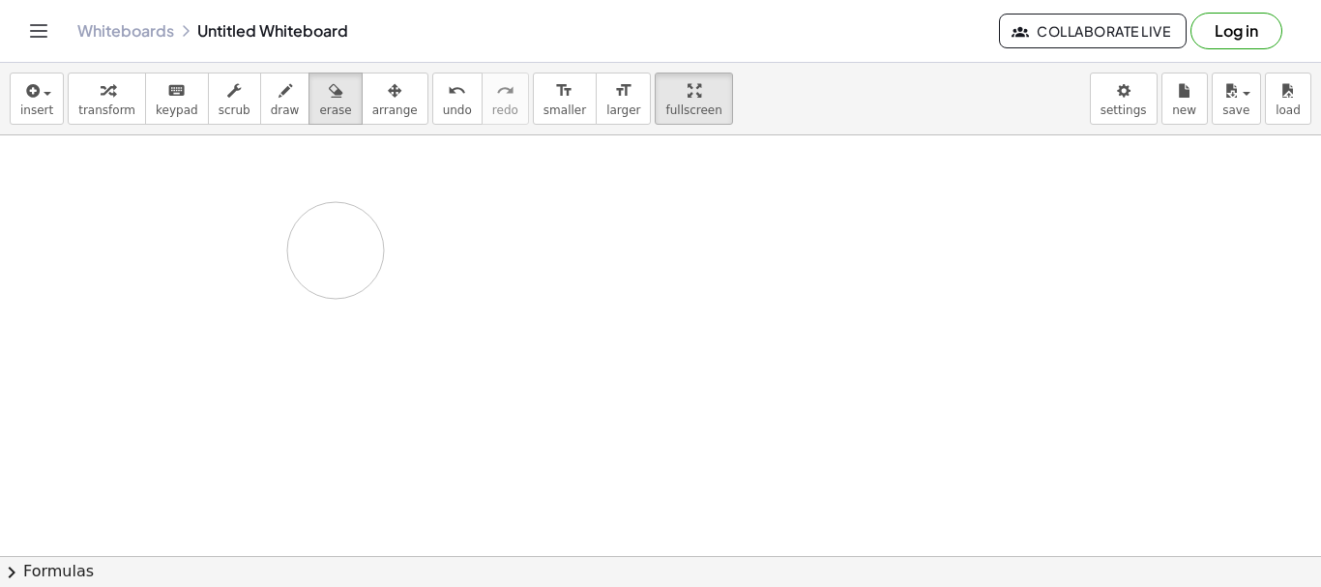
click at [336, 250] on div at bounding box center [660, 242] width 1321 height 841
click at [688, 102] on icon "button" at bounding box center [695, 90] width 14 height 23
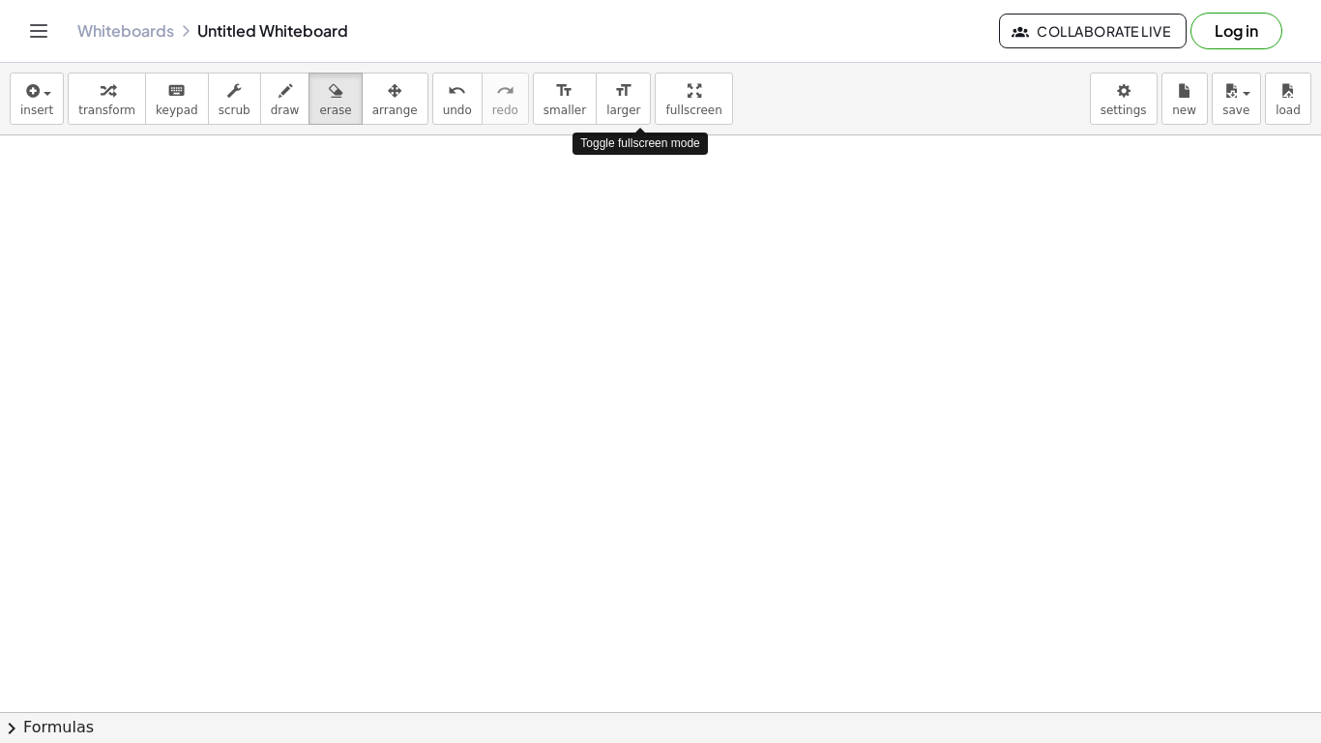
drag, startPoint x: 643, startPoint y: 102, endPoint x: 643, endPoint y: 219, distance: 117.0
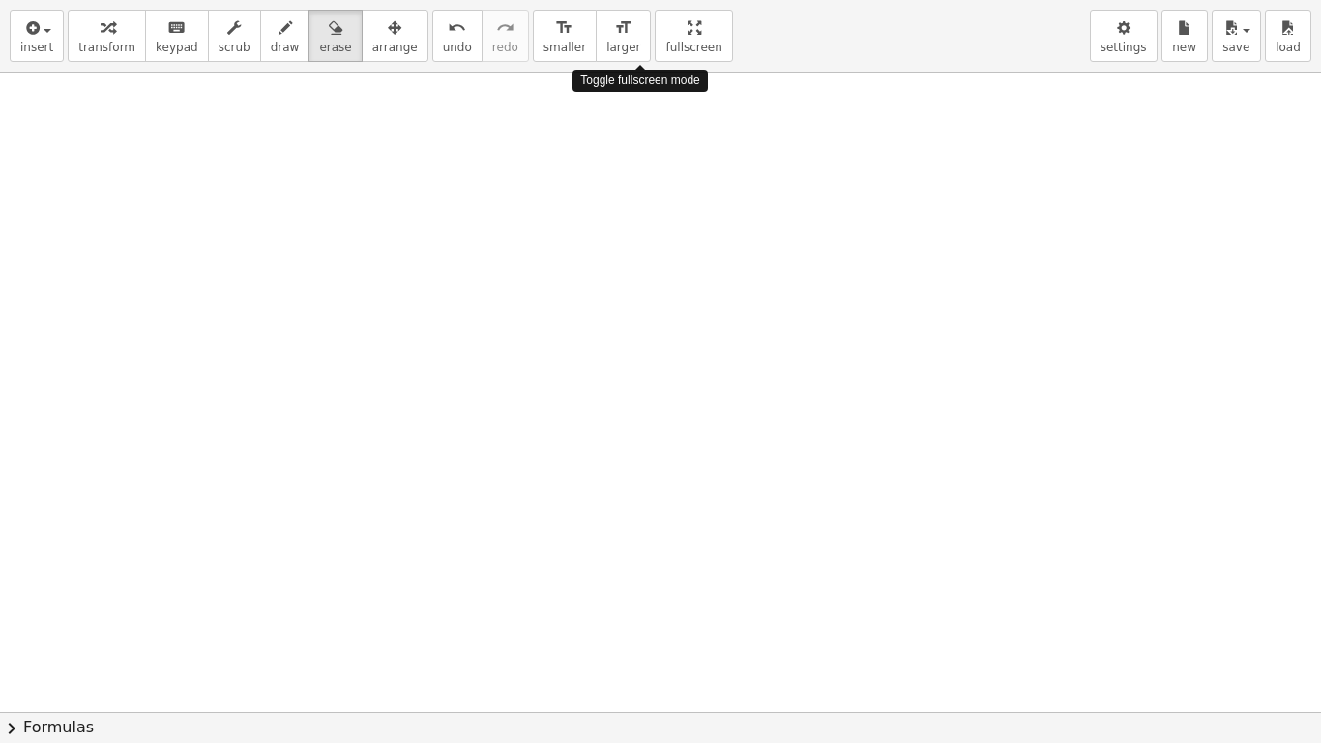
click at [643, 219] on div "insert select one: Math Expression Function Text Youtube Video Graphing Geometr…" at bounding box center [660, 371] width 1321 height 743
click at [643, 219] on div at bounding box center [660, 398] width 1321 height 1279
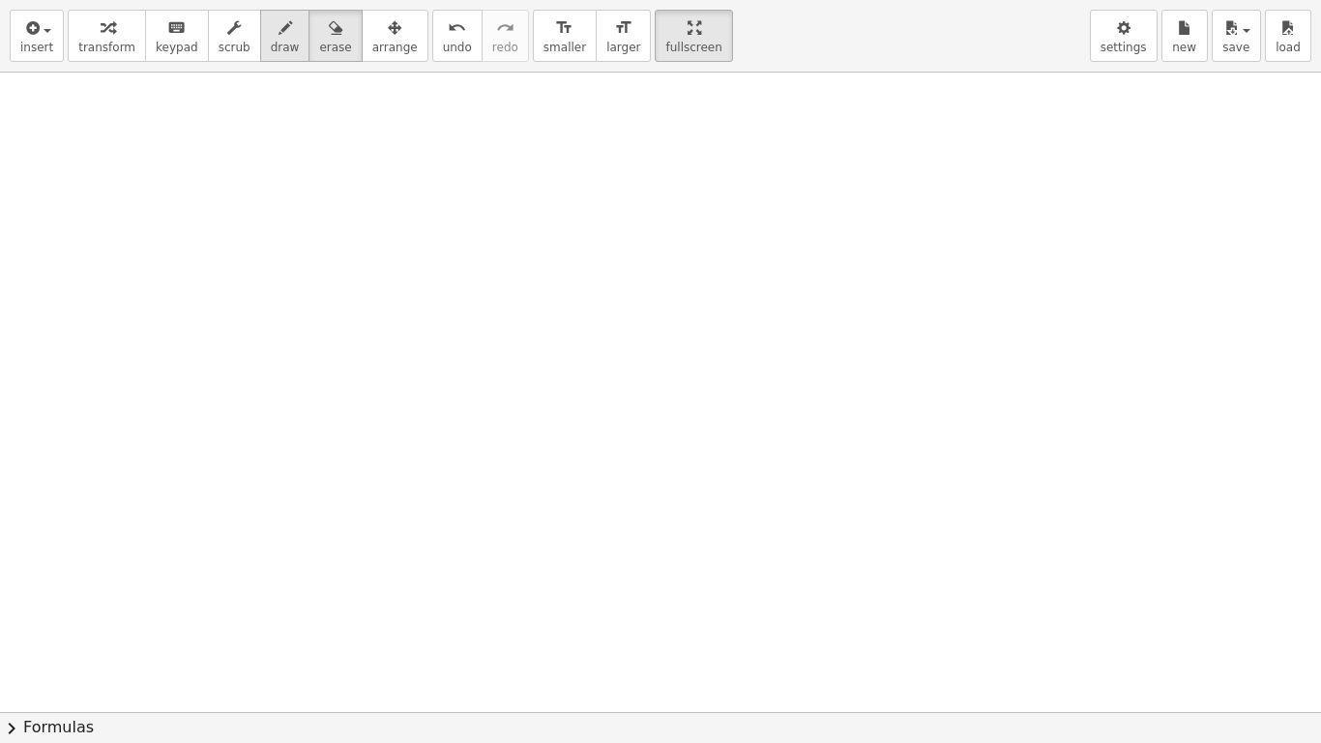
click at [279, 31] on icon "button" at bounding box center [286, 27] width 14 height 23
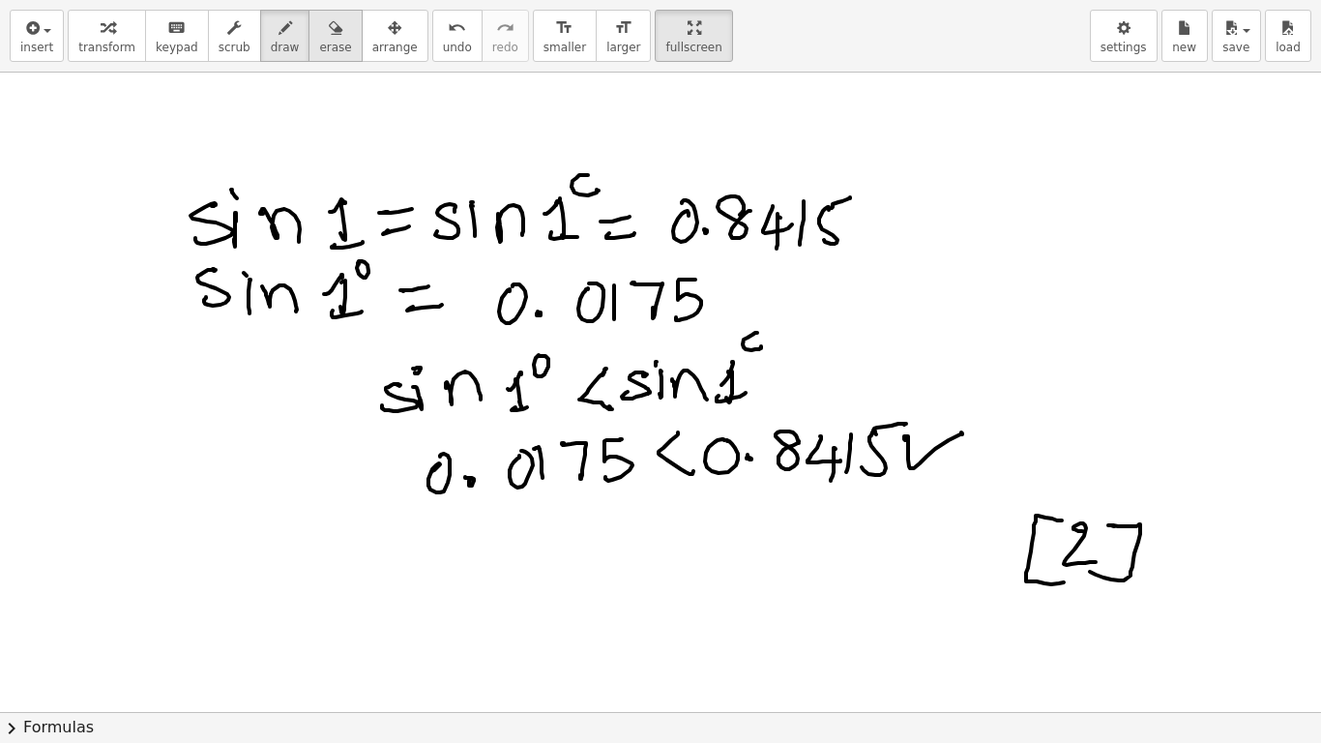
click at [319, 38] on div "button" at bounding box center [335, 26] width 32 height 23
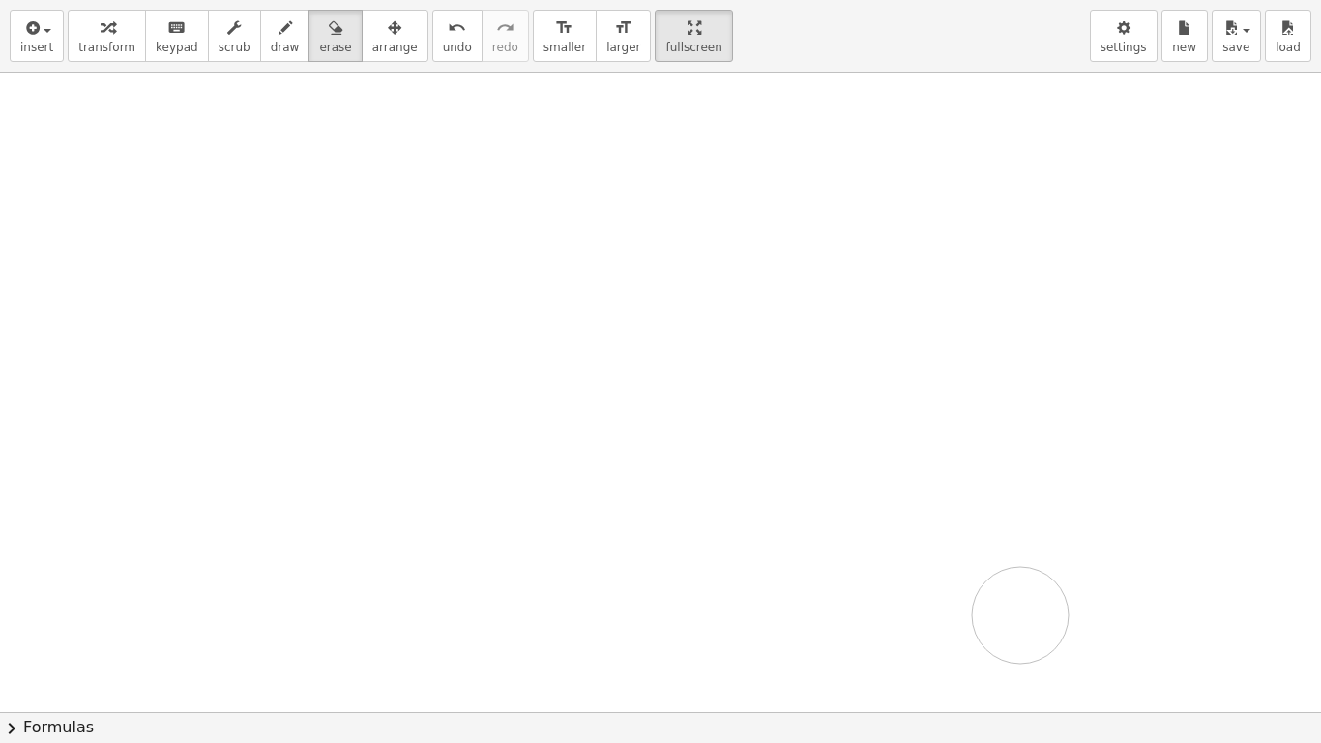
drag, startPoint x: 245, startPoint y: 219, endPoint x: 957, endPoint y: 487, distance: 761.8
click at [1019, 586] on div at bounding box center [660, 398] width 1321 height 1279
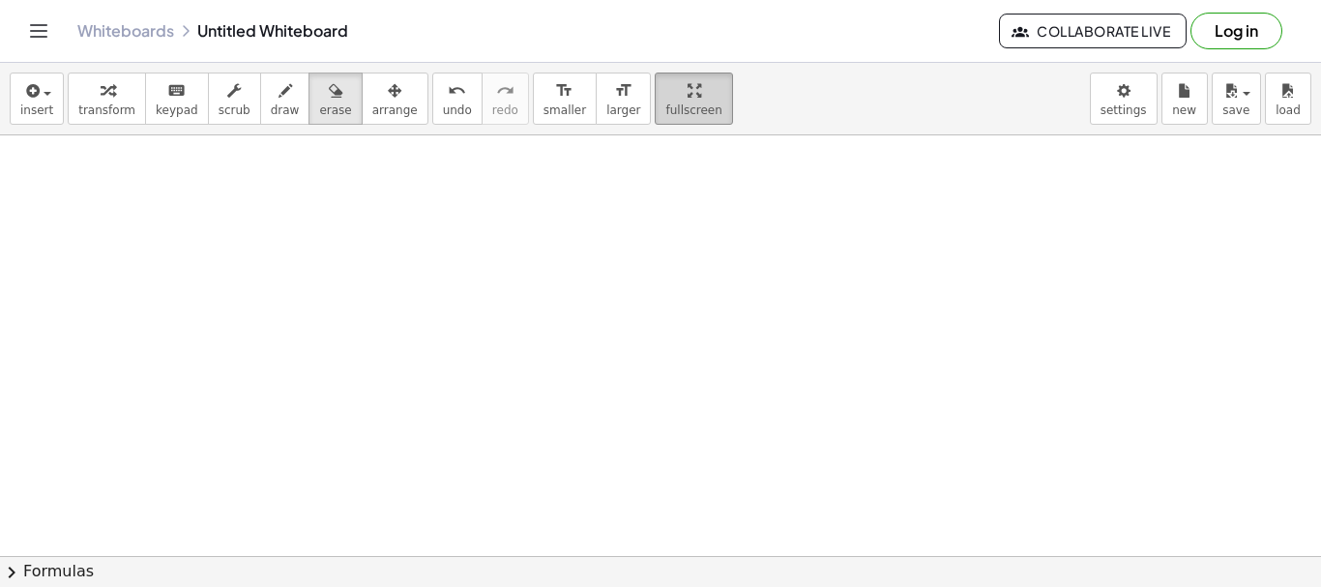
click at [665, 103] on span "fullscreen" at bounding box center [693, 110] width 56 height 14
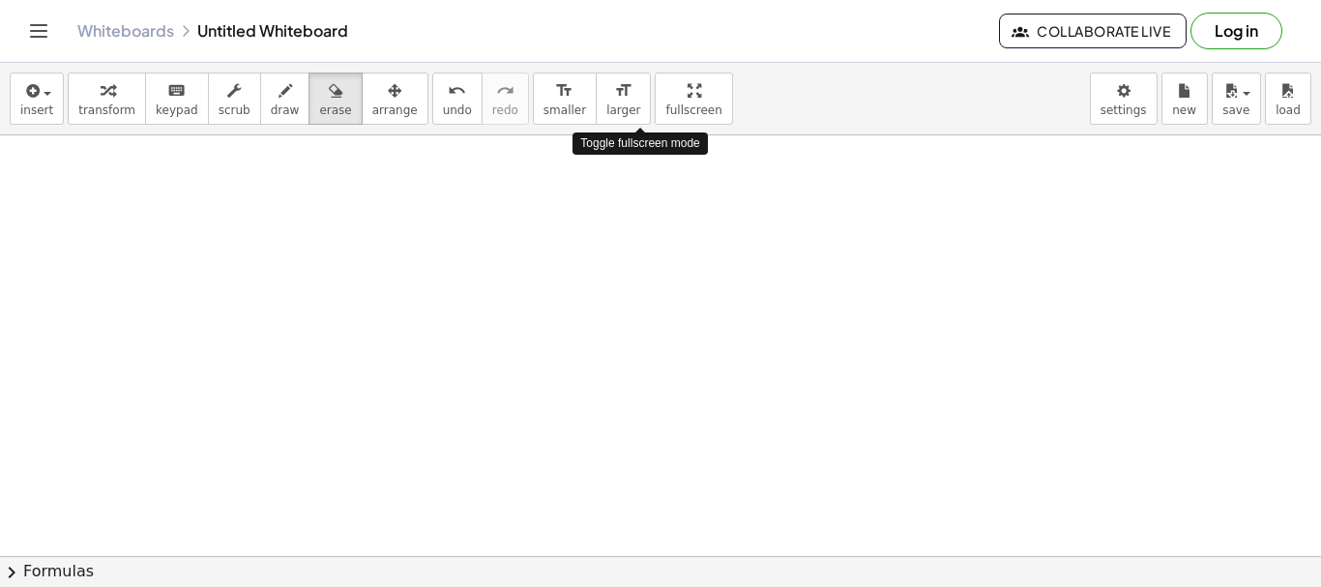
drag, startPoint x: 638, startPoint y: 103, endPoint x: 638, endPoint y: 221, distance: 117.0
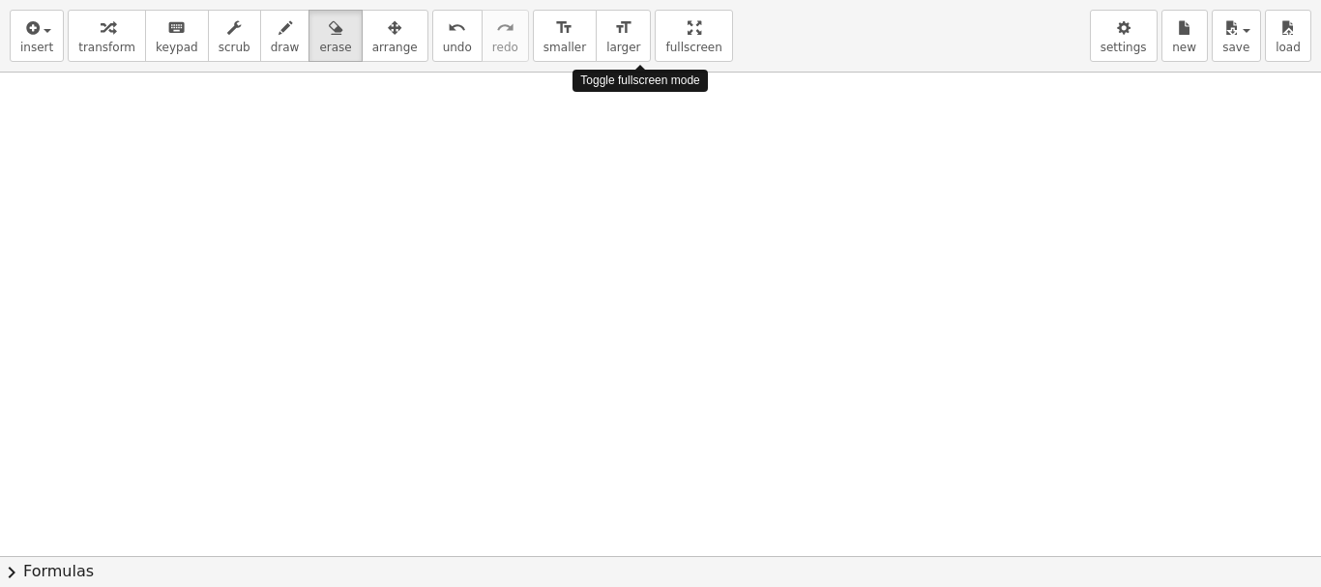
click at [638, 221] on div "insert select one: Math Expression Function Text Youtube Video Graphing Geometr…" at bounding box center [660, 293] width 1321 height 587
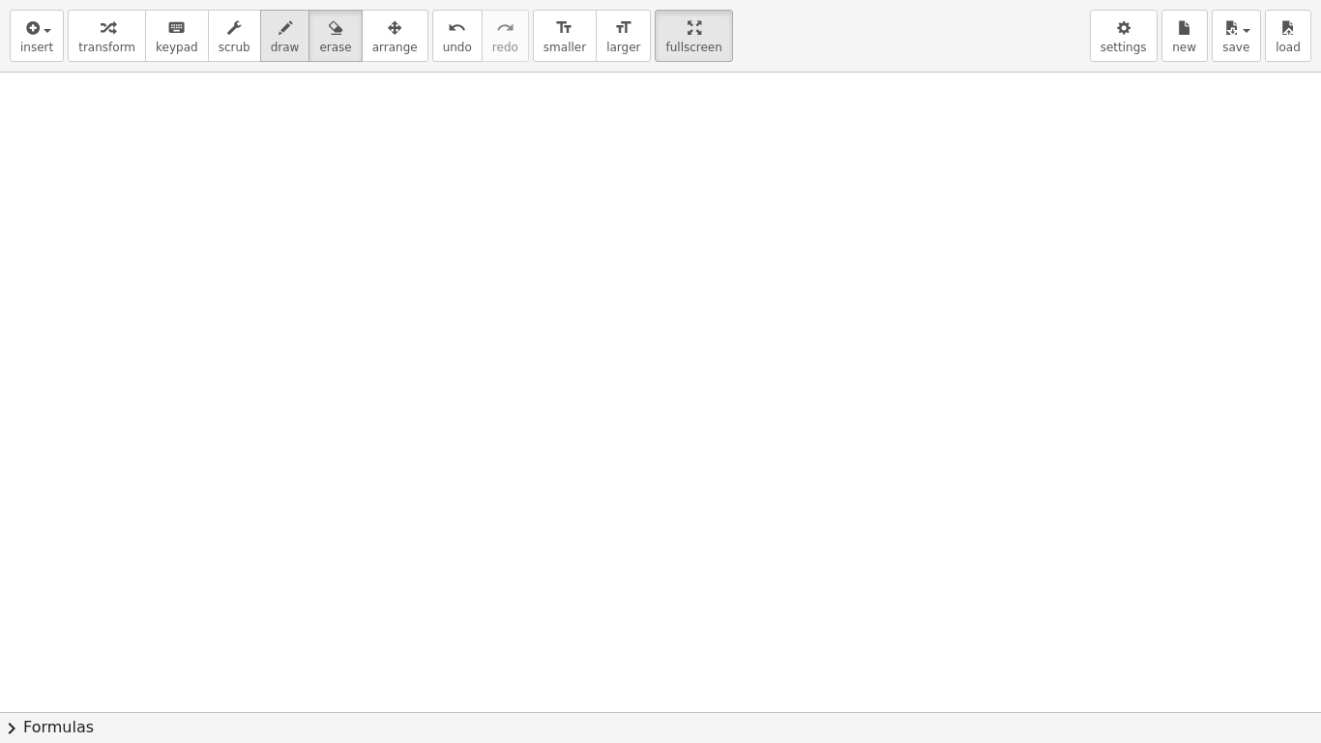
click at [279, 32] on icon "button" at bounding box center [286, 27] width 14 height 23
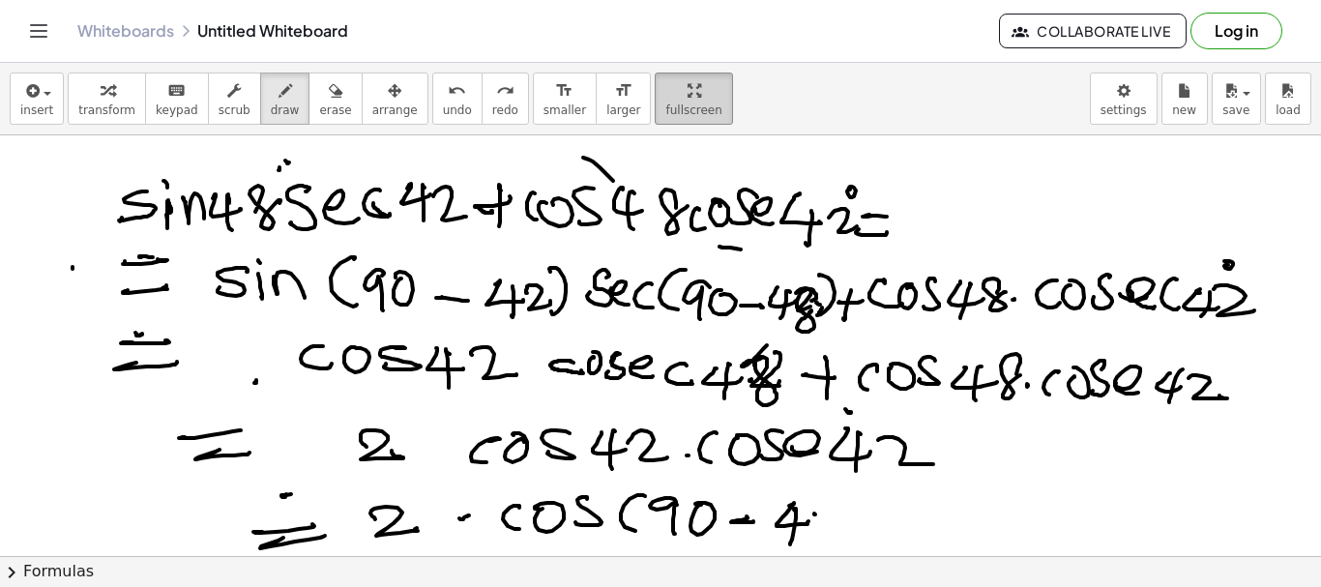
click at [688, 90] on icon "button" at bounding box center [695, 90] width 14 height 23
drag, startPoint x: 641, startPoint y: 95, endPoint x: 641, endPoint y: 212, distance: 117.0
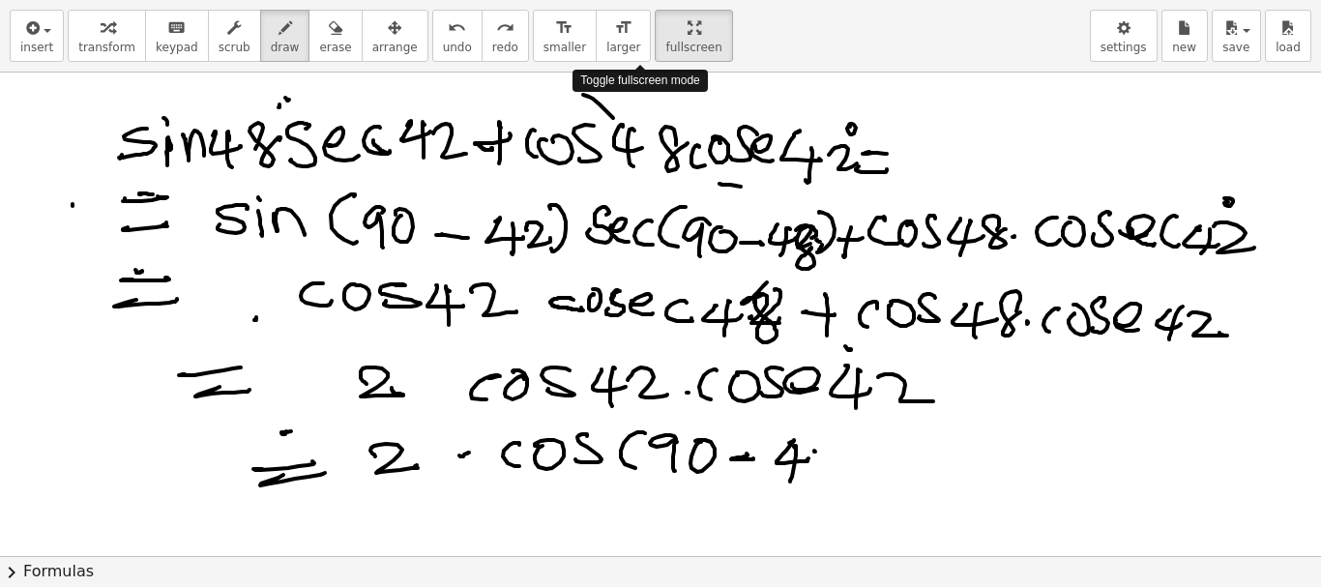
click at [641, 212] on div "insert select one: Math Expression Function Text Youtube Video Graphing Geometr…" at bounding box center [660, 293] width 1321 height 587
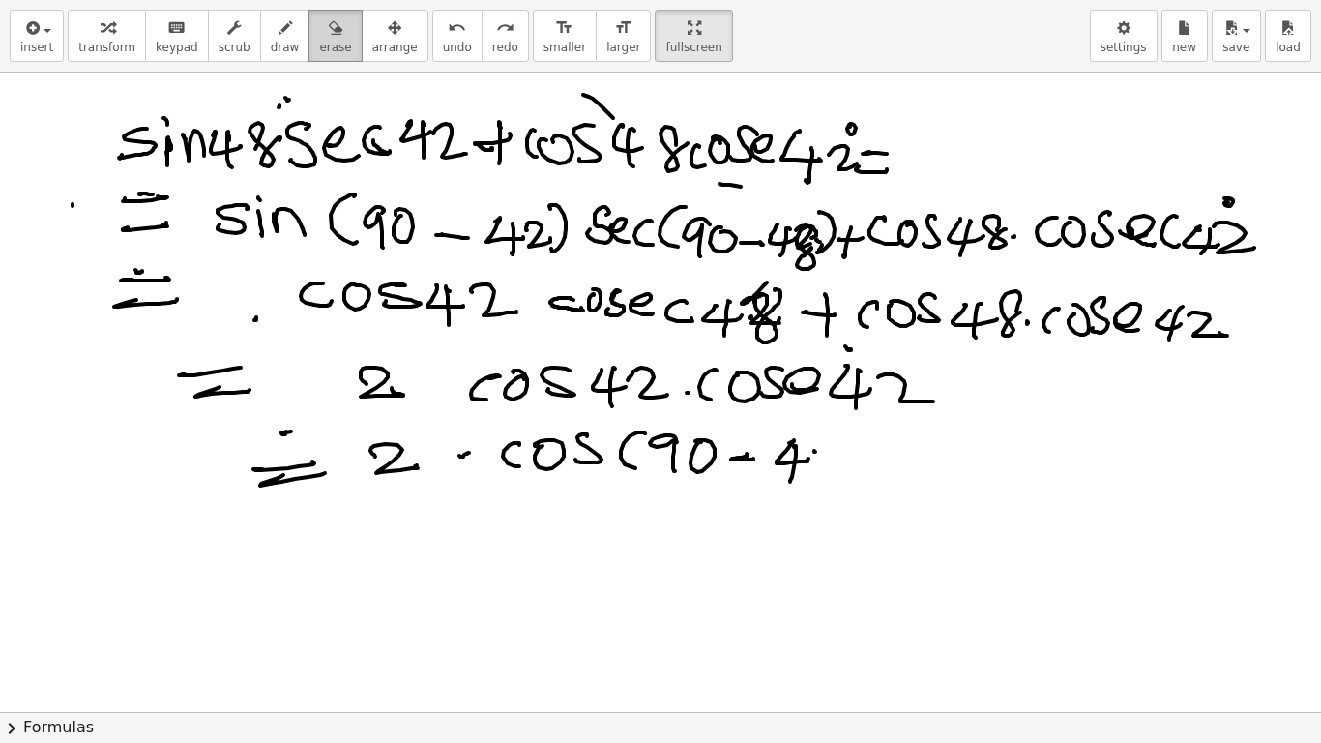
click at [319, 41] on span "erase" at bounding box center [335, 48] width 32 height 14
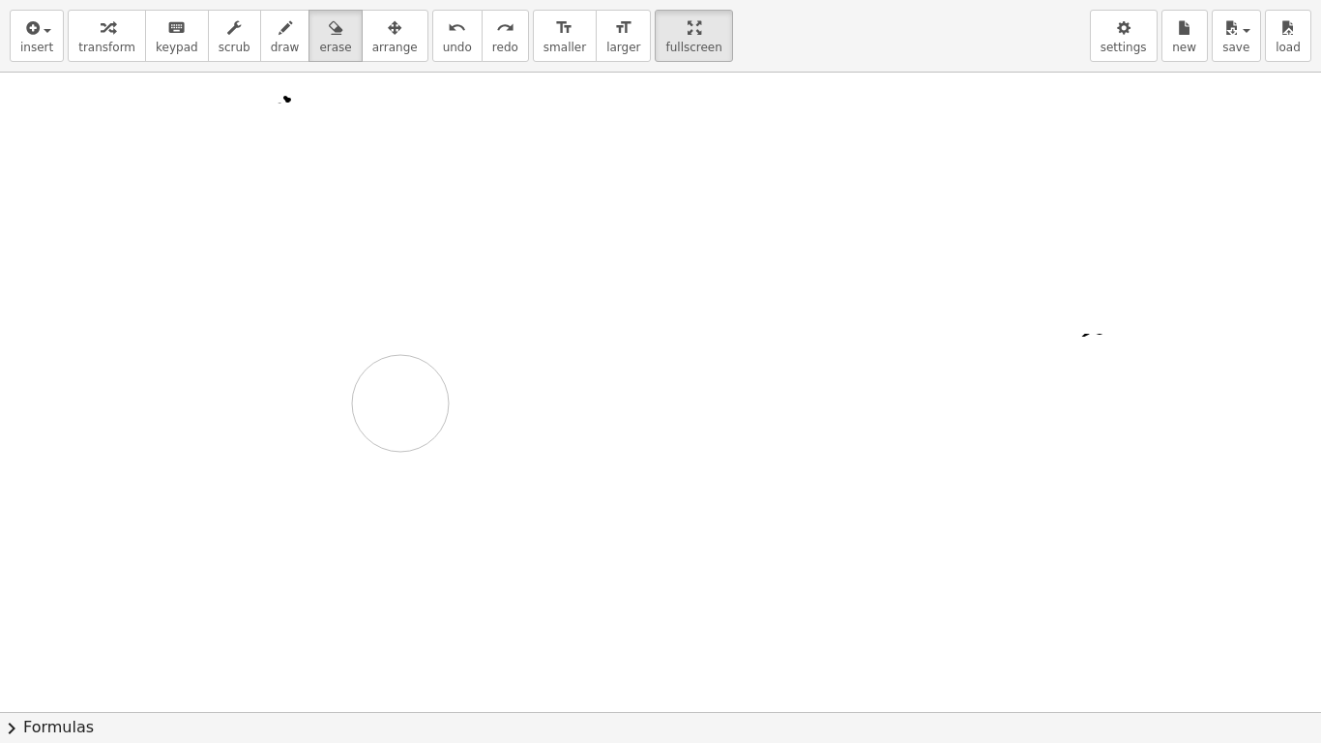
drag, startPoint x: 228, startPoint y: 144, endPoint x: 400, endPoint y: 403, distance: 311.2
click at [400, 403] on div at bounding box center [660, 398] width 1321 height 1279
click at [286, 103] on div at bounding box center [660, 397] width 1321 height 1277
drag, startPoint x: 261, startPoint y: 43, endPoint x: 219, endPoint y: 37, distance: 42.9
click at [271, 43] on span "draw" at bounding box center [285, 48] width 29 height 14
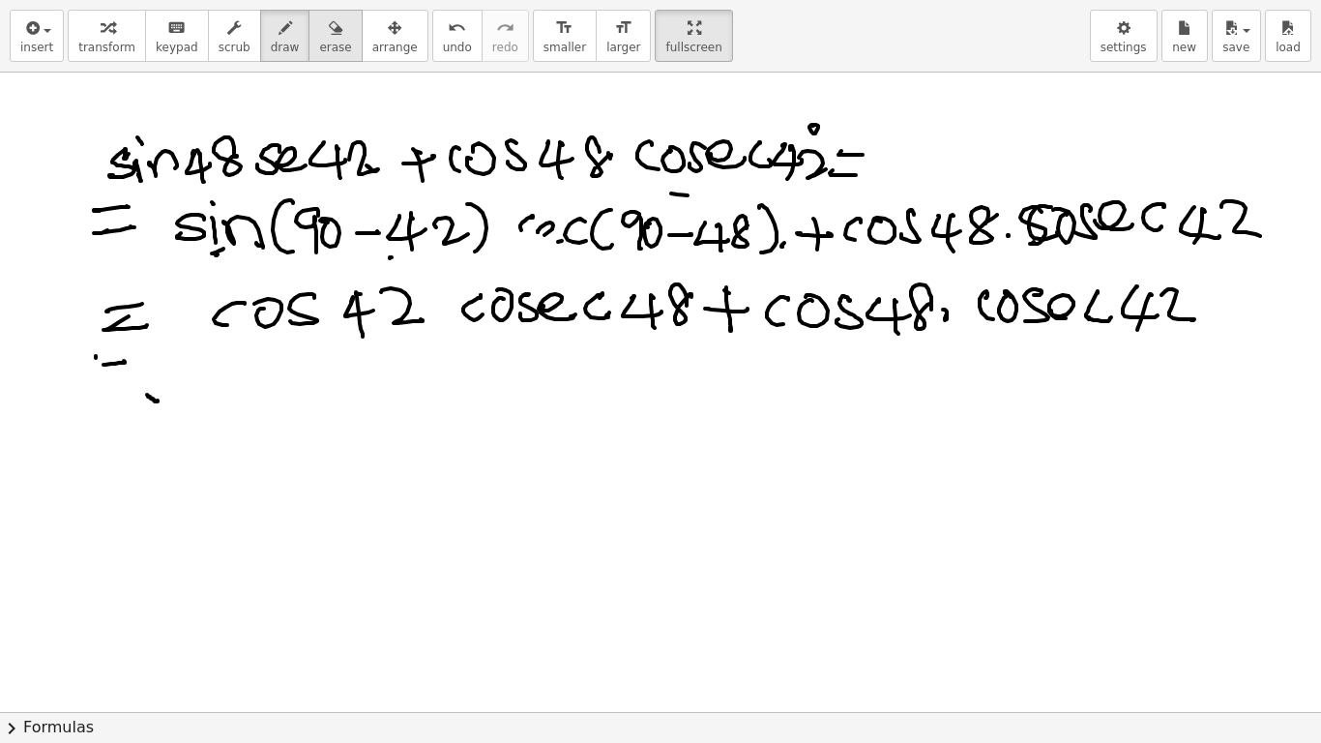
click at [329, 30] on icon "button" at bounding box center [336, 27] width 14 height 23
click at [350, 586] on button "chevron_right Formulas" at bounding box center [660, 727] width 1321 height 31
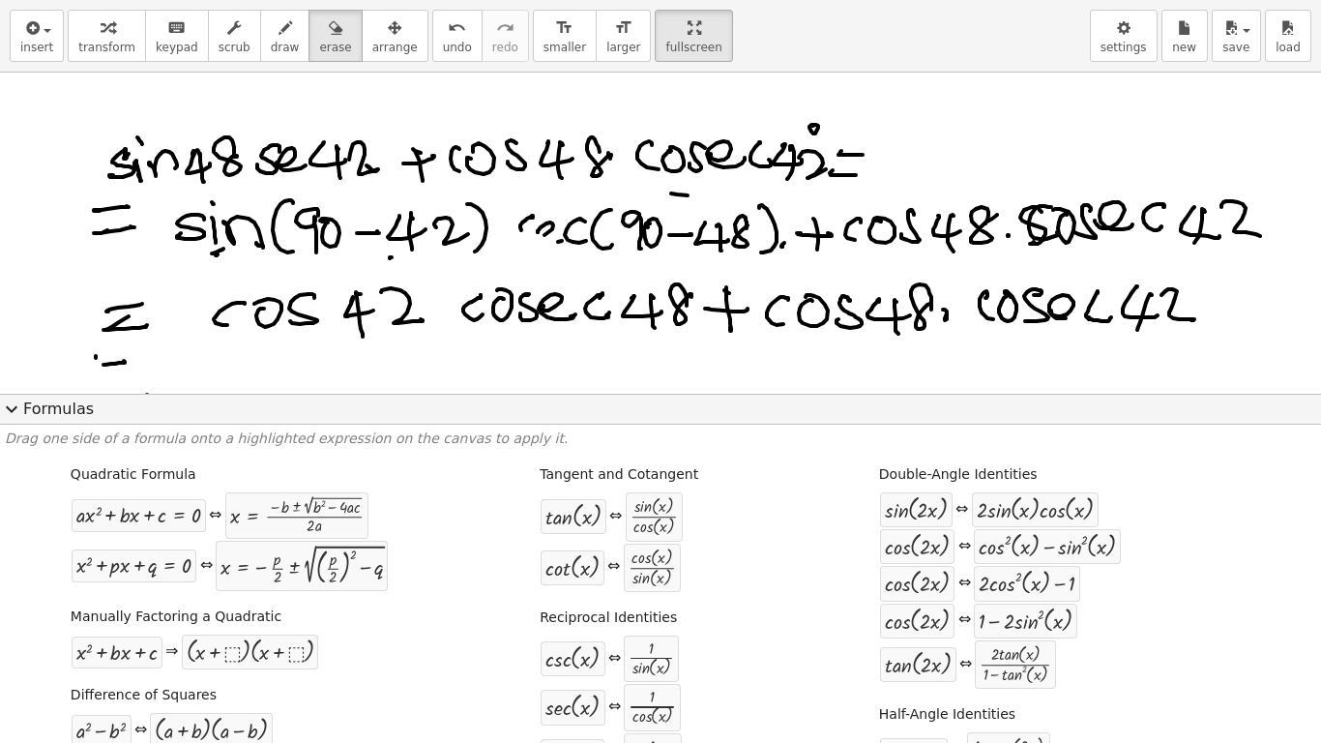
click at [16, 409] on span "expand_more" at bounding box center [11, 408] width 23 height 23
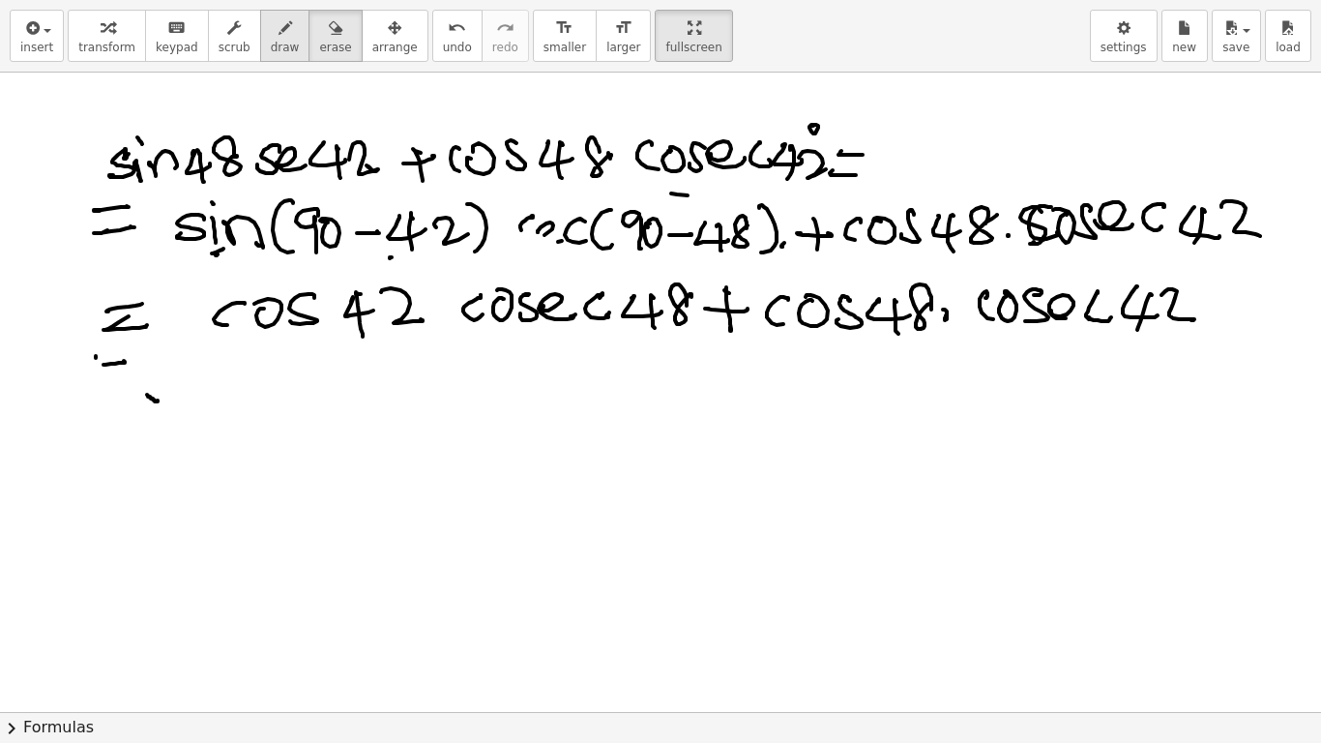
click at [279, 28] on icon "button" at bounding box center [286, 27] width 14 height 23
drag, startPoint x: 212, startPoint y: 156, endPoint x: 151, endPoint y: 162, distance: 61.2
click at [151, 162] on div at bounding box center [660, 398] width 1321 height 1279
click at [319, 46] on span "erase" at bounding box center [335, 48] width 32 height 14
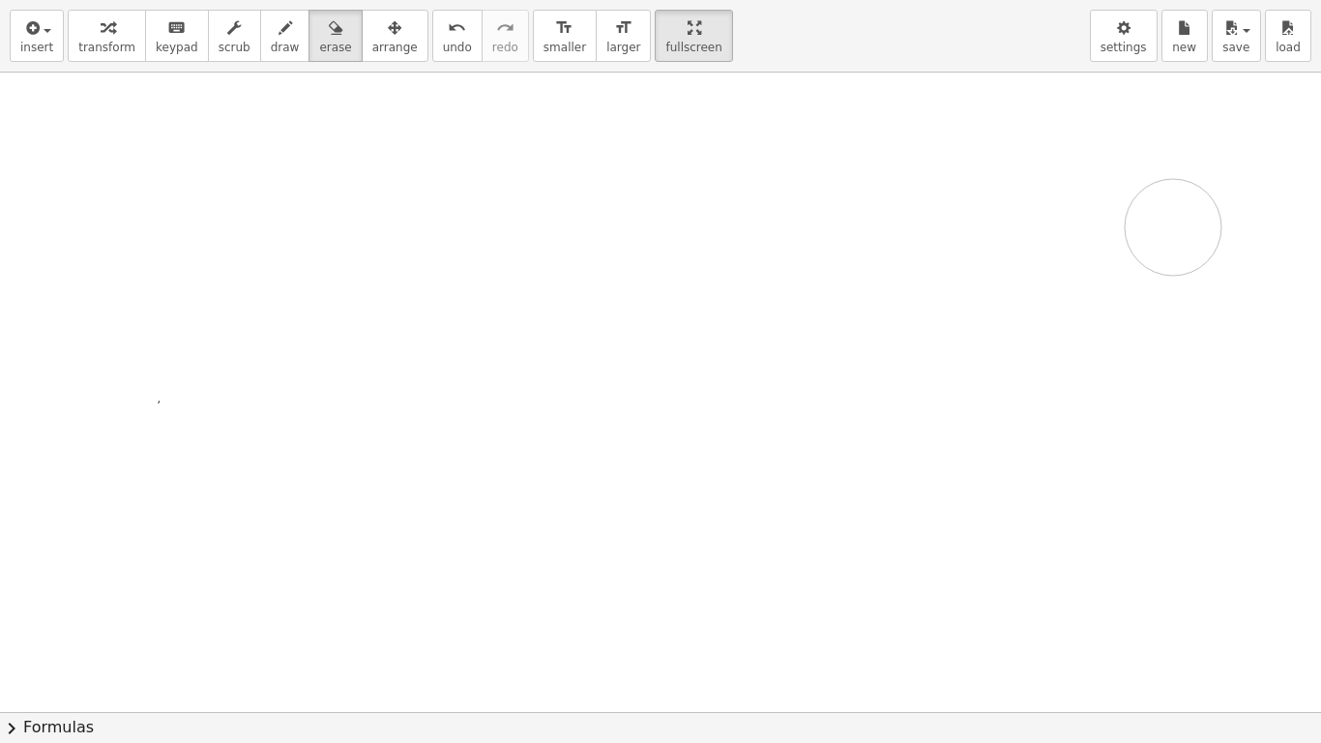
drag, startPoint x: 197, startPoint y: 158, endPoint x: 890, endPoint y: 204, distance: 694.0
click at [1161, 233] on div at bounding box center [660, 398] width 1321 height 1279
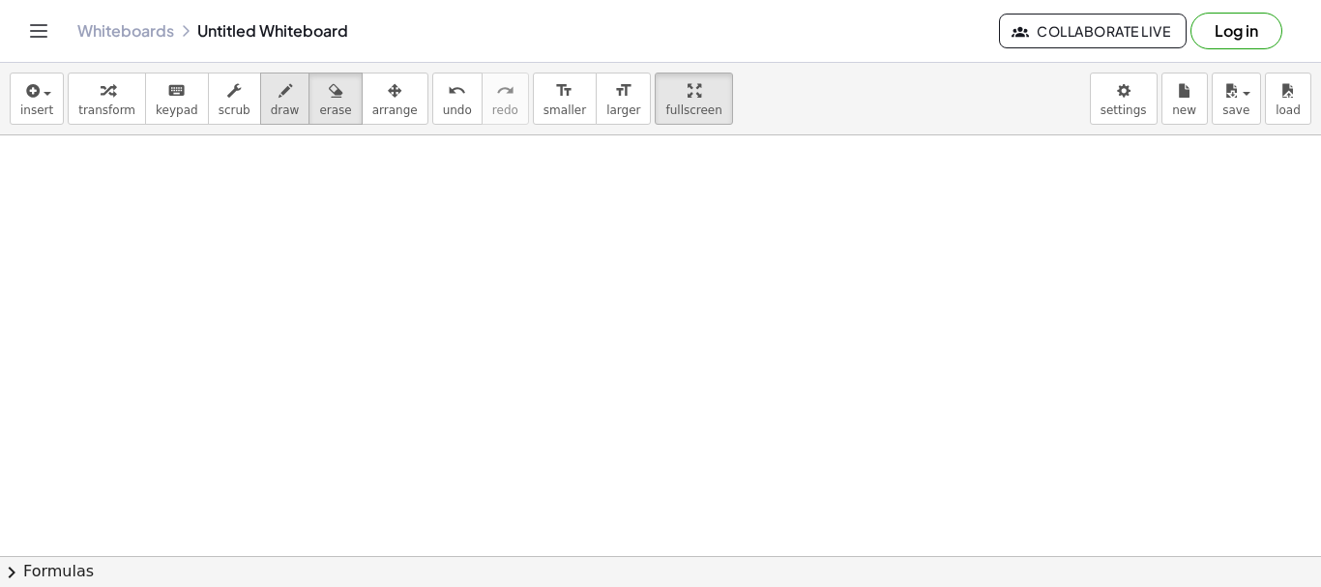
click at [271, 107] on span "draw" at bounding box center [285, 110] width 29 height 14
click at [665, 101] on div "button" at bounding box center [693, 89] width 56 height 23
drag, startPoint x: 635, startPoint y: 106, endPoint x: 635, endPoint y: 223, distance: 117.0
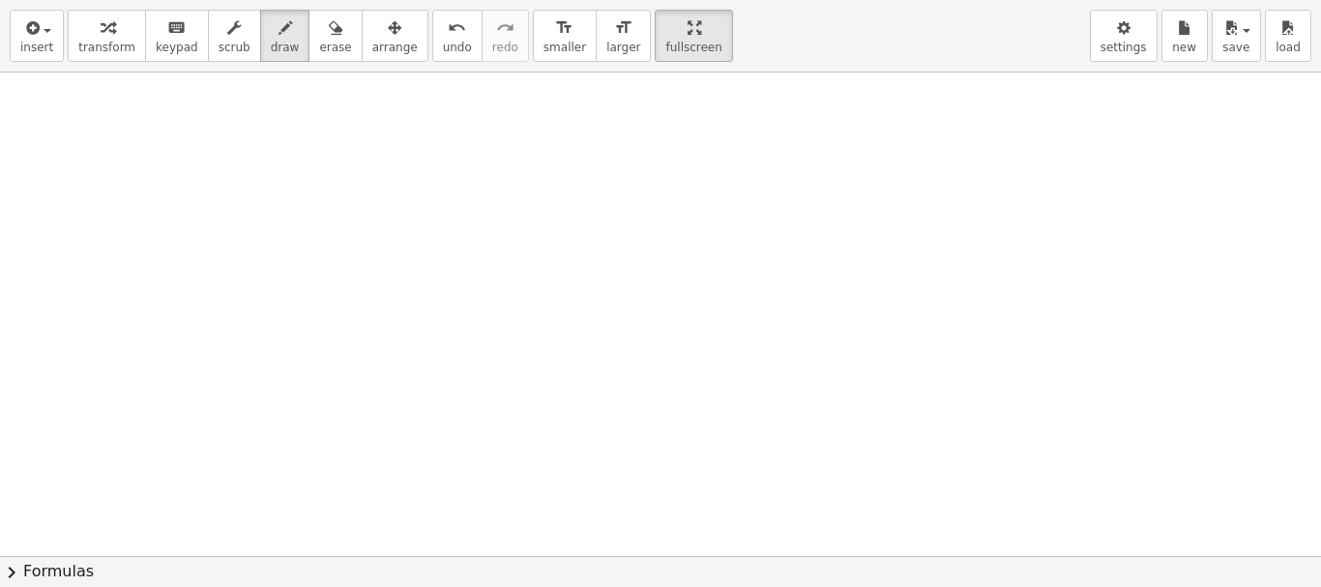
click at [635, 223] on div "insert select one: Math Expression Function Text Youtube Video Graphing Geometr…" at bounding box center [660, 293] width 1321 height 587
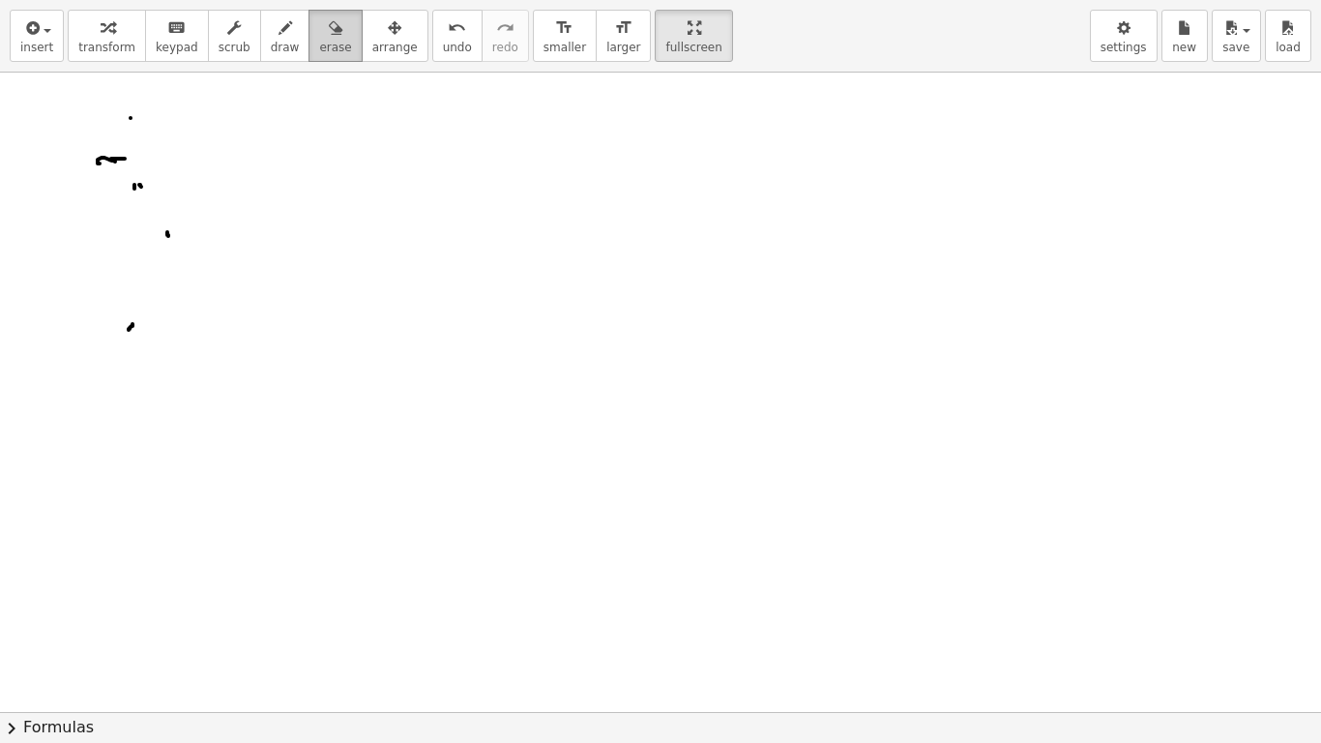
click at [320, 30] on div "button" at bounding box center [335, 26] width 32 height 23
drag, startPoint x: 141, startPoint y: 123, endPoint x: 127, endPoint y: 355, distance: 232.6
click at [128, 354] on div at bounding box center [660, 398] width 1321 height 1279
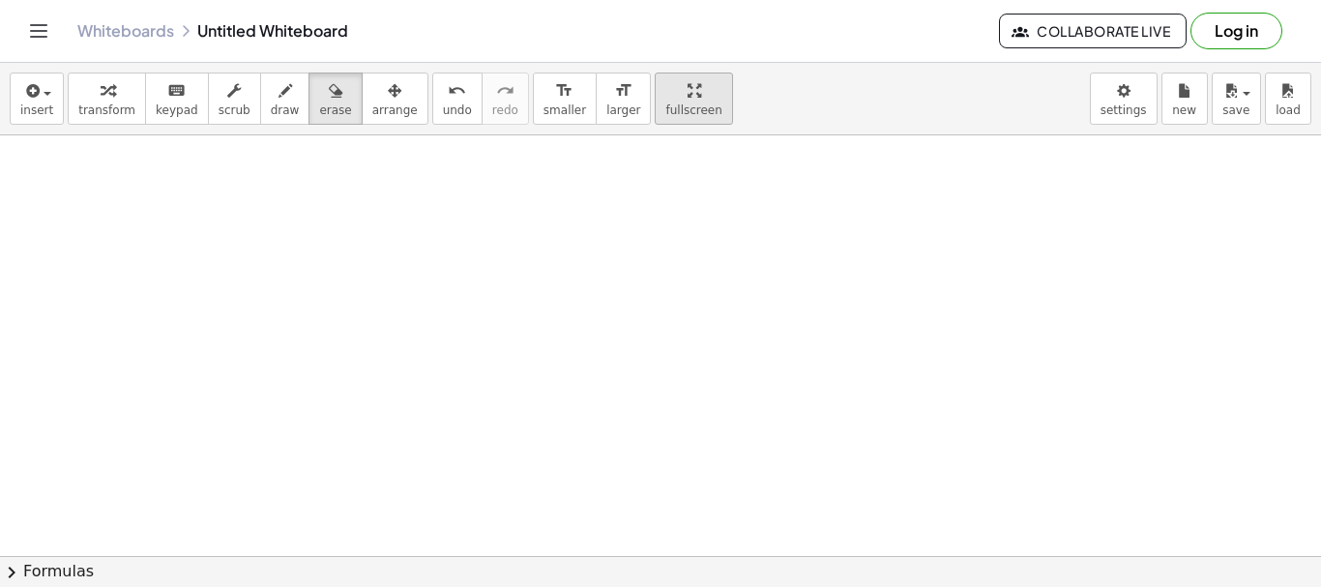
drag, startPoint x: 71, startPoint y: 80, endPoint x: 641, endPoint y: 89, distance: 570.7
click at [688, 89] on icon "button" at bounding box center [695, 90] width 14 height 23
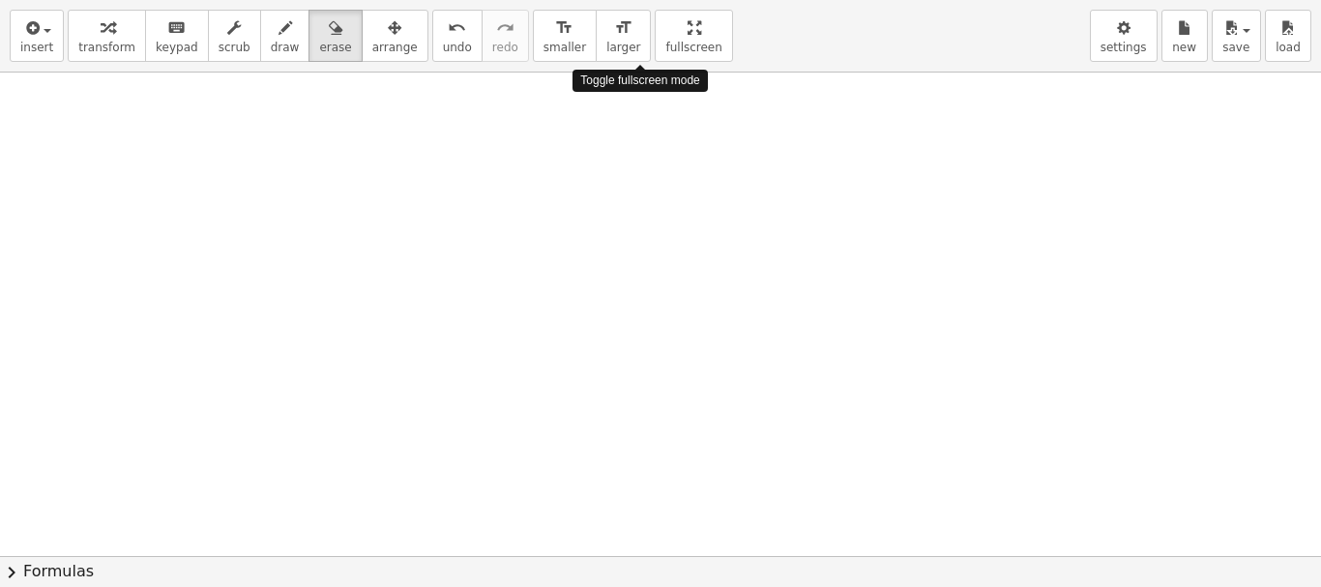
click at [642, 220] on div "insert select one: Math Expression Function Text Youtube Video Graphing Geometr…" at bounding box center [660, 293] width 1321 height 587
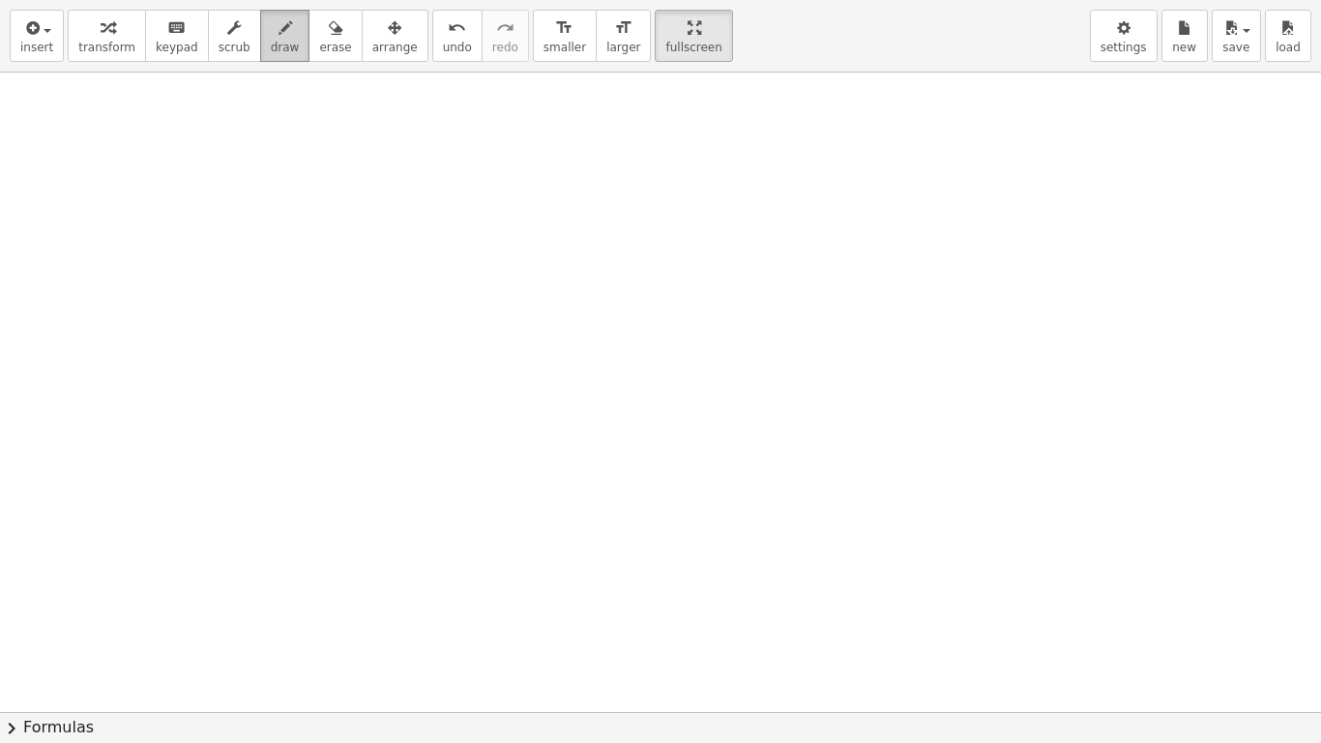
click at [271, 42] on span "draw" at bounding box center [285, 48] width 29 height 14
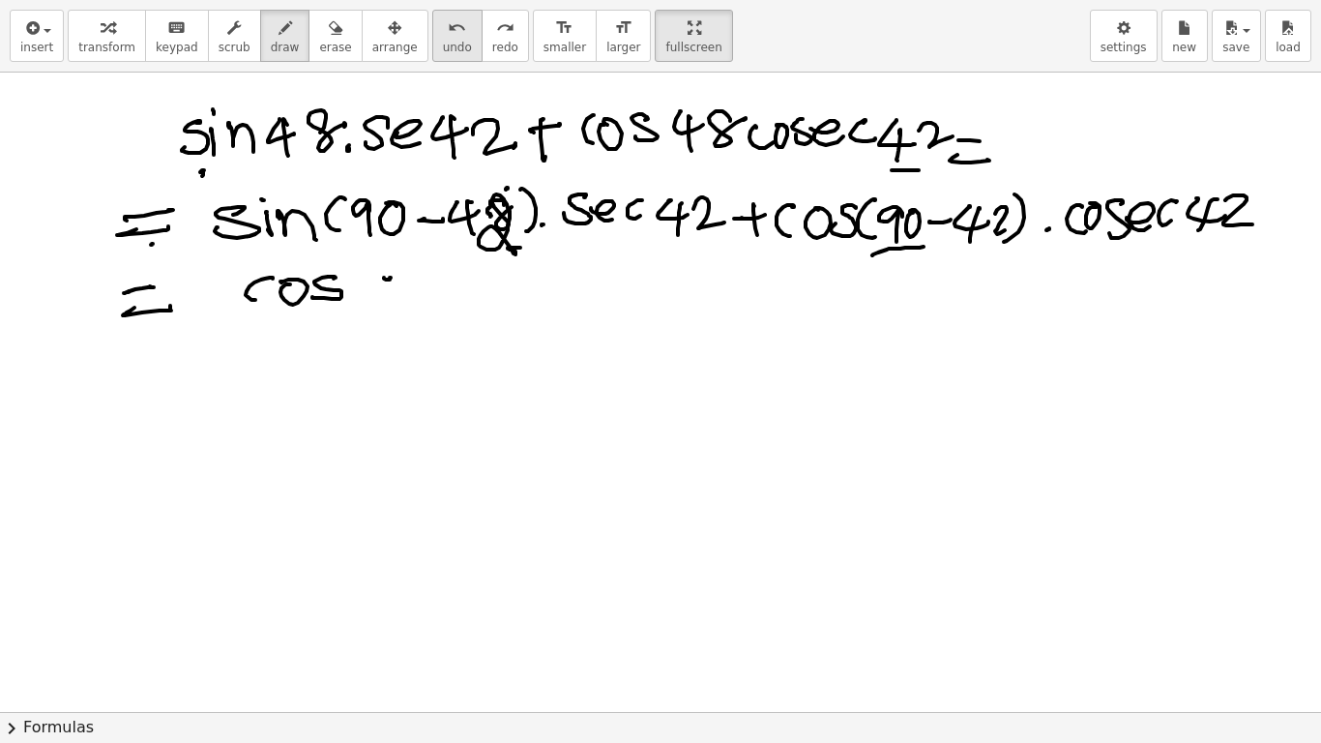
click at [448, 25] on icon "undo" at bounding box center [457, 27] width 18 height 23
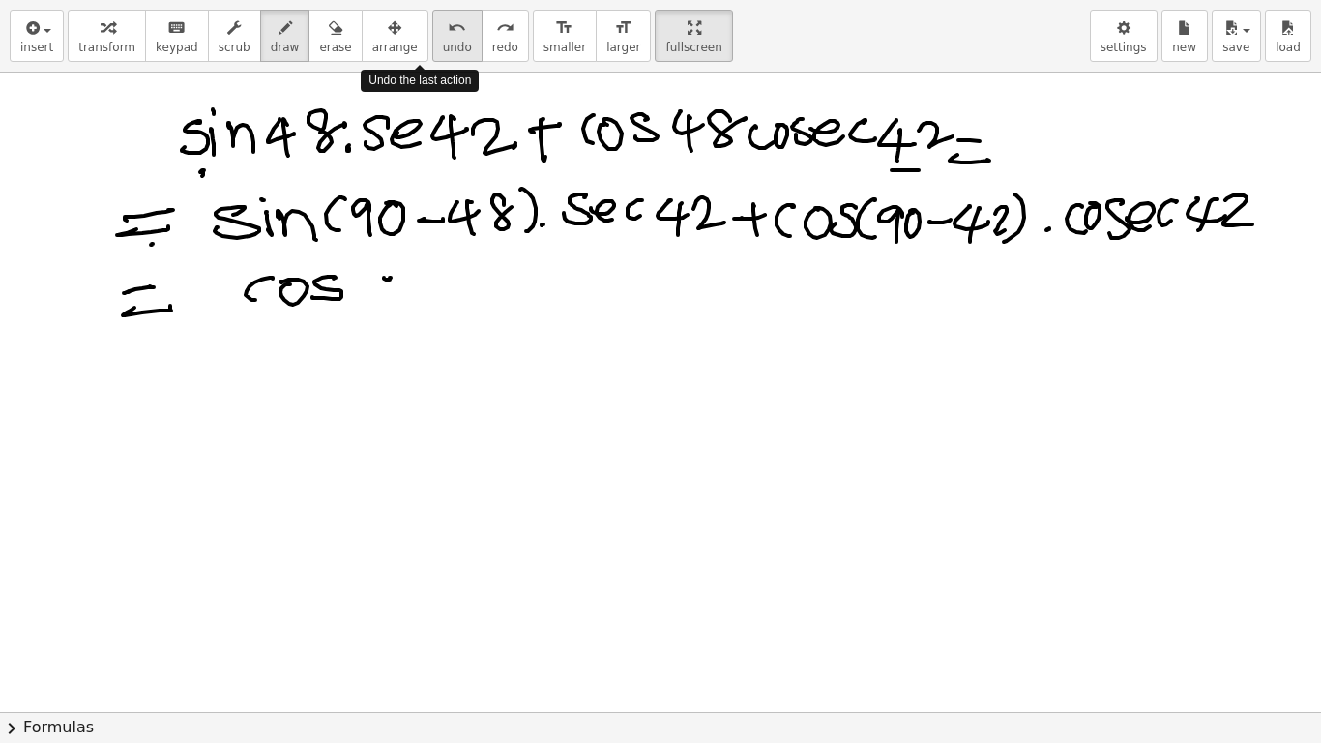
click at [448, 25] on icon "undo" at bounding box center [457, 27] width 18 height 23
click at [319, 43] on span "erase" at bounding box center [335, 48] width 32 height 14
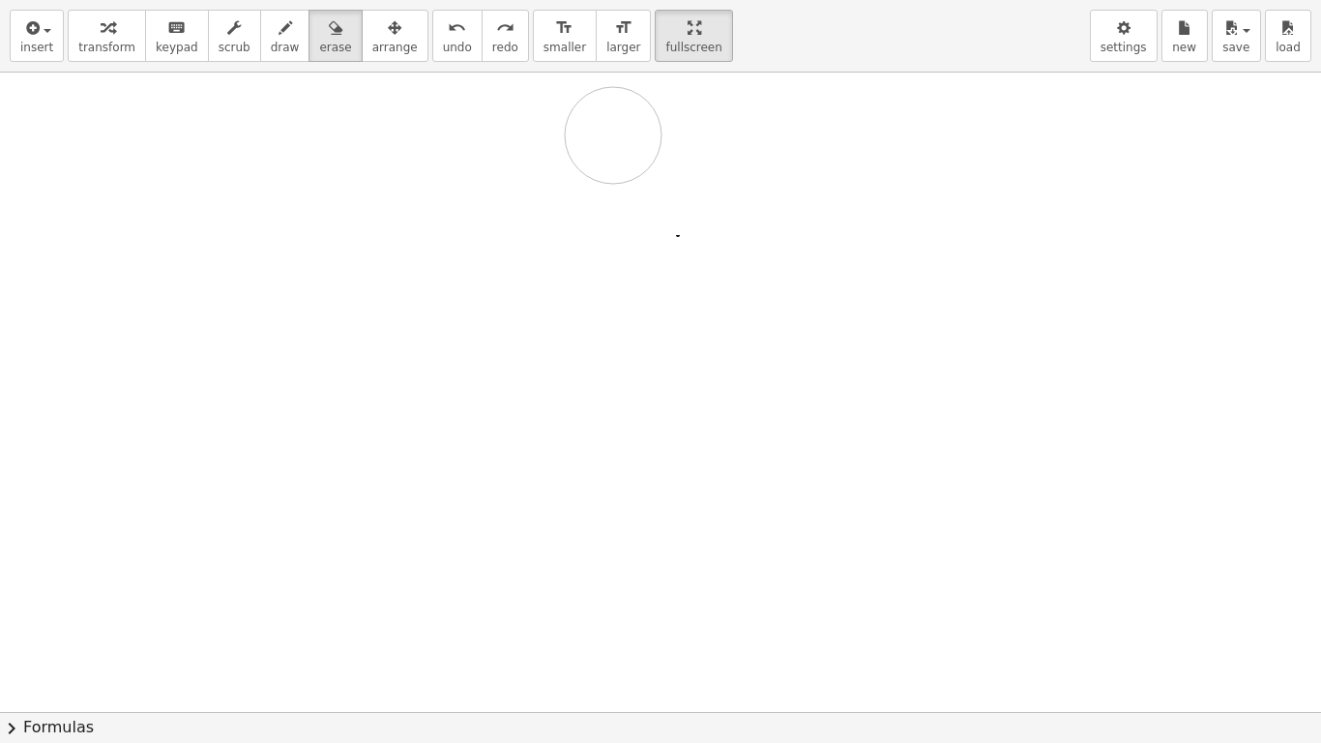
drag, startPoint x: 214, startPoint y: 165, endPoint x: 506, endPoint y: 470, distance: 422.0
click at [614, 143] on div at bounding box center [660, 398] width 1321 height 1279
click at [271, 47] on span "draw" at bounding box center [285, 48] width 29 height 14
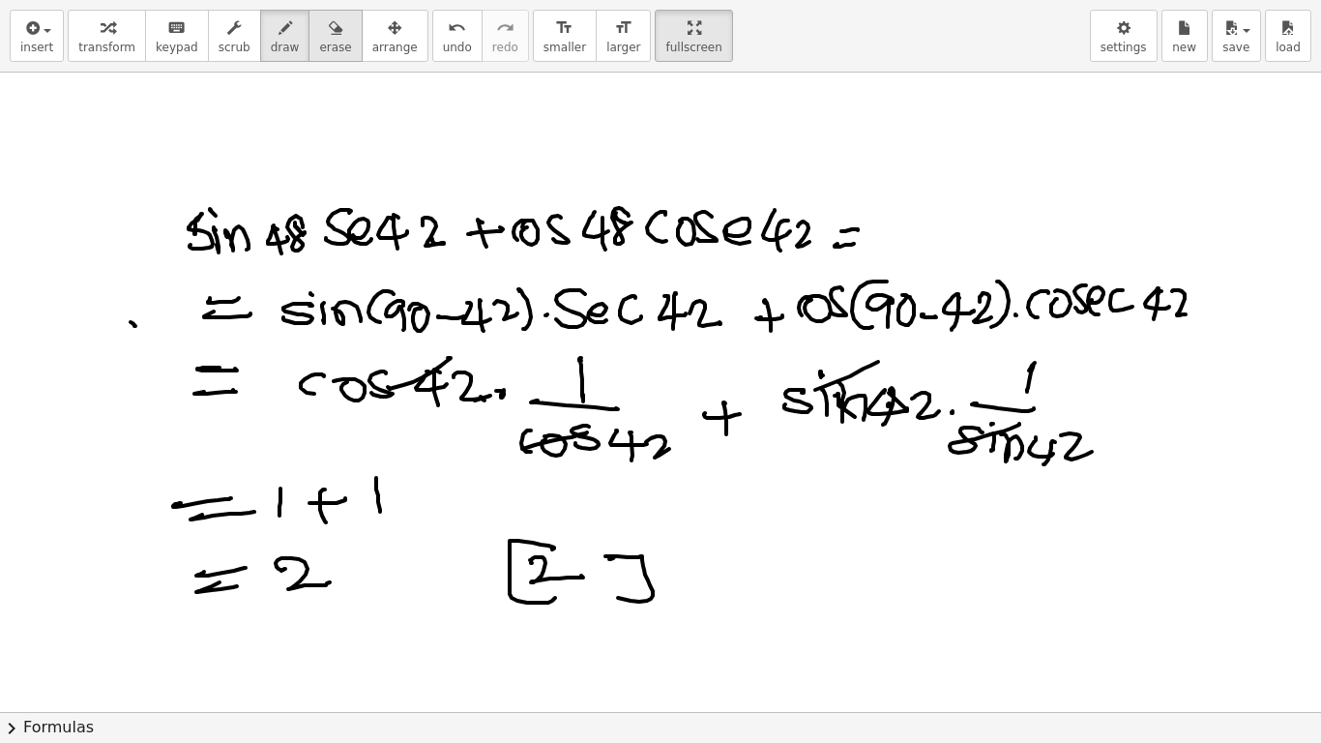
click at [319, 41] on span "erase" at bounding box center [335, 48] width 32 height 14
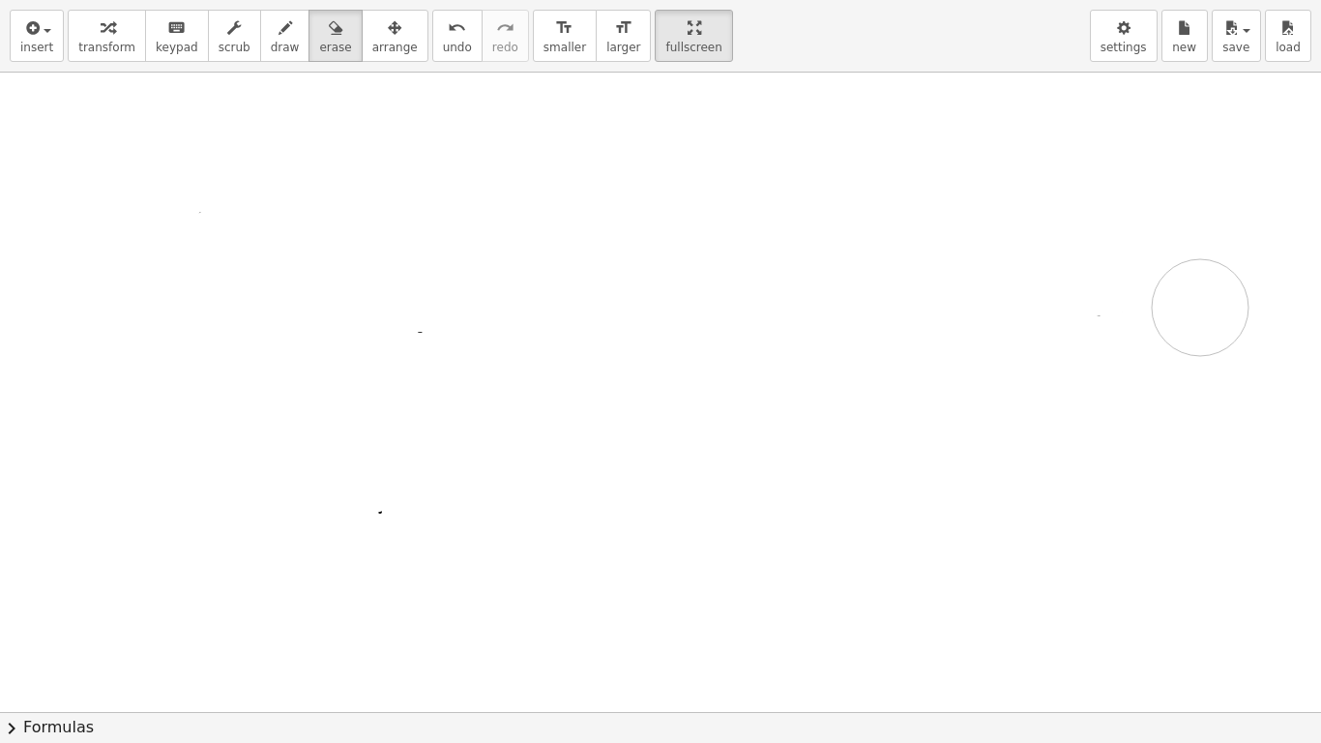
drag, startPoint x: 284, startPoint y: 221, endPoint x: 1189, endPoint y: 329, distance: 910.6
click at [1189, 329] on div at bounding box center [660, 398] width 1321 height 1279
click at [274, 52] on span "draw" at bounding box center [285, 48] width 29 height 14
click at [271, 43] on span "draw" at bounding box center [285, 48] width 29 height 14
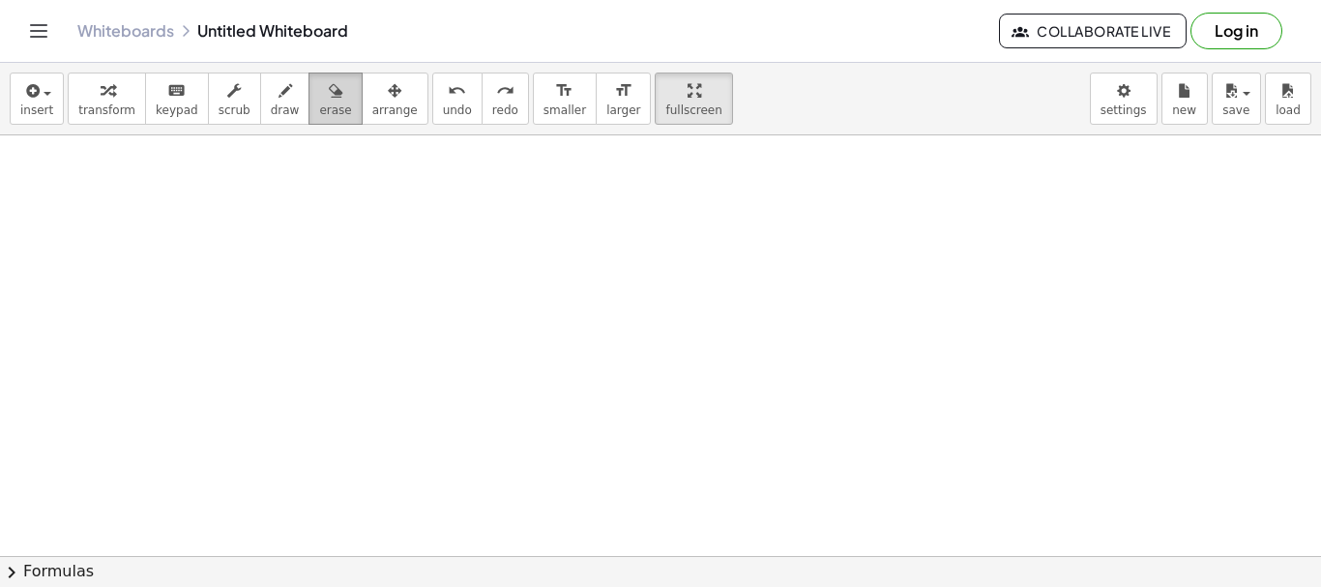
click at [329, 99] on icon "button" at bounding box center [336, 90] width 14 height 23
click at [665, 110] on span "fullscreen" at bounding box center [693, 110] width 56 height 14
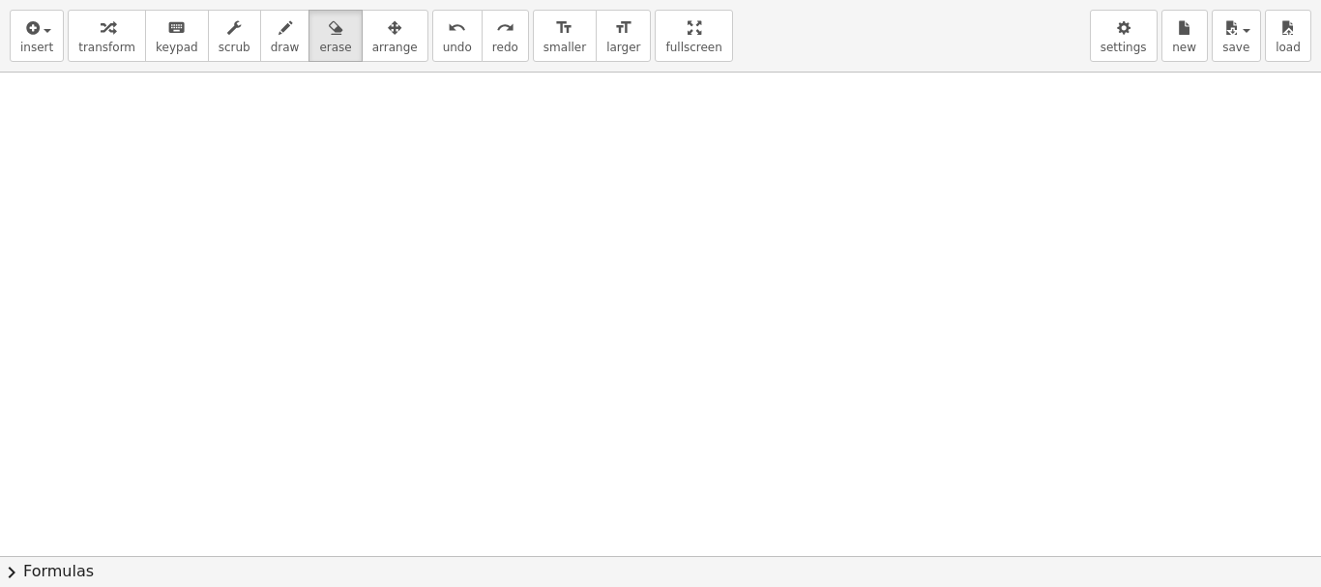
click at [653, 207] on div "insert select one: Math Expression Function Text Youtube Video Graphing Geometr…" at bounding box center [660, 293] width 1321 height 587
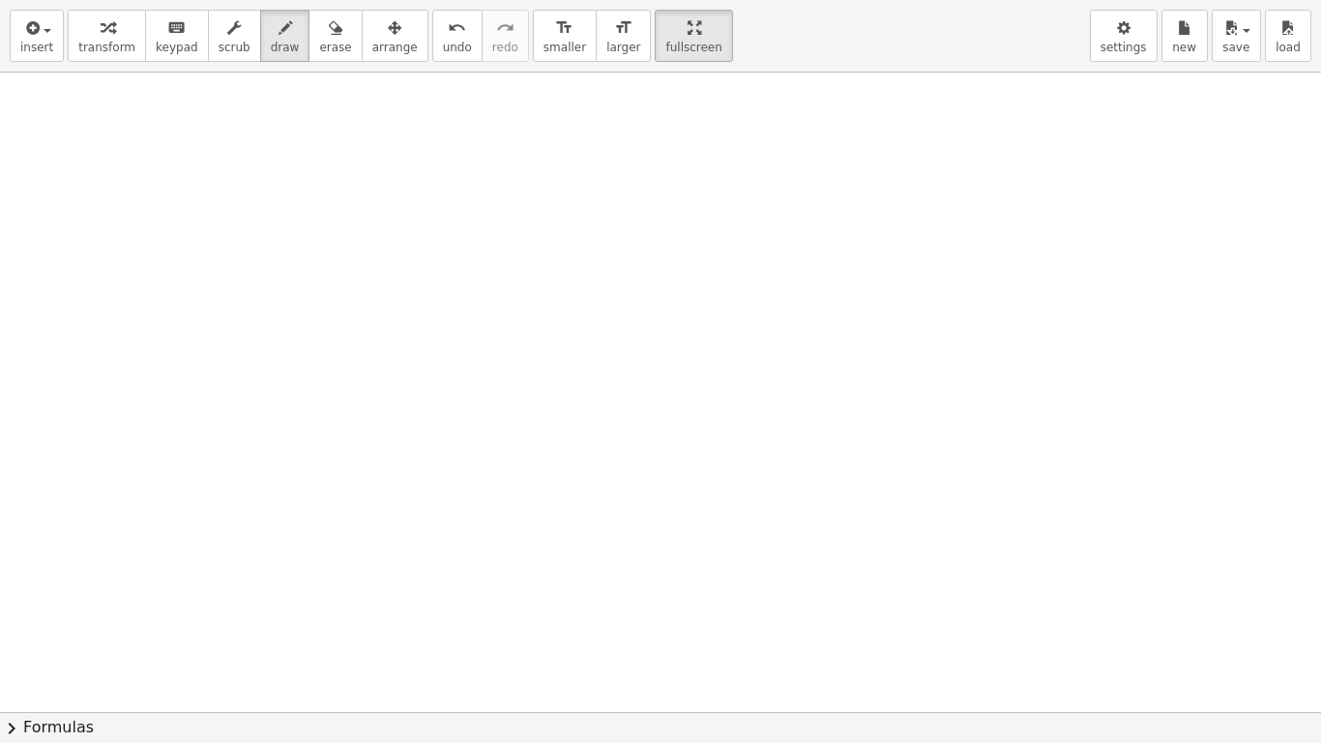
drag, startPoint x: 274, startPoint y: 44, endPoint x: 298, endPoint y: 100, distance: 60.2
click at [274, 44] on span "draw" at bounding box center [285, 48] width 29 height 14
drag, startPoint x: 119, startPoint y: 245, endPoint x: 160, endPoint y: 194, distance: 64.6
click at [276, 34] on button "draw" at bounding box center [285, 36] width 50 height 52
click at [273, 36] on div "button" at bounding box center [285, 26] width 29 height 23
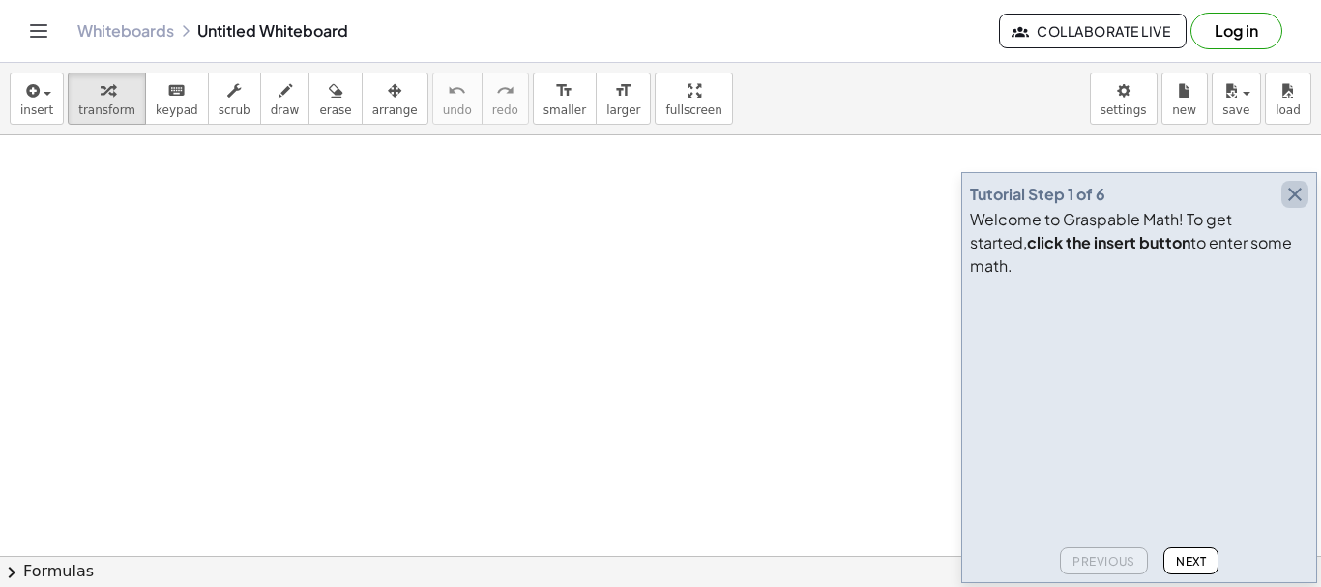
click at [1292, 206] on icon "button" at bounding box center [1294, 194] width 23 height 23
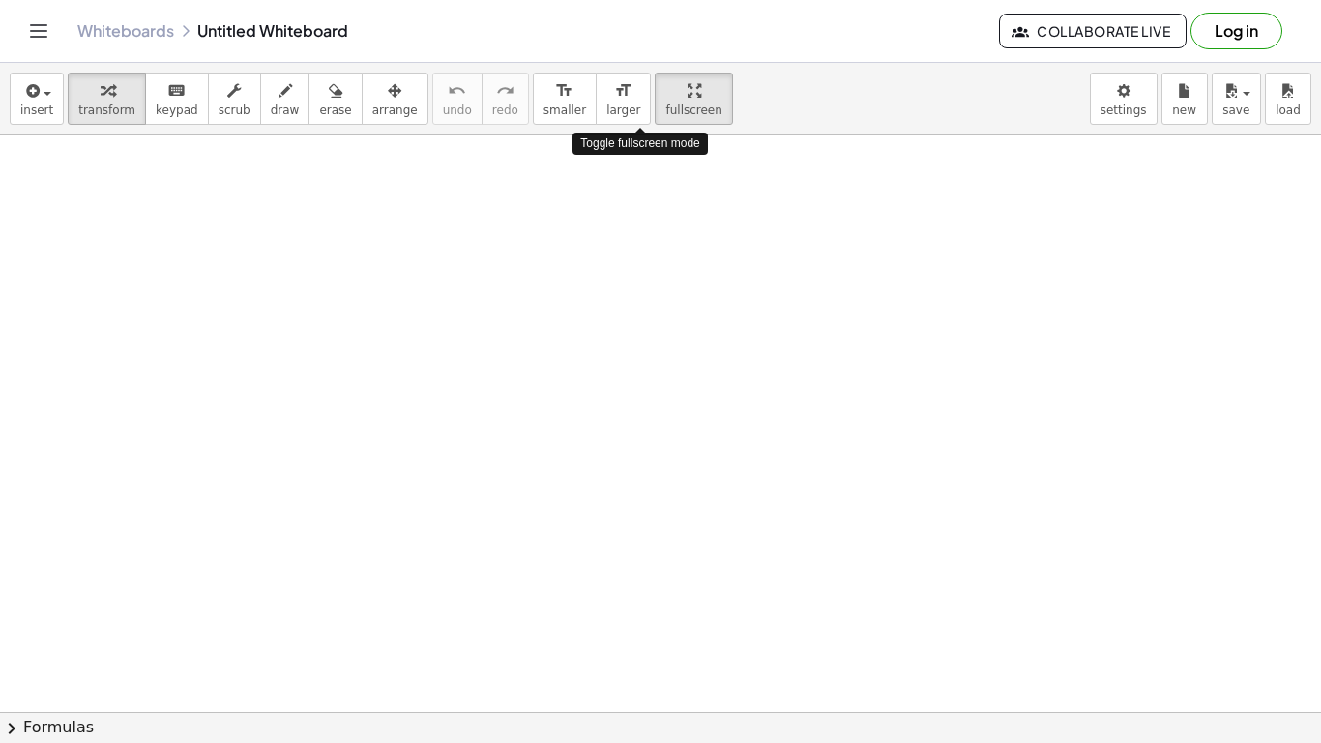
drag, startPoint x: 654, startPoint y: 106, endPoint x: 654, endPoint y: 223, distance: 117.0
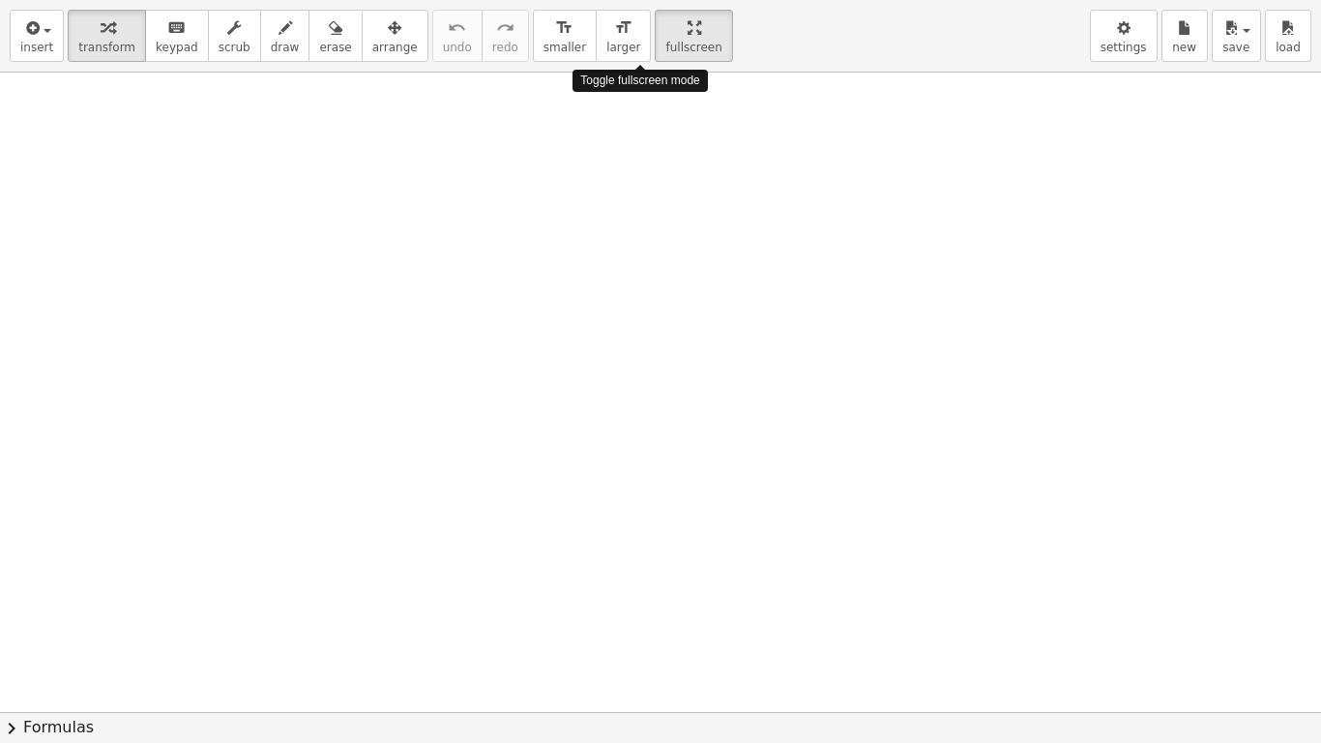
click at [654, 223] on div "insert select one: Math Expression Function Text Youtube Video Graphing Geometr…" at bounding box center [660, 371] width 1321 height 743
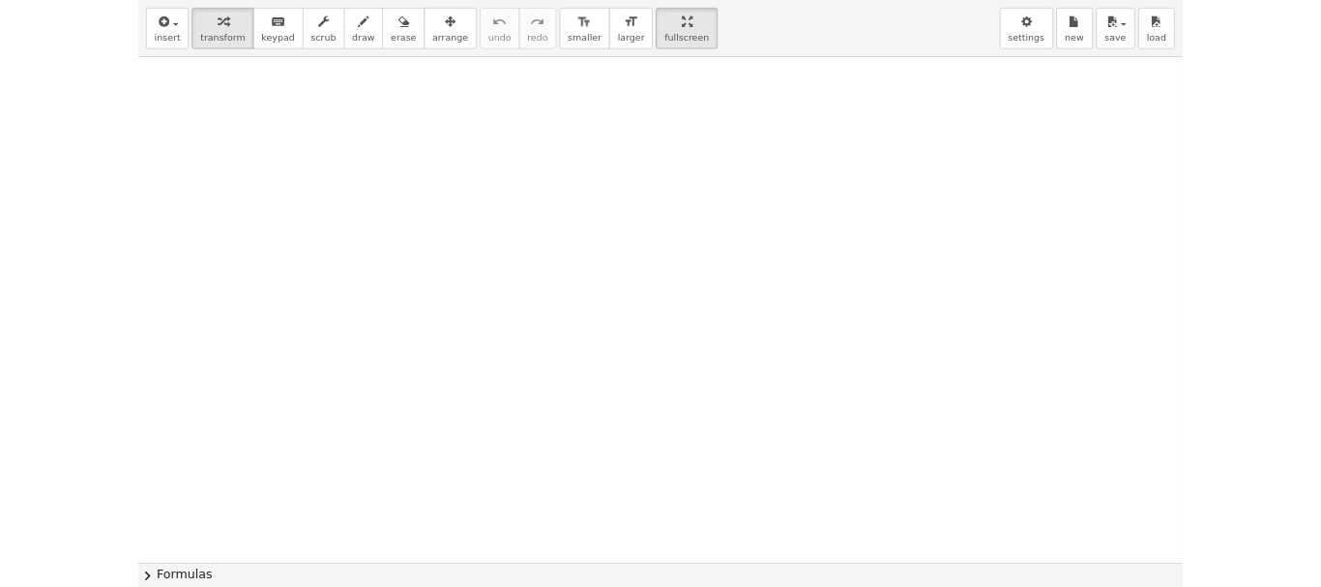
scroll to position [82, 0]
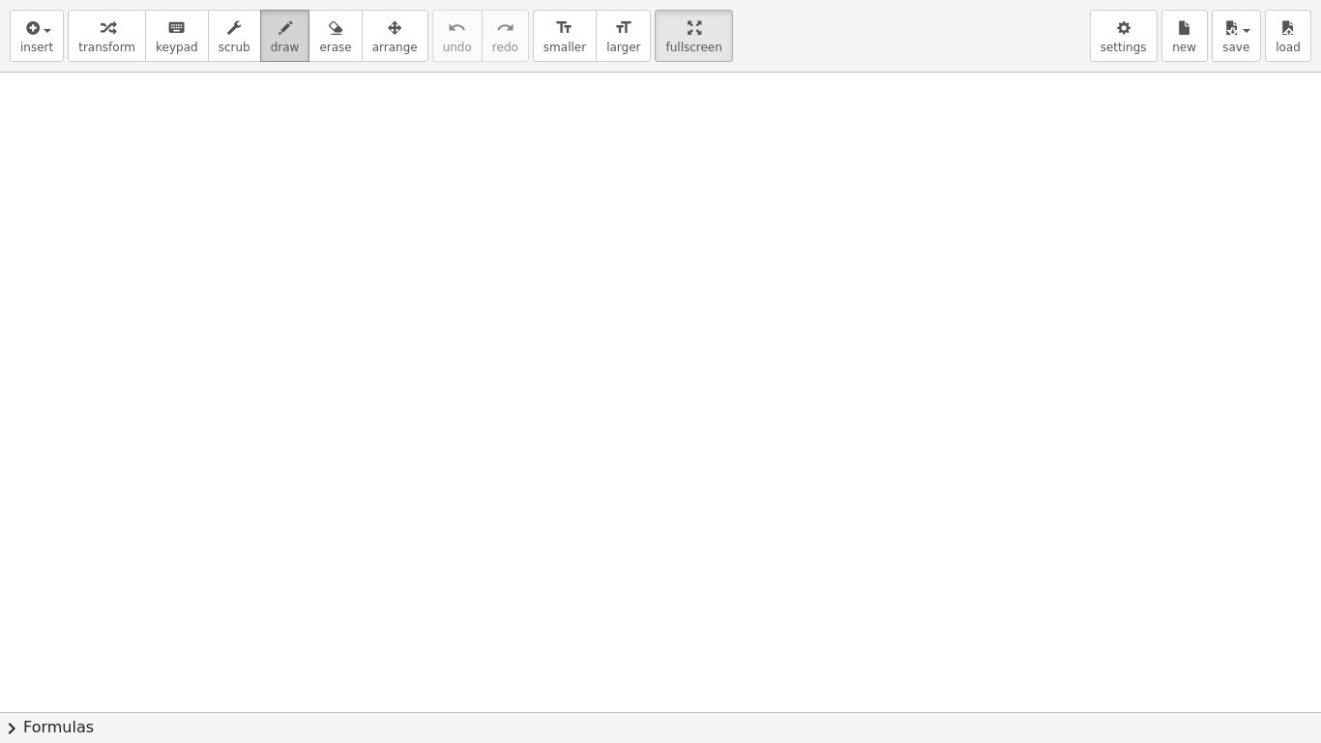
click at [279, 37] on icon "button" at bounding box center [286, 27] width 14 height 23
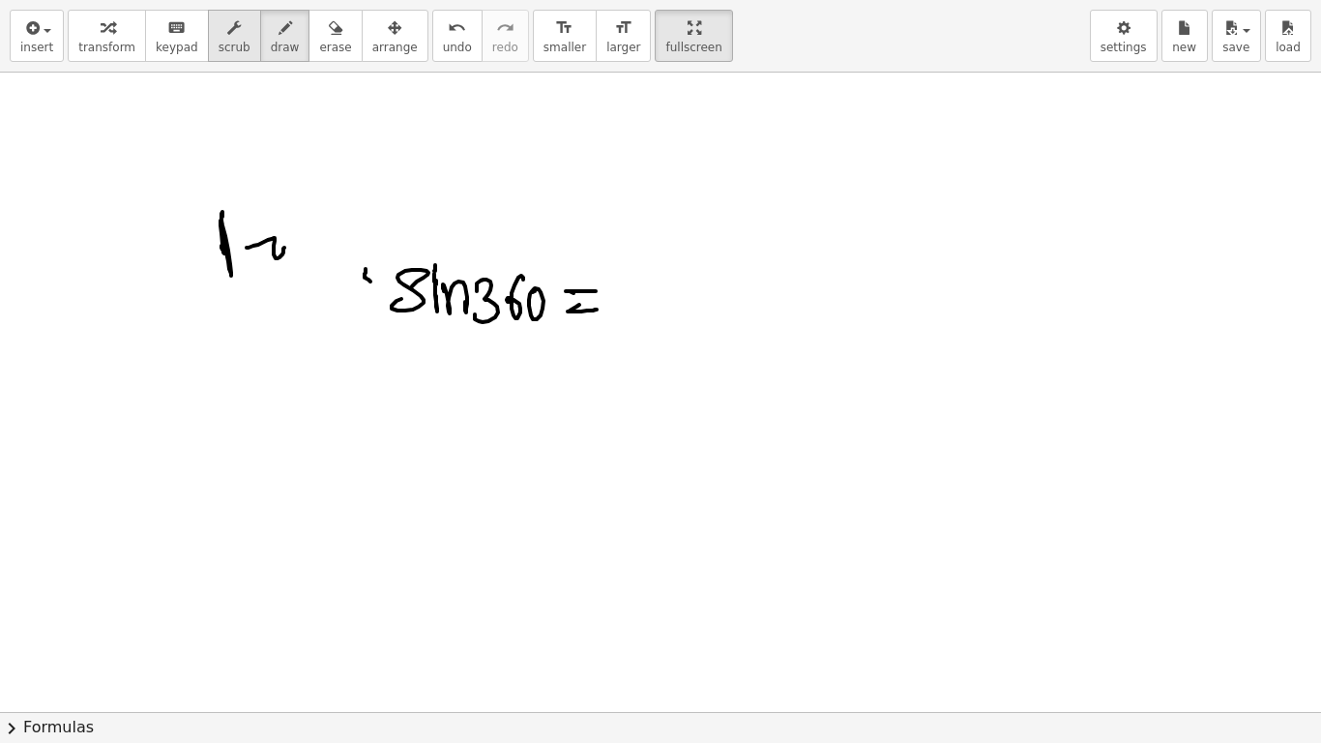
click at [219, 42] on span "scrub" at bounding box center [235, 48] width 32 height 14
drag, startPoint x: 275, startPoint y: 238, endPoint x: 265, endPoint y: 97, distance: 141.5
click at [244, 227] on div at bounding box center [660, 629] width 1321 height 1279
drag, startPoint x: 314, startPoint y: 32, endPoint x: 249, endPoint y: 284, distance: 260.9
click at [319, 32] on div "button" at bounding box center [335, 26] width 32 height 23
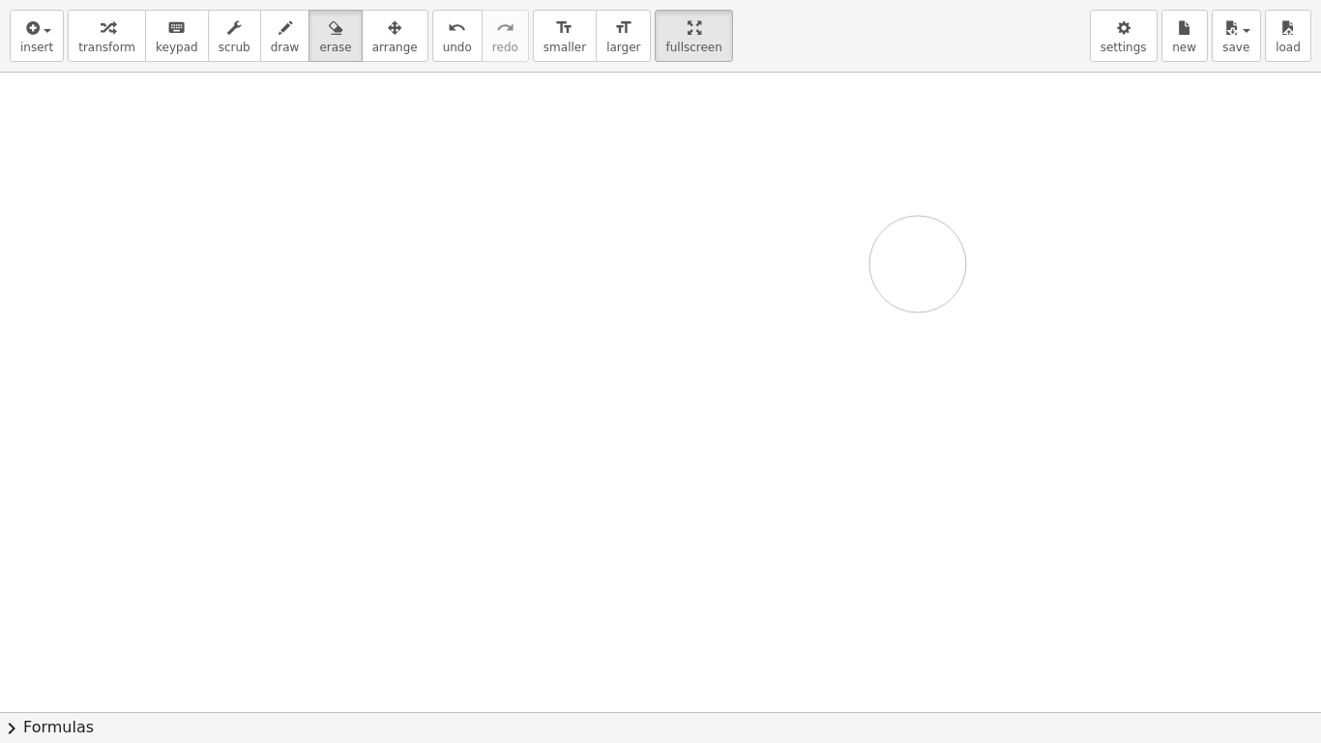
drag, startPoint x: 263, startPoint y: 224, endPoint x: 937, endPoint y: 255, distance: 674.8
click at [937, 255] on div at bounding box center [660, 629] width 1321 height 1279
click at [1144, 42] on span "settings" at bounding box center [1124, 48] width 46 height 14
click at [1131, 35] on icon "button" at bounding box center [1124, 27] width 14 height 23
click at [1127, 46] on span "settings" at bounding box center [1124, 48] width 46 height 14
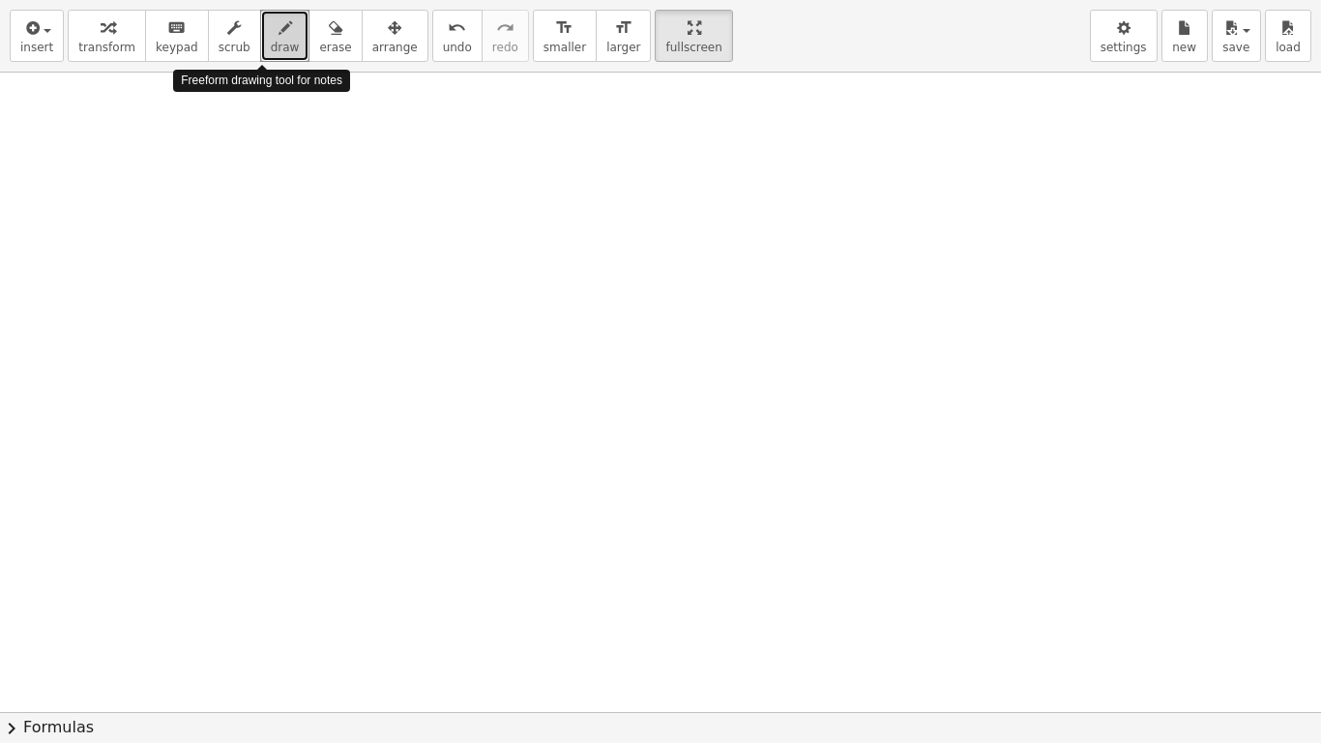
click at [271, 43] on span "draw" at bounding box center [285, 48] width 29 height 14
click at [159, 39] on button "keyboard keypad" at bounding box center [177, 36] width 64 height 52
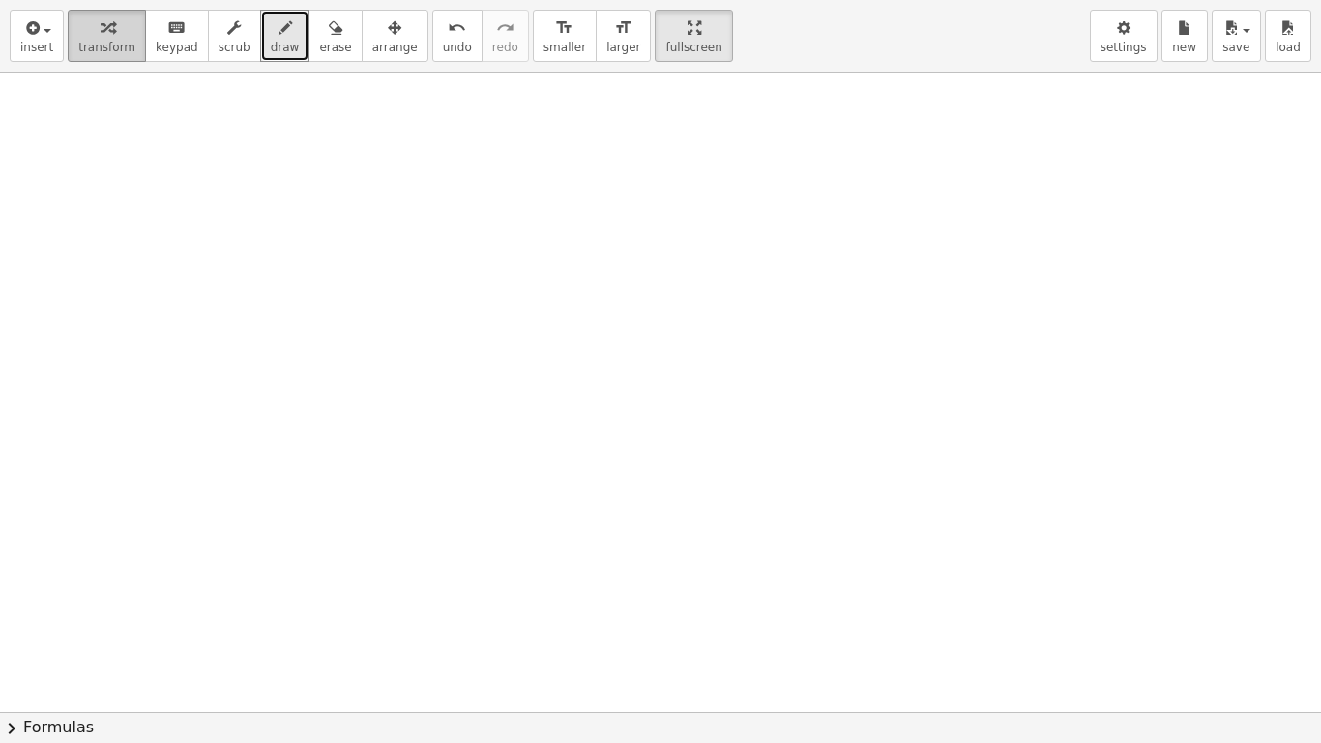
click at [115, 49] on span "transform" at bounding box center [106, 48] width 57 height 14
click at [156, 37] on div "keyboard" at bounding box center [177, 26] width 43 height 23
click at [227, 35] on icon "button" at bounding box center [234, 27] width 14 height 23
click at [279, 36] on icon "button" at bounding box center [286, 27] width 14 height 23
click at [606, 47] on span "larger" at bounding box center [623, 48] width 34 height 14
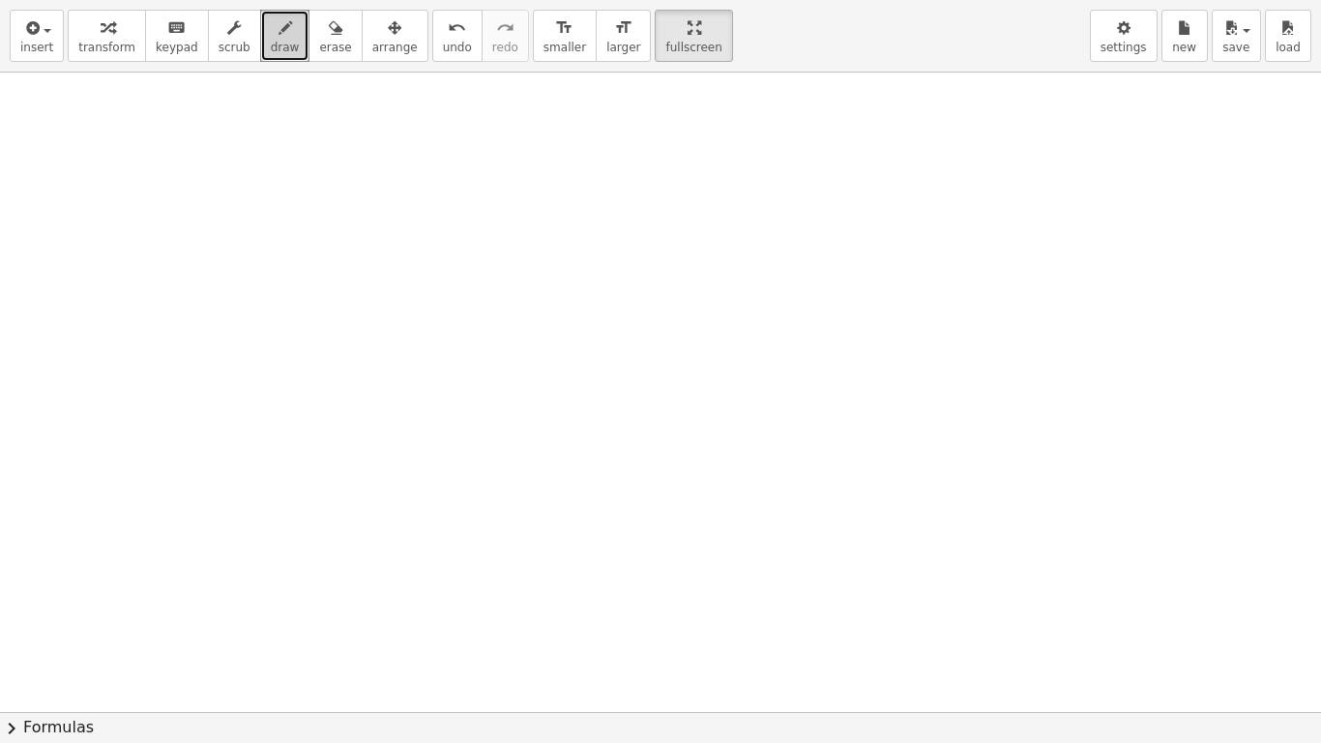
click at [271, 50] on span "draw" at bounding box center [285, 48] width 29 height 14
click at [319, 49] on span "erase" at bounding box center [335, 48] width 32 height 14
click at [275, 40] on button "draw" at bounding box center [285, 36] width 50 height 52
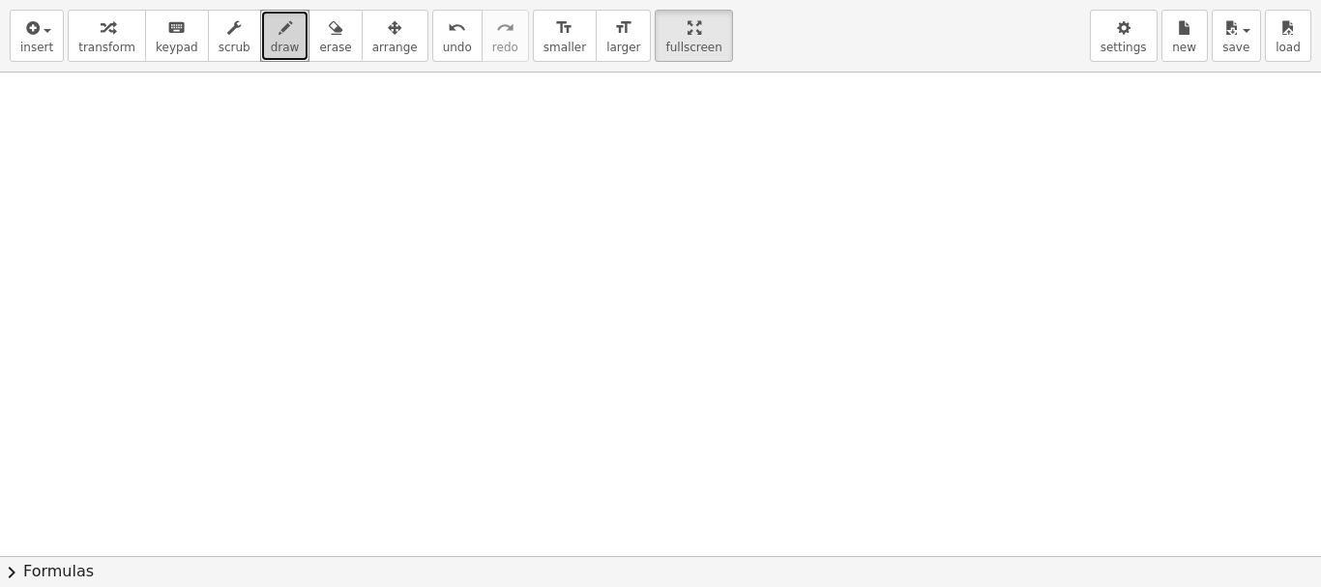
scroll to position [3578, 0]
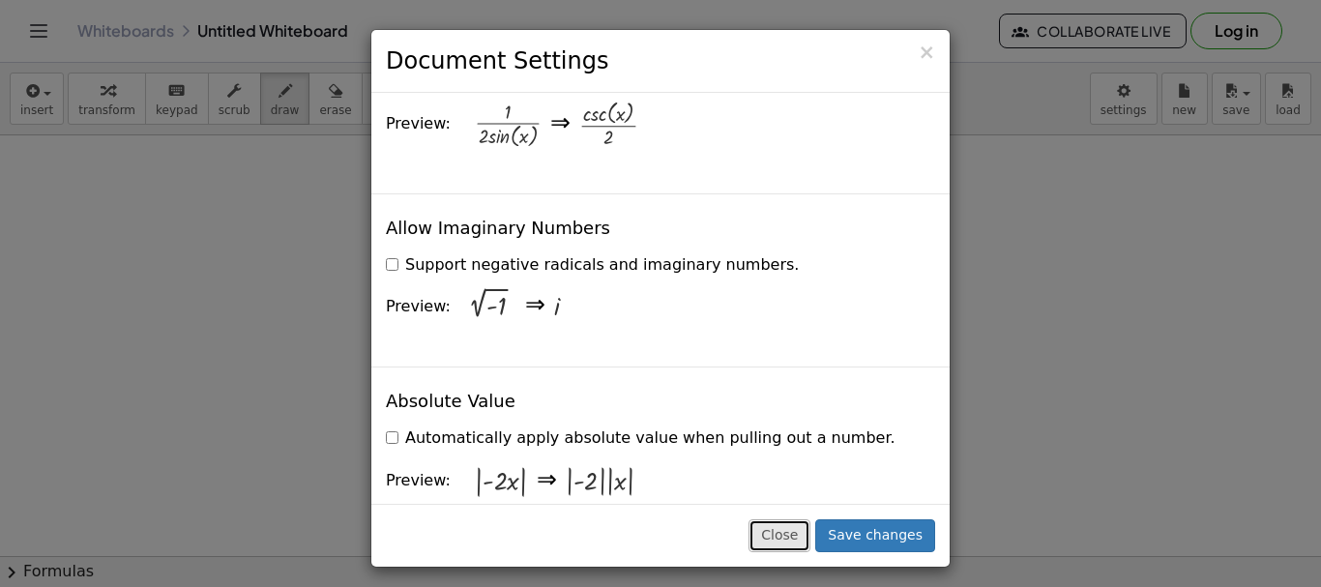
click at [807, 543] on button "Close" at bounding box center [780, 535] width 62 height 33
